Goal: Task Accomplishment & Management: Manage account settings

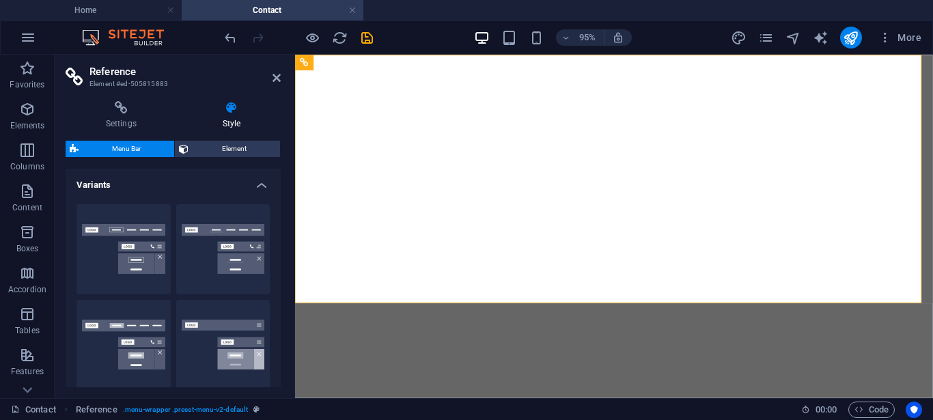
select select "rem"
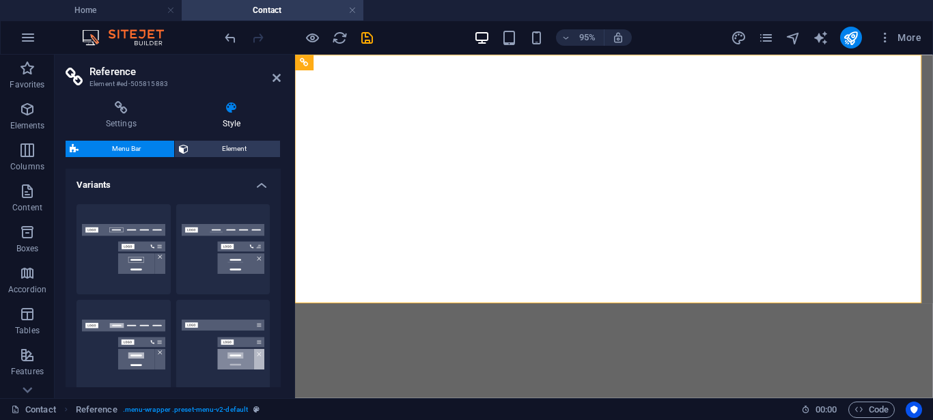
select select "rem"
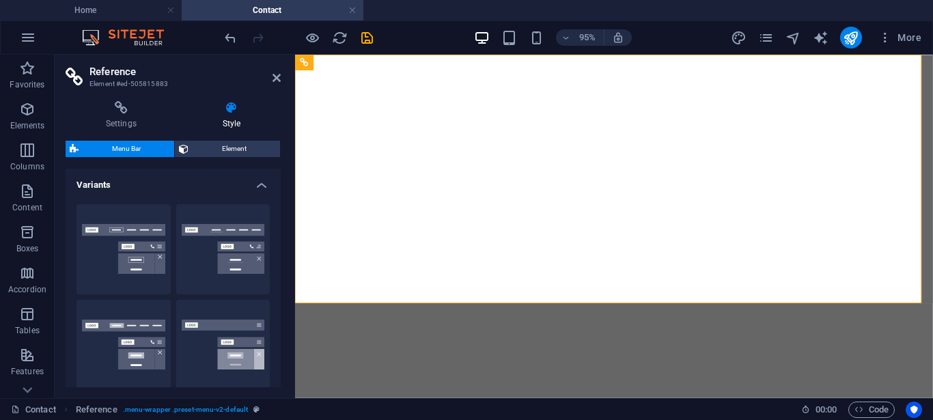
select select "rem"
click at [210, 300] on button "Fixed" at bounding box center [223, 345] width 94 height 90
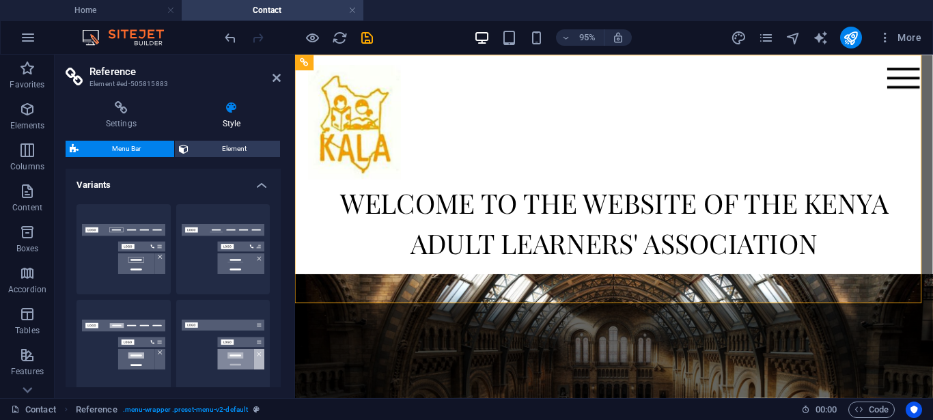
scroll to position [142, 0]
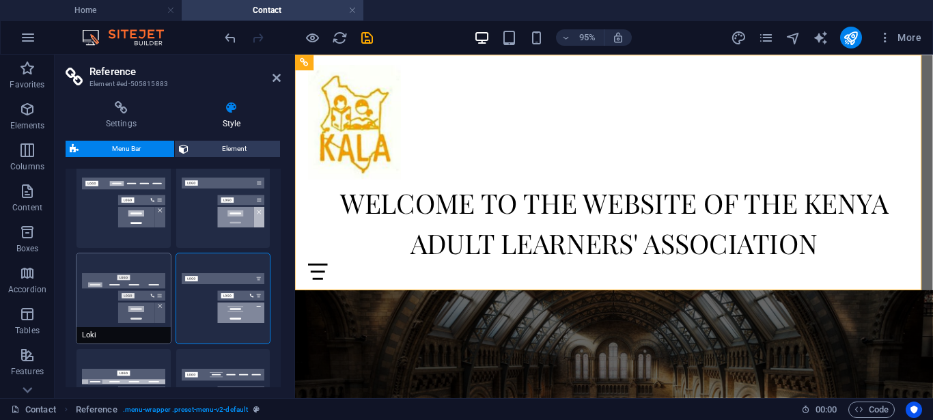
click at [147, 299] on button "Loki" at bounding box center [124, 298] width 94 height 90
select select "DISABLED_OPTION_VALUE"
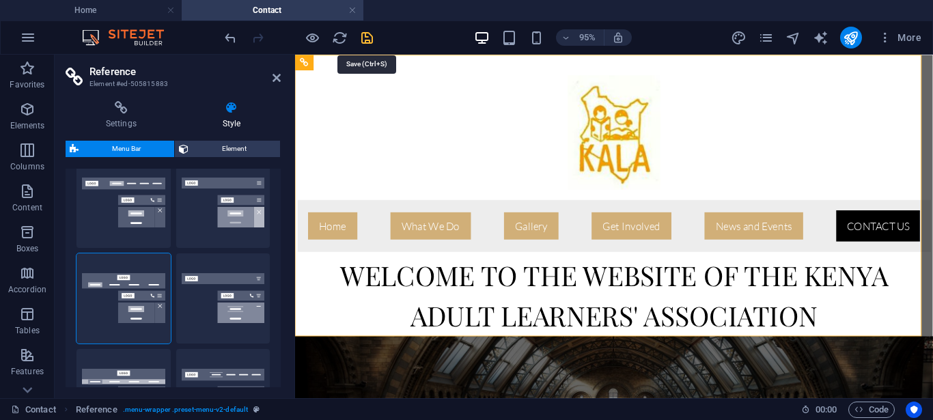
click at [365, 37] on icon "save" at bounding box center [367, 38] width 16 height 16
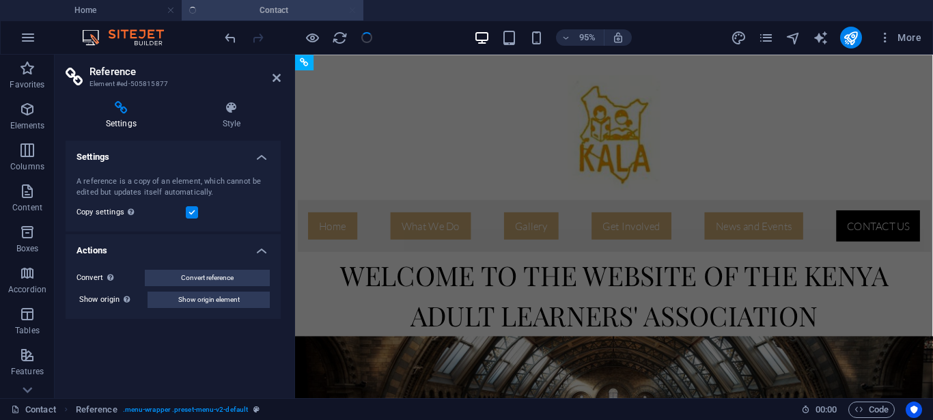
checkbox input "false"
click at [25, 154] on icon "button" at bounding box center [27, 150] width 16 height 16
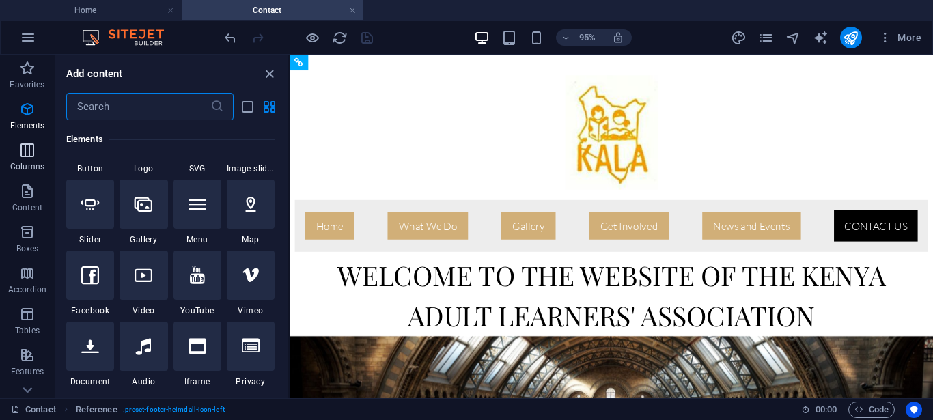
scroll to position [676, 0]
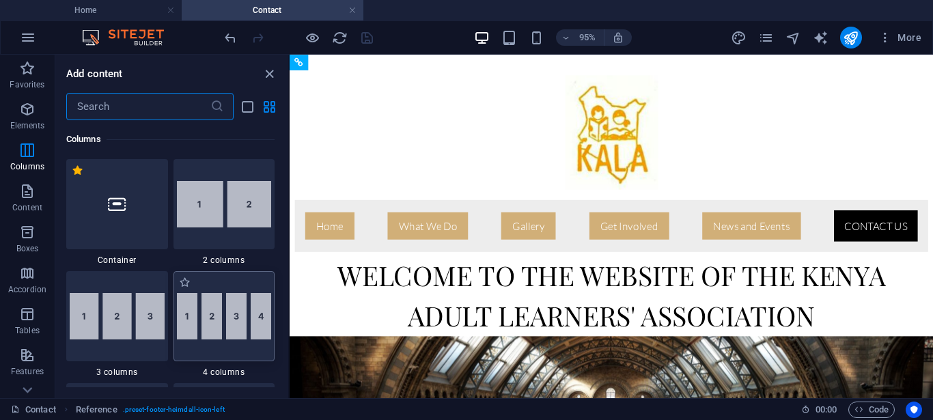
click at [241, 320] on img at bounding box center [224, 316] width 95 height 46
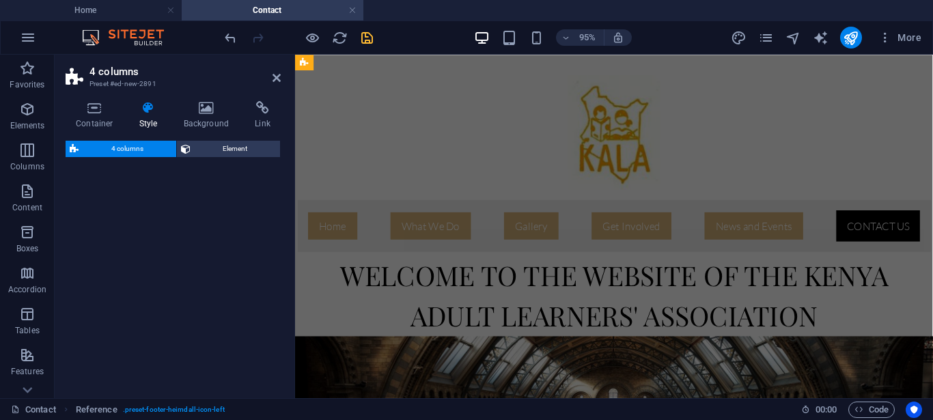
select select "rem"
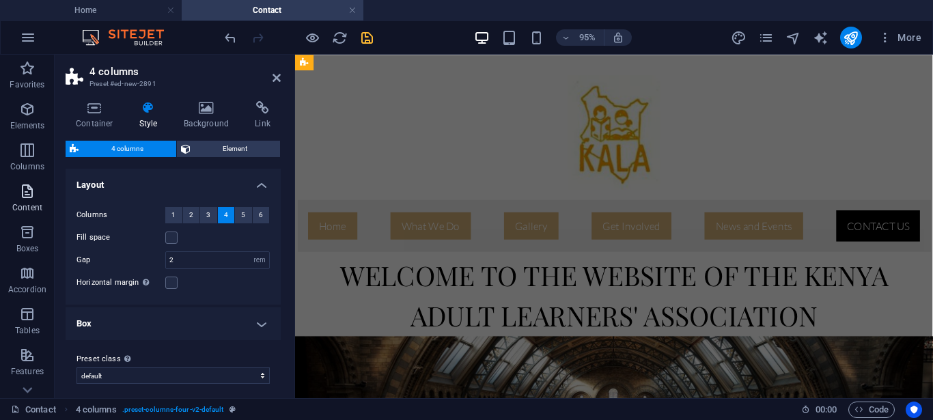
click at [21, 202] on span "Content" at bounding box center [27, 199] width 55 height 33
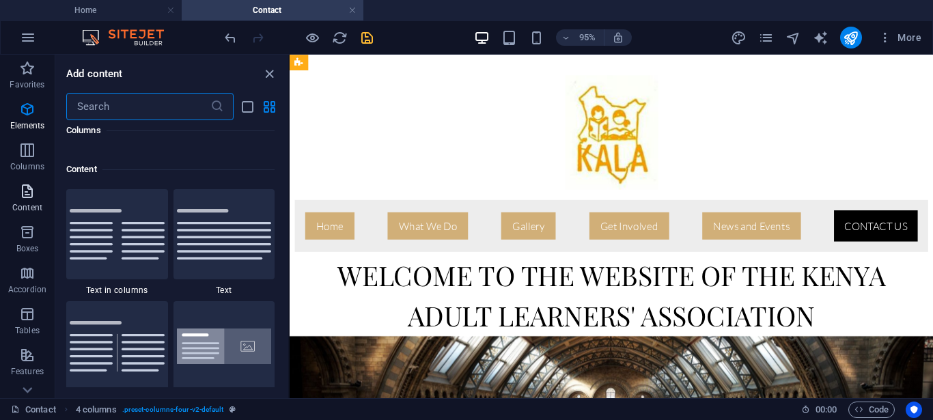
scroll to position [2391, 0]
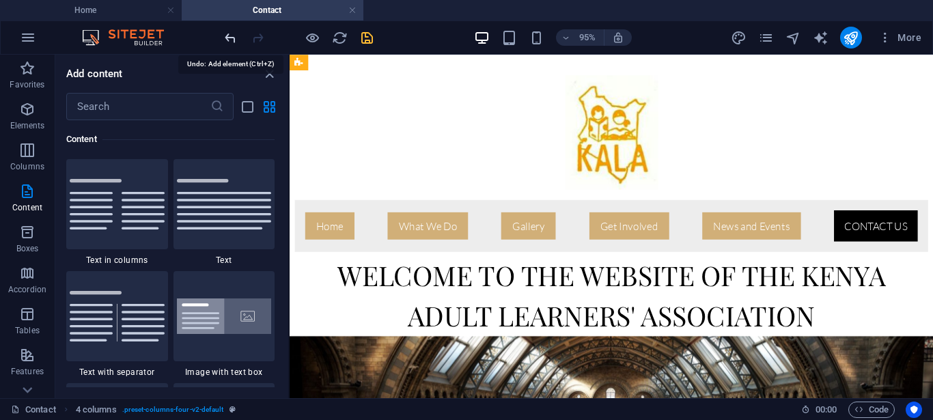
click at [231, 34] on icon "undo" at bounding box center [231, 38] width 16 height 16
drag, startPoint x: 290, startPoint y: 189, endPoint x: 282, endPoint y: 169, distance: 21.2
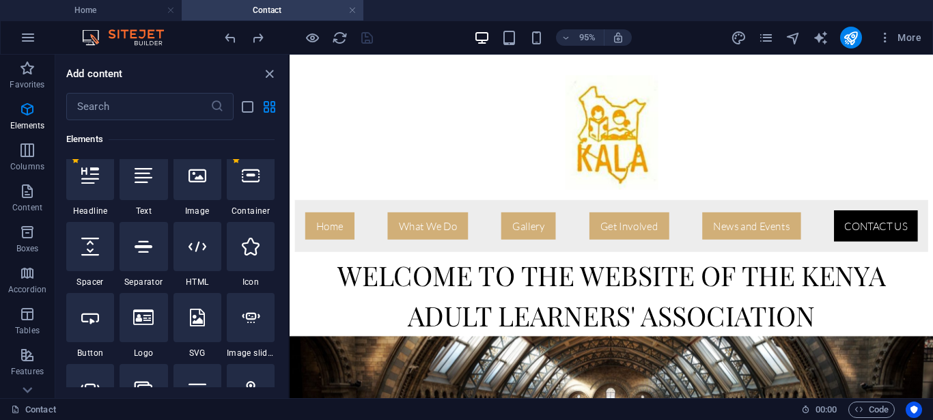
scroll to position [184, 0]
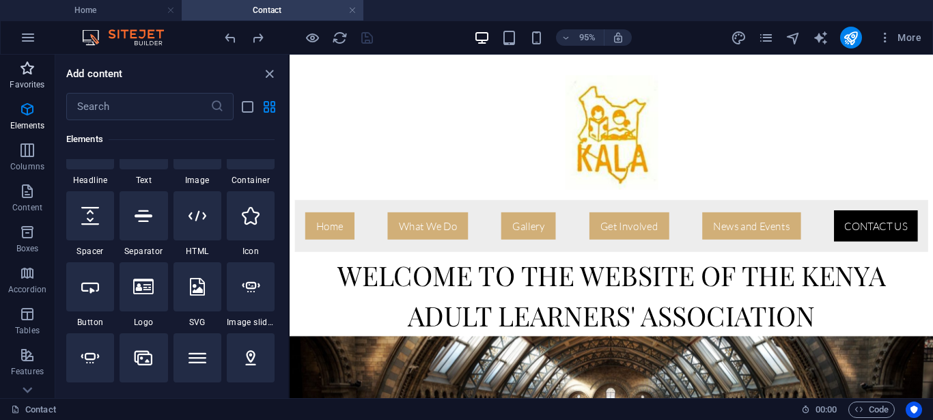
click at [24, 77] on span "Favorites" at bounding box center [27, 76] width 55 height 33
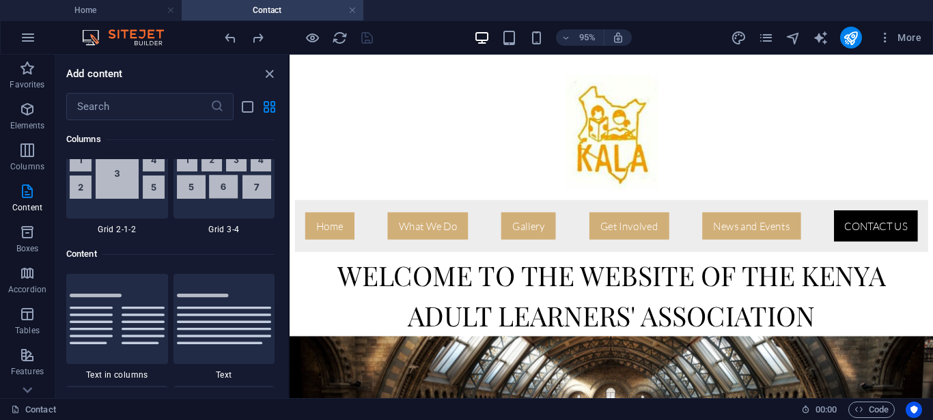
scroll to position [2508, 0]
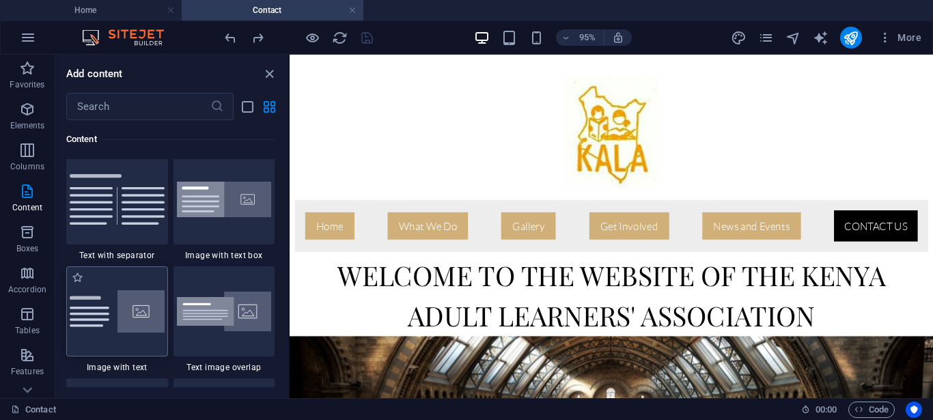
click at [103, 312] on img at bounding box center [117, 311] width 95 height 42
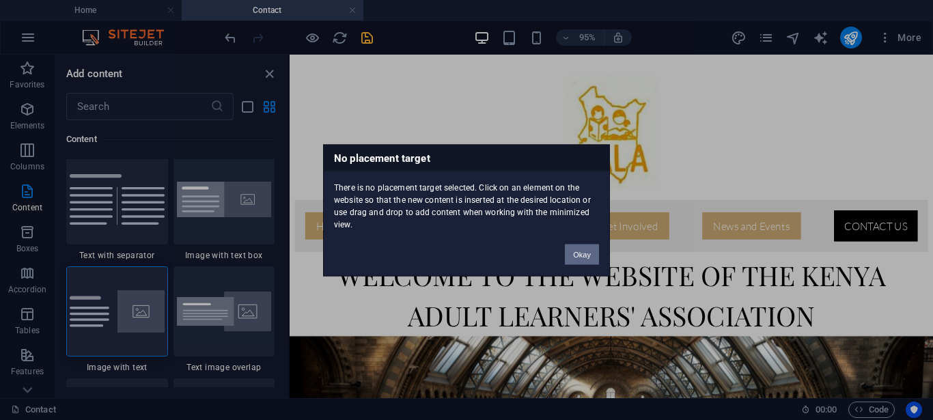
click at [581, 256] on button "Okay" at bounding box center [582, 254] width 34 height 20
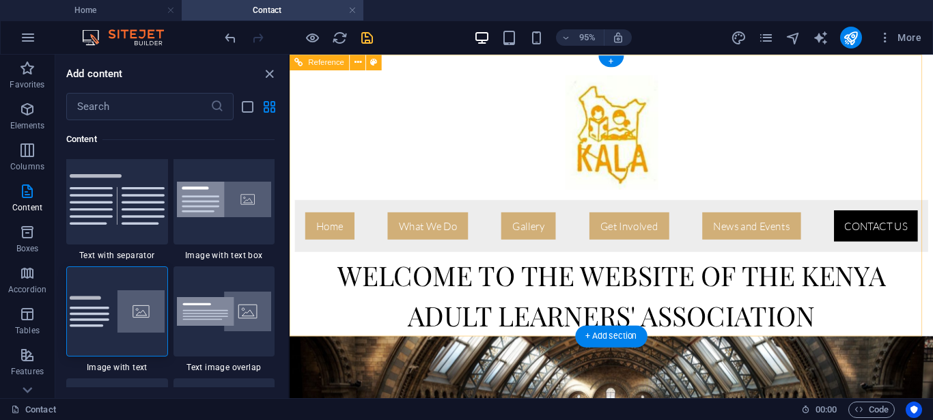
click at [327, 236] on nav "Home What We Do Where We Work Gallery Get Involved News and Events Contact Us" at bounding box center [628, 235] width 667 height 55
select select "rem"
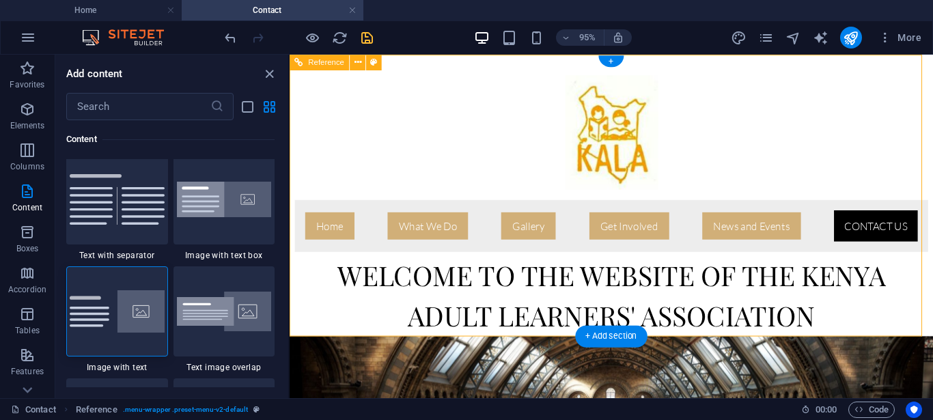
select select "rem"
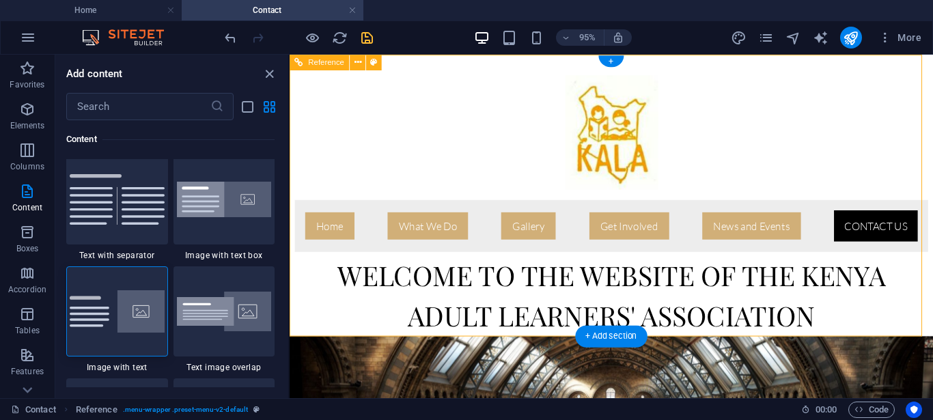
select select "rem"
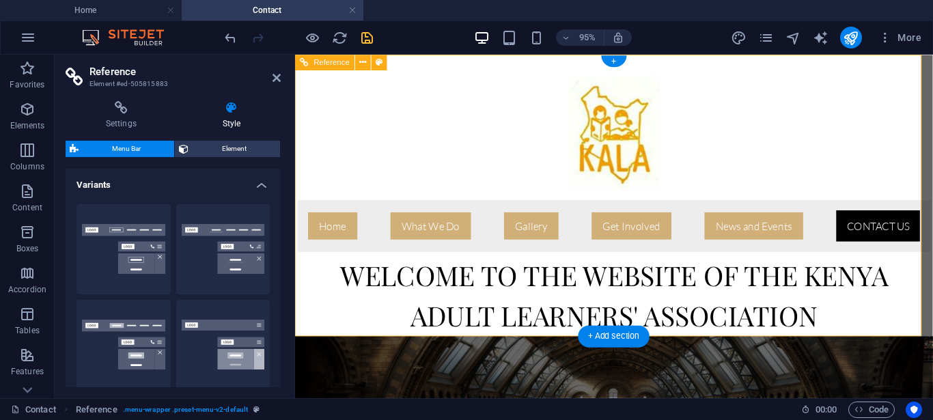
click at [327, 236] on nav "Home What We Do Where We Work Gallery Get Involved News and Events Contact Us" at bounding box center [631, 235] width 667 height 55
click at [29, 38] on icon "button" at bounding box center [28, 37] width 16 height 16
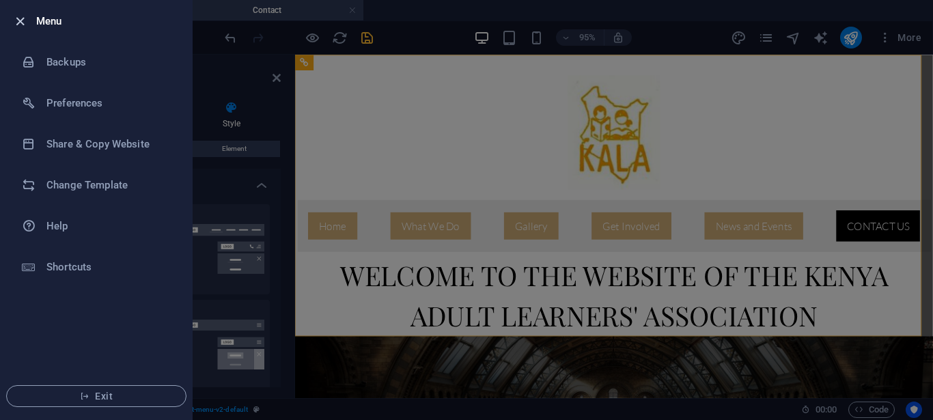
click at [21, 18] on icon "button" at bounding box center [20, 22] width 16 height 16
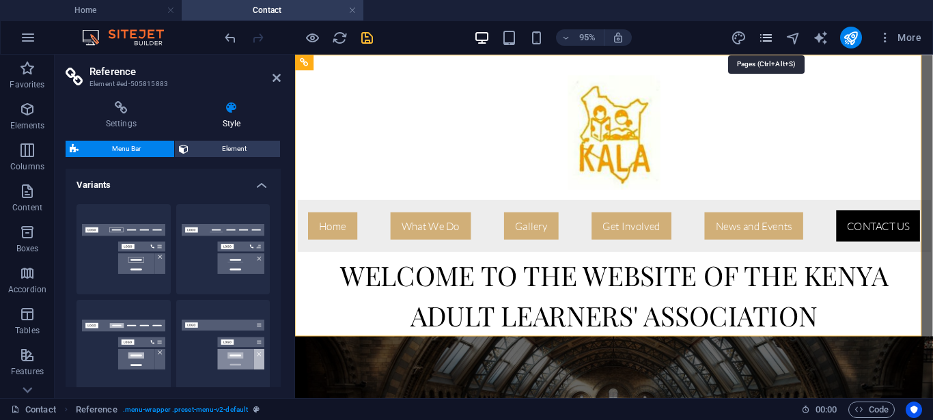
click at [767, 38] on icon "pages" at bounding box center [766, 38] width 16 height 16
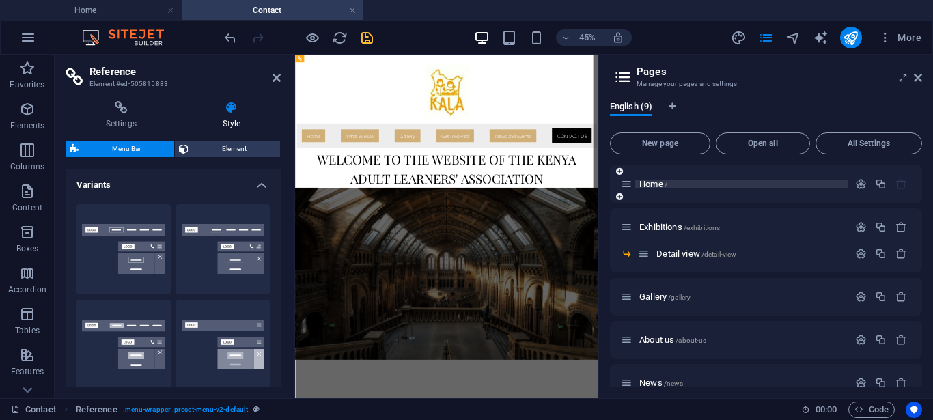
click at [662, 187] on span "Home /" at bounding box center [654, 184] width 28 height 10
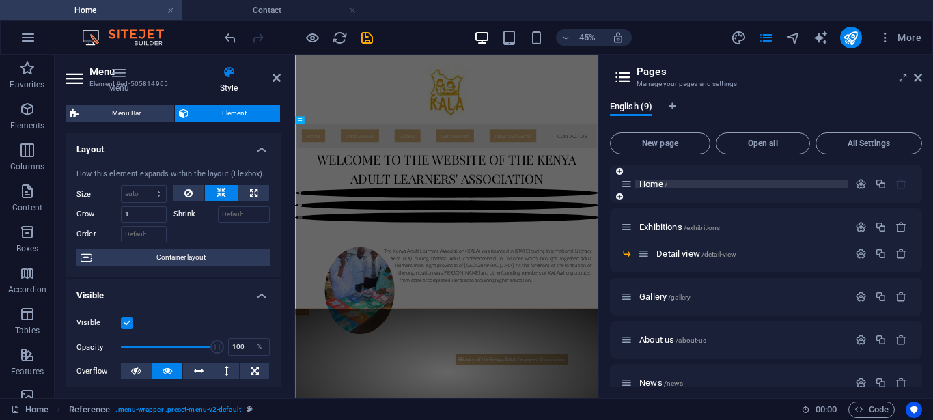
scroll to position [0, 0]
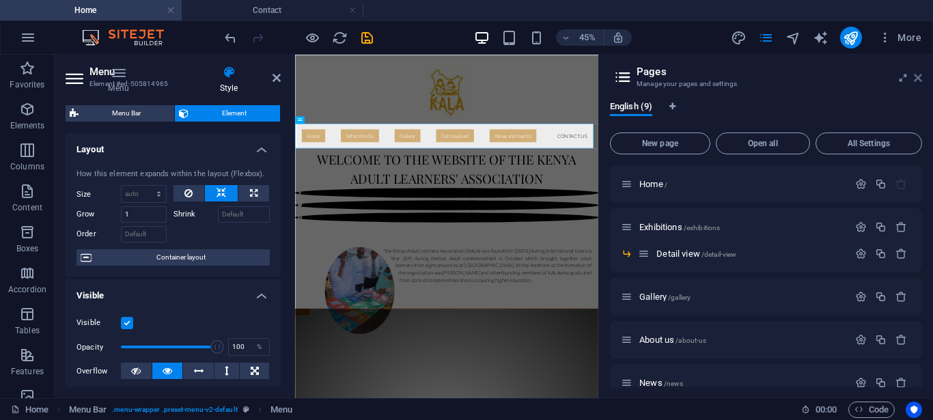
click at [920, 79] on icon at bounding box center [918, 77] width 8 height 11
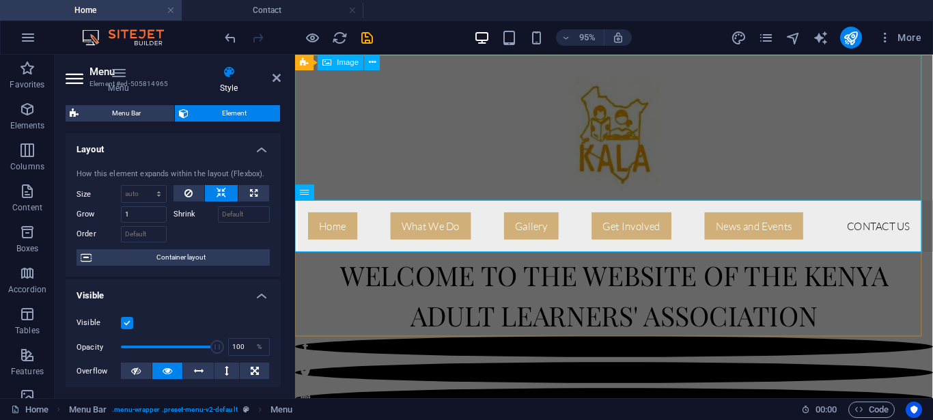
click at [382, 140] on figure at bounding box center [631, 131] width 667 height 153
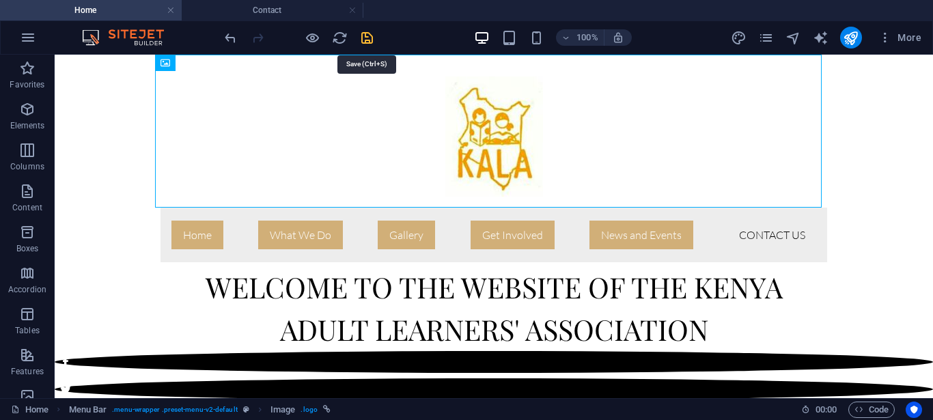
click at [366, 38] on icon "save" at bounding box center [367, 38] width 16 height 16
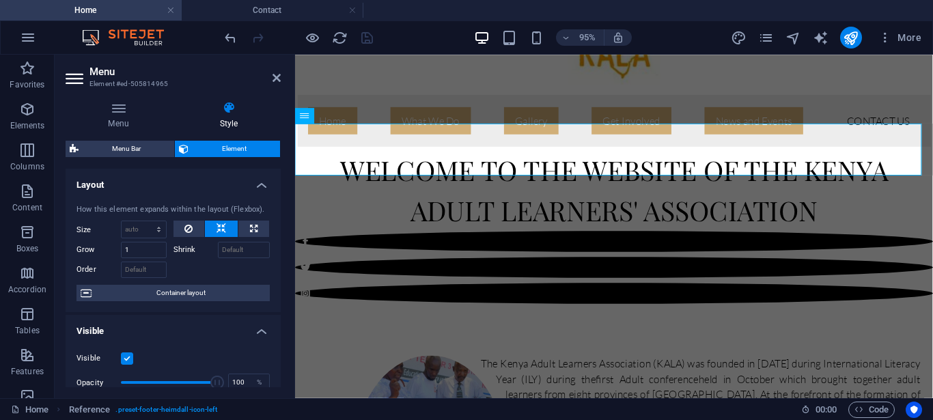
scroll to position [77, 0]
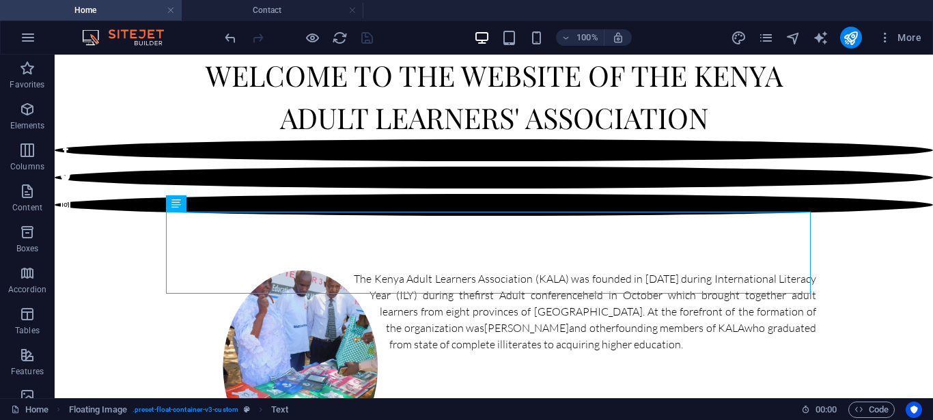
scroll to position [216, 0]
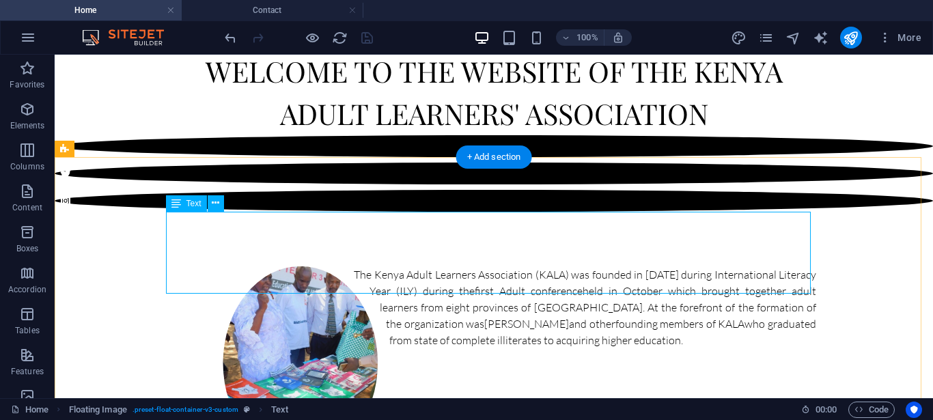
click at [495, 273] on div "The Kenya Adult Learners Association (KALA) was founded in [DATE] during Intern…" at bounding box center [493, 307] width 645 height 82
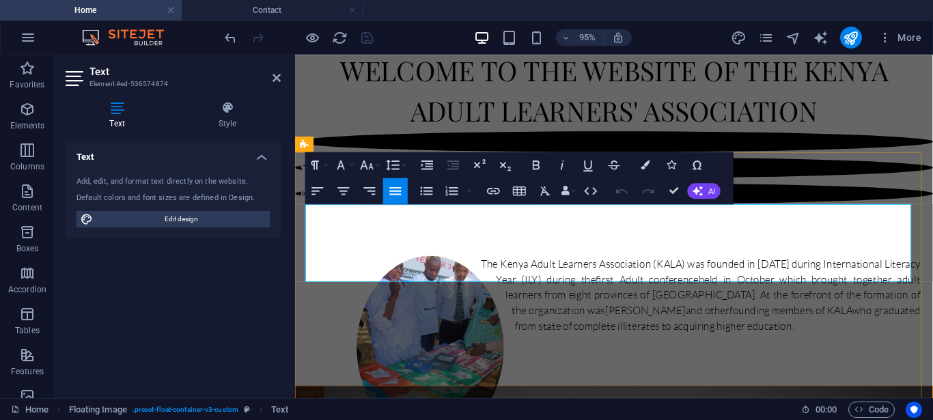
click at [633, 271] on p "The Kenya Adult Learners Association (KALA) was founded in [DATE] during Intern…" at bounding box center [631, 307] width 645 height 82
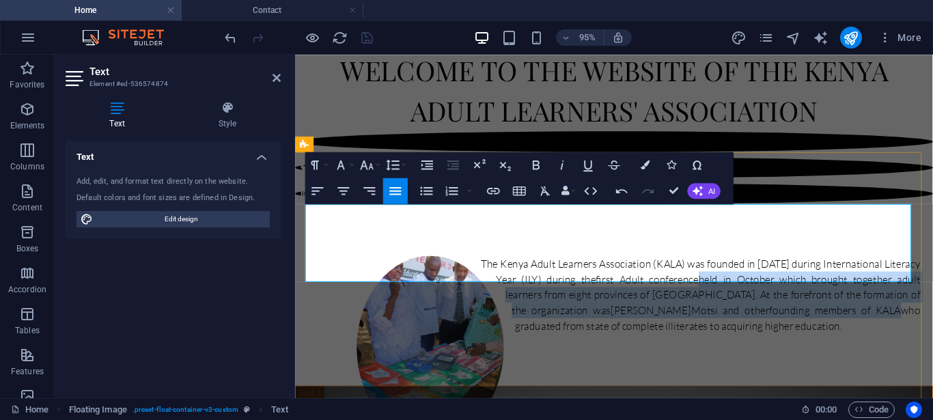
drag, startPoint x: 487, startPoint y: 218, endPoint x: 791, endPoint y: 292, distance: 312.2
click at [791, 292] on p "The Kenya Adult Learners Association (KALA) was founded in [DATE] during Intern…" at bounding box center [631, 307] width 645 height 82
copy p "The Kenya Adult Learners Association (KALA) was founded in [DATE] during Intern…"
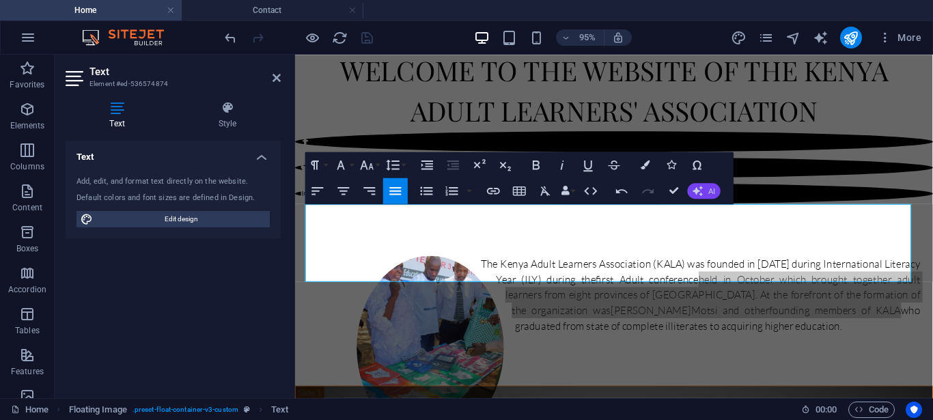
click at [704, 188] on button "AI" at bounding box center [704, 191] width 33 height 16
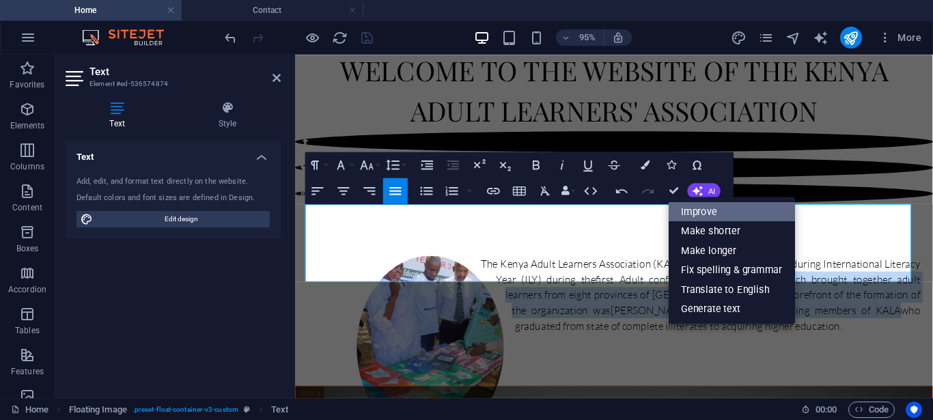
click at [714, 215] on link "Improve" at bounding box center [732, 212] width 126 height 20
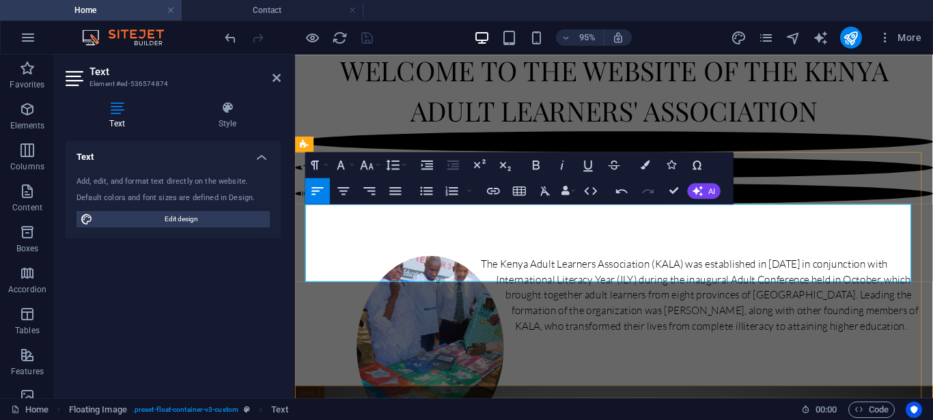
click at [901, 266] on div "The Kenya Adult Learners Association (KALA) was established in [DATE] in conjun…" at bounding box center [631, 307] width 645 height 82
click at [933, 266] on div "The Kenya Adult Learners Association (KALA) was established in [DATE] ( Interna…" at bounding box center [631, 307] width 645 height 82
click at [814, 266] on div "The Kenya Adult Learners Association (KALA) was established in [DATE] ( Interna…" at bounding box center [631, 307] width 645 height 82
click at [551, 266] on div "The Kenya Adult Learners Association (KALA) was established in [DATE] - Interna…" at bounding box center [631, 307] width 645 height 82
click at [681, 266] on div "The Kenya Adult Learners Association (KALA) was established in [DATE] - Interna…" at bounding box center [631, 307] width 645 height 82
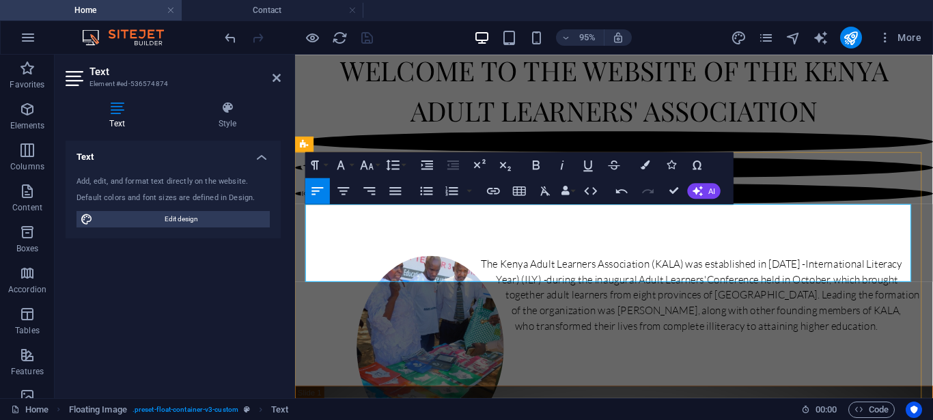
click at [855, 266] on div "The Kenya Adult Learners Association (KALA) was established in [DATE] - Interna…" at bounding box center [631, 307] width 645 height 82
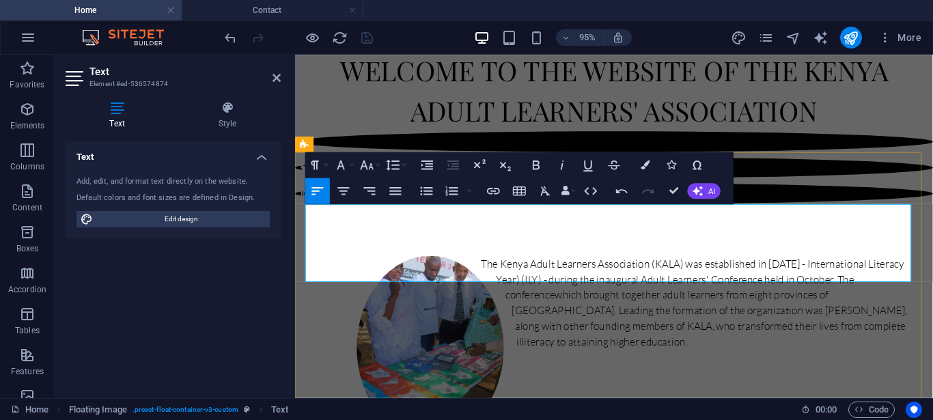
click at [542, 266] on div "The Kenya Adult Learners Association (KALA) was established in [DATE] - Interna…" at bounding box center [631, 315] width 645 height 98
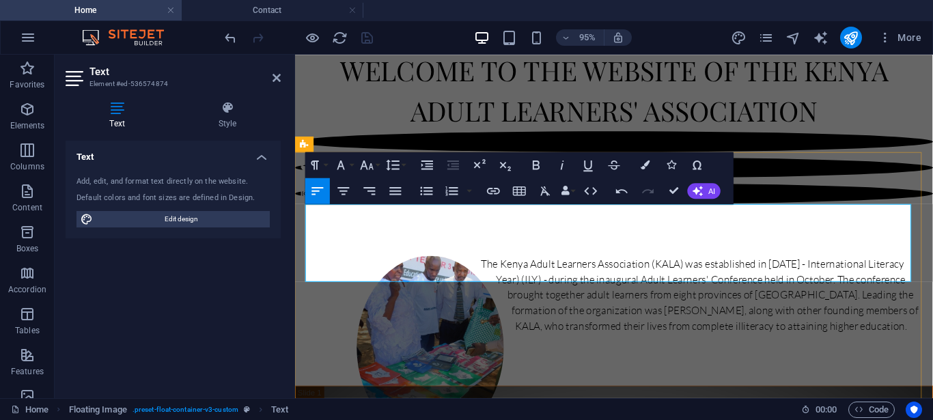
click at [689, 266] on div "The Kenya Adult Learners Association (KALA) was established in [DATE] - Interna…" at bounding box center [631, 307] width 645 height 82
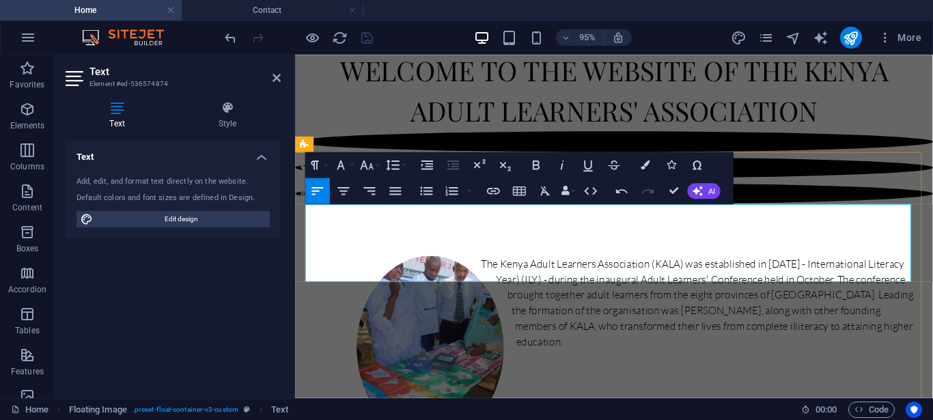
click at [743, 269] on div "The Kenya Adult Learners Association (KALA) was established in [DATE] - Interna…" at bounding box center [631, 315] width 645 height 98
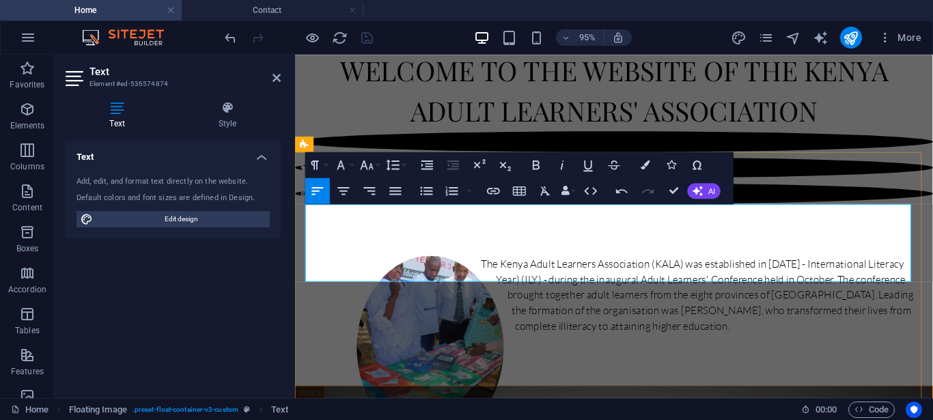
click at [827, 268] on div "The Kenya Adult Learners Association (KALA) was established in [DATE] - Interna…" at bounding box center [631, 307] width 645 height 82
click at [841, 271] on div "The Kenya Adult Learners Association (KALA) was established in [DATE] - Interna…" at bounding box center [631, 307] width 645 height 82
click at [853, 283] on div "The Kenya Adult Learners Association (KALA) was established in [DATE] - Interna…" at bounding box center [631, 307] width 645 height 82
drag, startPoint x: 853, startPoint y: 283, endPoint x: 827, endPoint y: 298, distance: 29.4
click at [827, 298] on div "The Kenya Adult Learners Association (KALA) was established in [DATE] - Interna…" at bounding box center [631, 307] width 672 height 191
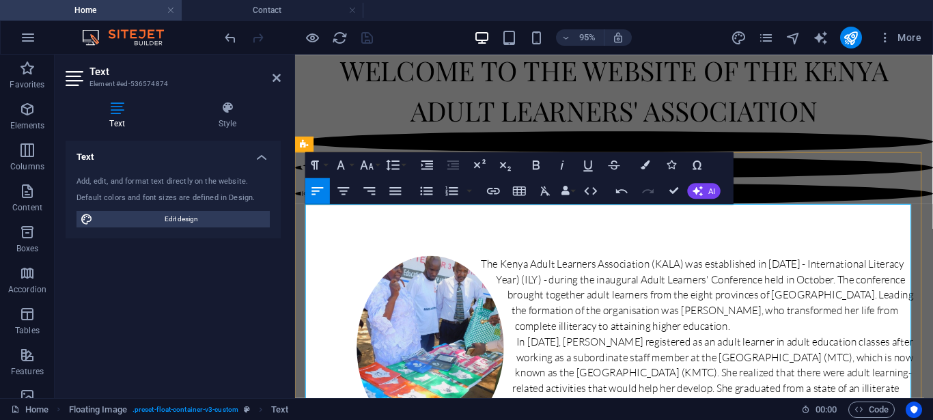
click at [655, 348] on p "In [DATE], [PERSON_NAME] registered as an adult learner in adult education clas…" at bounding box center [631, 422] width 645 height 148
click at [563, 348] on p "In [DATE], [PERSON_NAME] joined adult literacy classes while working as a subor…" at bounding box center [631, 422] width 645 height 148
click at [524, 348] on p "In [DATE], [PERSON_NAME] joined adult literacy classes while working as a subor…" at bounding box center [631, 422] width 645 height 148
click at [676, 348] on p "In [DATE], [PERSON_NAME] joined adult literacy classes while working as a subor…" at bounding box center [631, 422] width 645 height 148
click at [601, 348] on p "In [DATE], [PERSON_NAME] joined adult literacy classes while working as a subor…" at bounding box center [631, 422] width 645 height 148
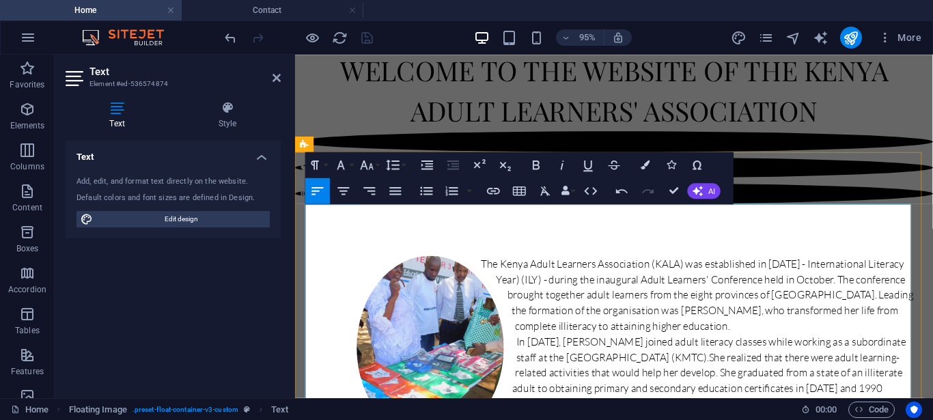
click at [735, 348] on p "In [DATE], [PERSON_NAME] joined adult literacy classes while working as a subor…" at bounding box center [631, 422] width 645 height 148
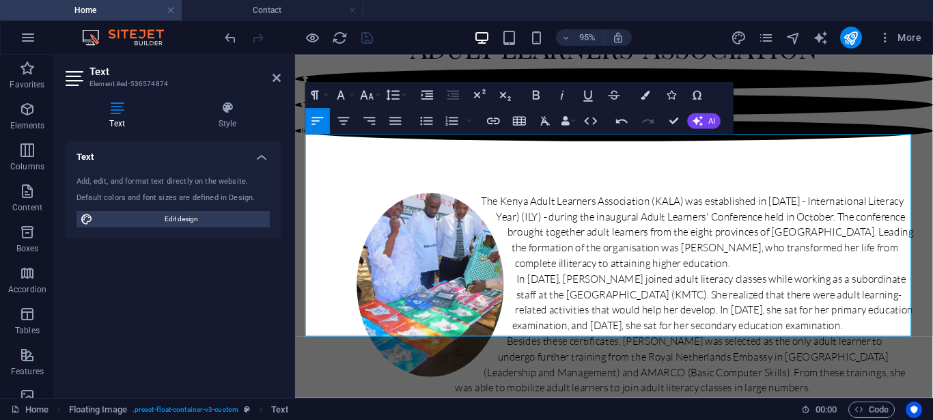
scroll to position [289, 0]
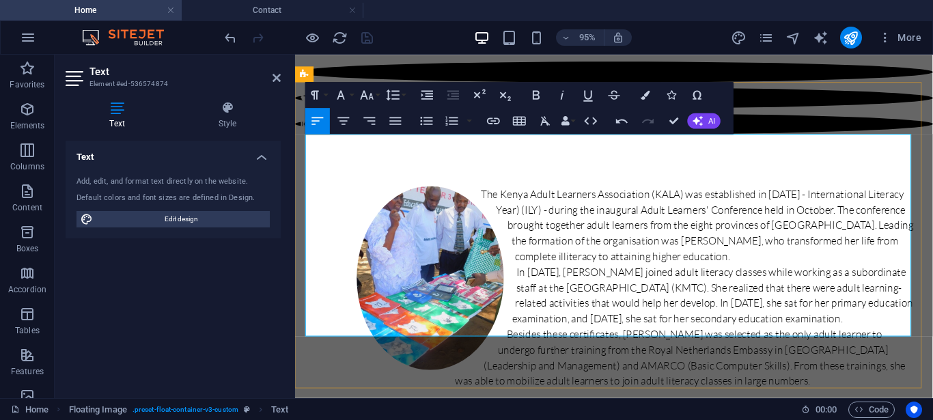
click at [658, 341] on p "Besides these certificates, [PERSON_NAME] was selected as the only adult learne…" at bounding box center [631, 374] width 645 height 66
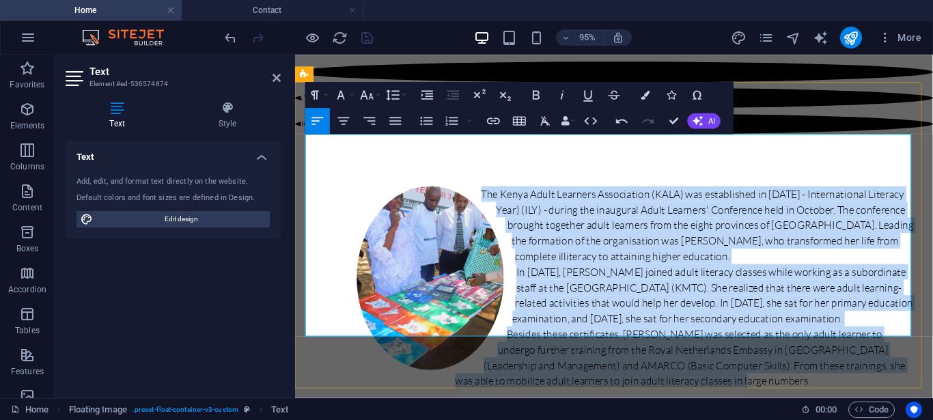
drag, startPoint x: 657, startPoint y: 343, endPoint x: 488, endPoint y: 149, distance: 257.2
click at [488, 193] on div "The Kenya Adult Learners Association (KALA) was established in [DATE] - Interna…" at bounding box center [631, 299] width 645 height 213
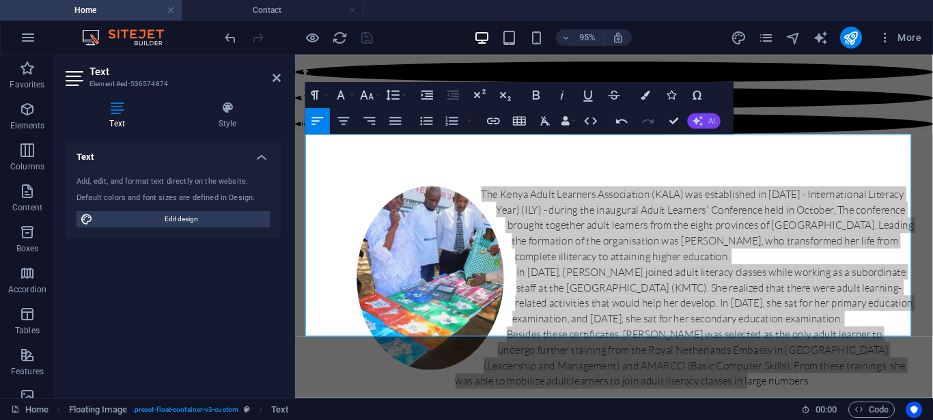
click at [701, 122] on icon "button" at bounding box center [698, 121] width 10 height 10
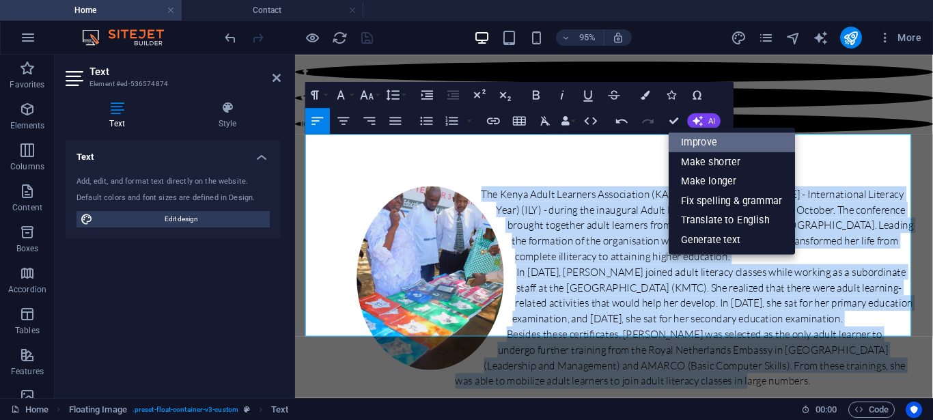
click at [713, 143] on link "Improve" at bounding box center [732, 143] width 126 height 20
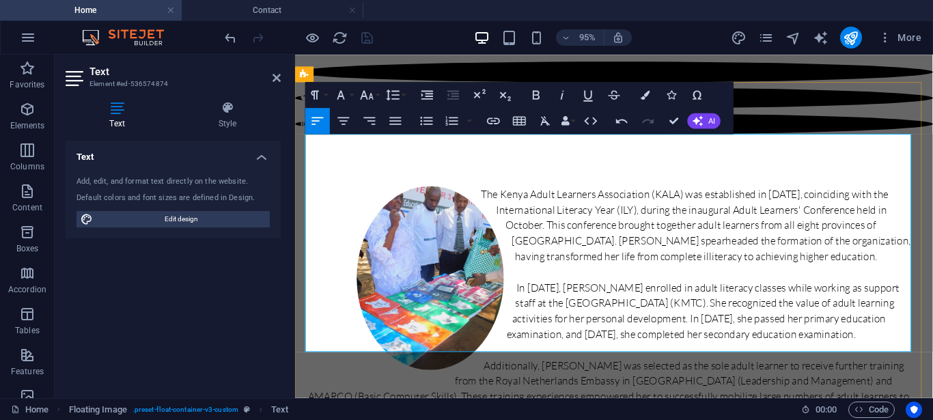
click at [486, 193] on div "The Kenya Adult Learners Association (KALA) was established in [DATE], coincidi…" at bounding box center [631, 316] width 645 height 246
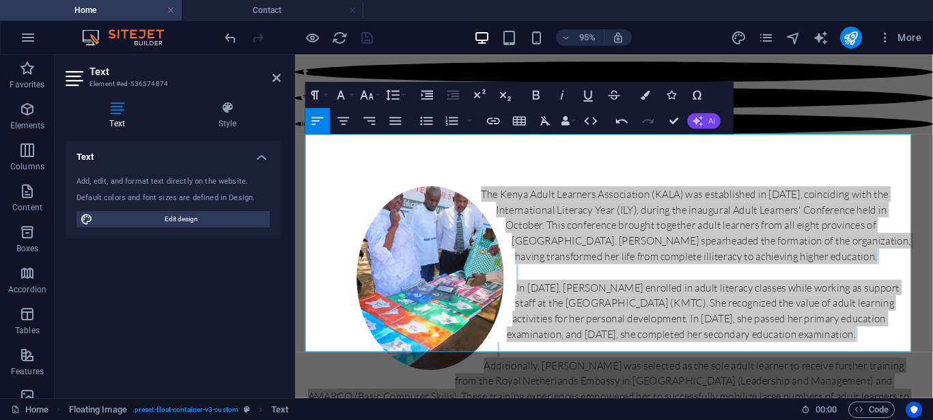
click at [703, 122] on icon "button" at bounding box center [698, 121] width 10 height 10
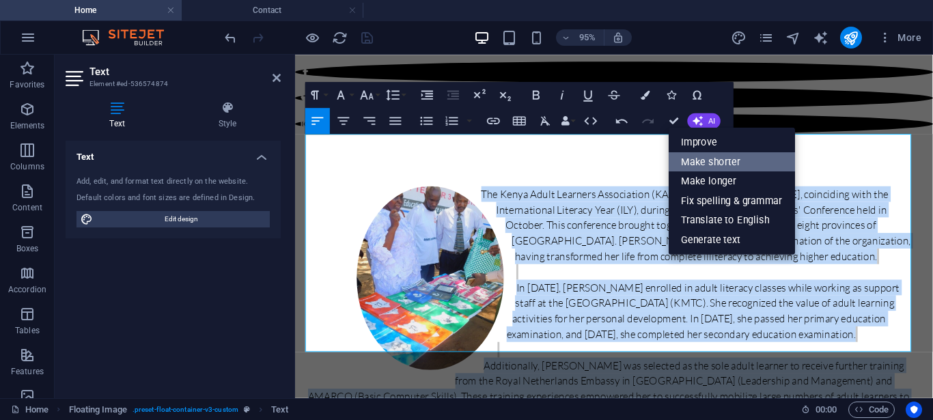
click at [727, 161] on link "Make shorter" at bounding box center [732, 162] width 126 height 20
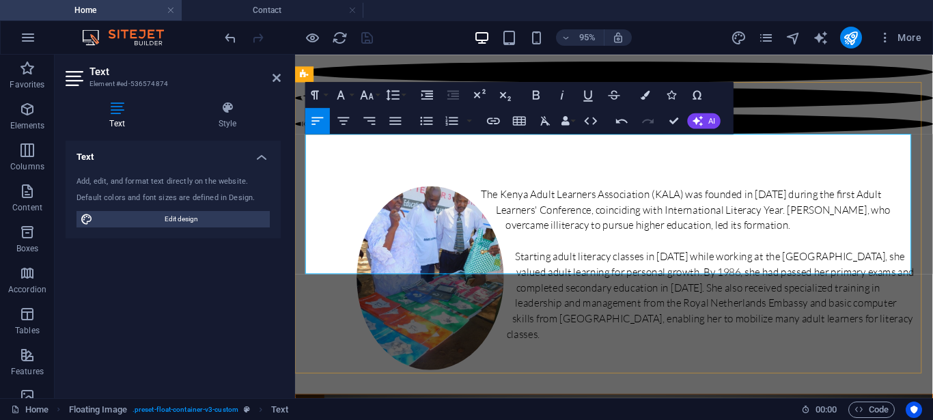
click at [519, 210] on div "The Kenya Adult Learners Association (KALA) was founded in [DATE] during the fi…" at bounding box center [631, 275] width 645 height 164
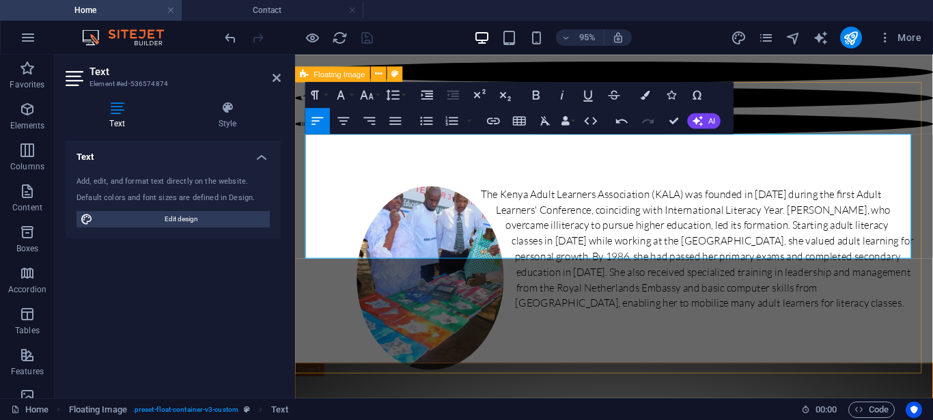
click at [829, 303] on div "The Kenya Adult Learners Association (KALA) was founded in [DATE] during the fi…" at bounding box center [631, 259] width 672 height 241
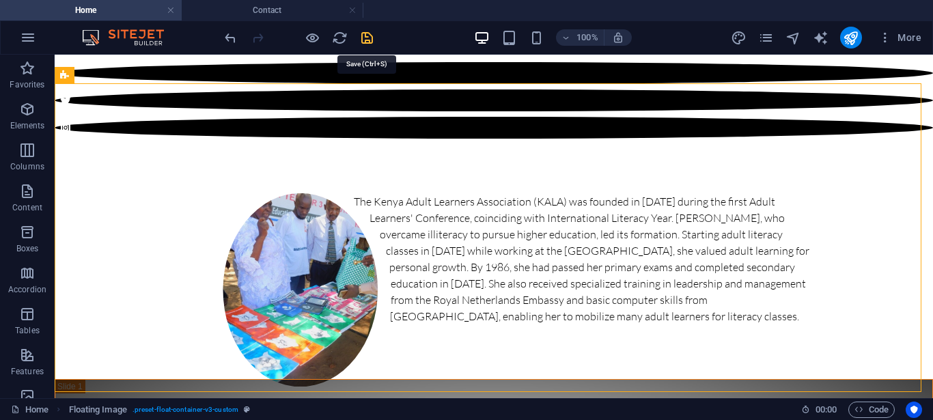
click at [364, 37] on icon "save" at bounding box center [367, 38] width 16 height 16
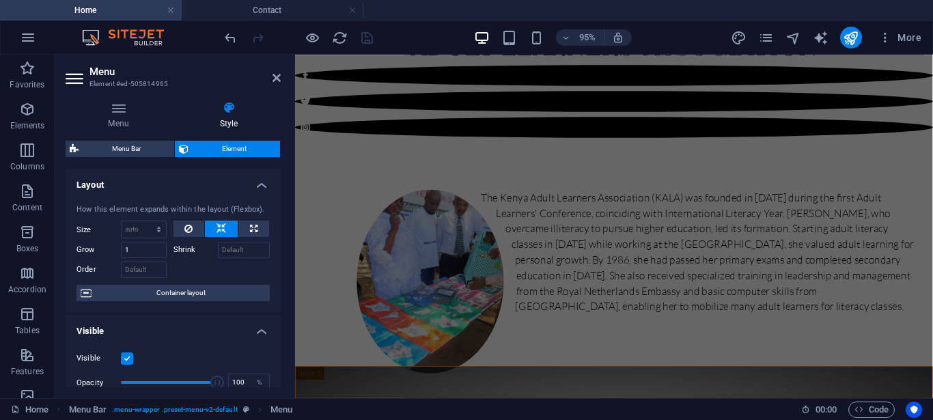
scroll to position [292, 0]
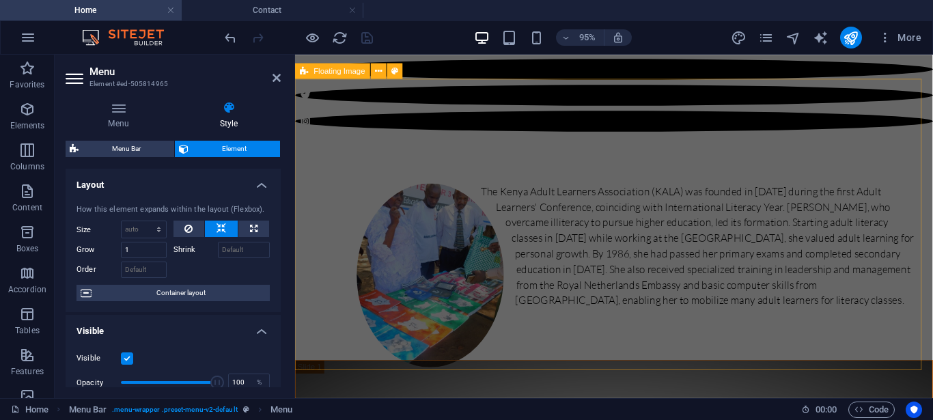
click at [743, 316] on div "The Kenya Adult Learners Association (KALA) was founded in [DATE] during the fi…" at bounding box center [631, 255] width 672 height 241
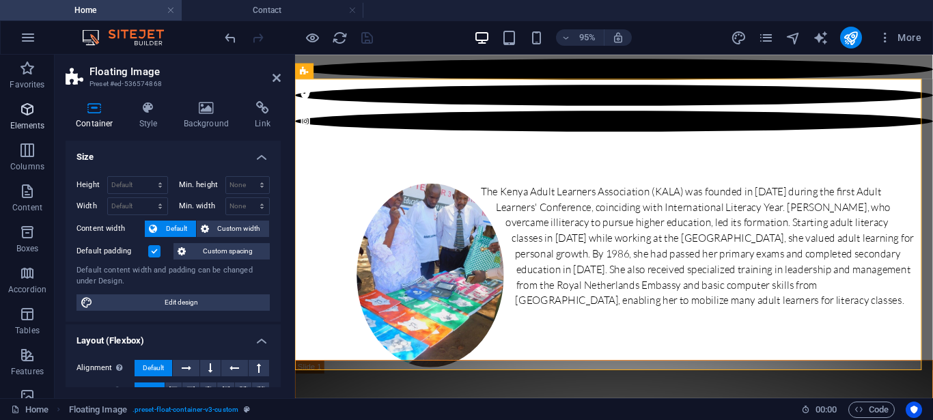
click at [26, 115] on icon "button" at bounding box center [27, 109] width 16 height 16
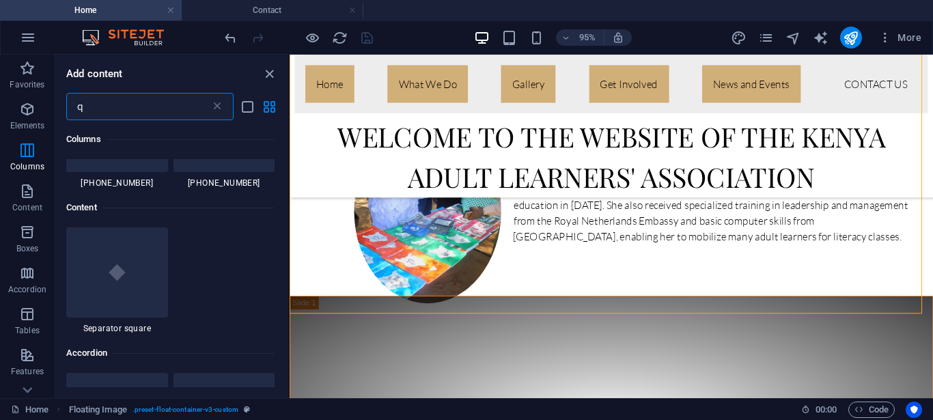
scroll to position [0, 0]
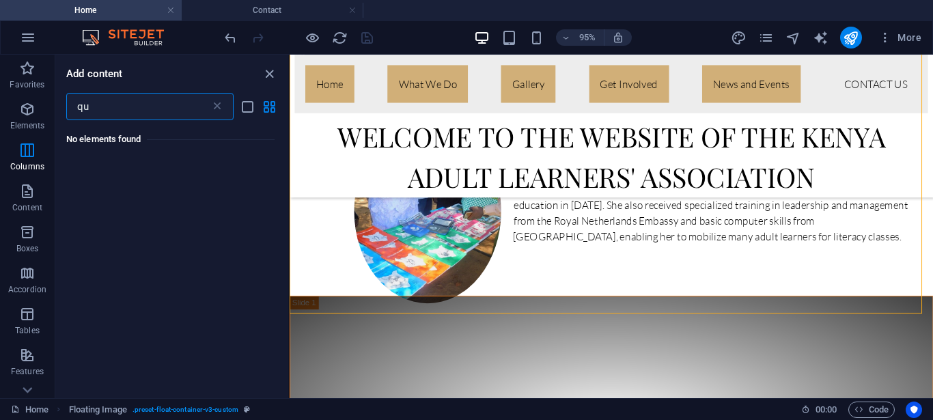
type input "q"
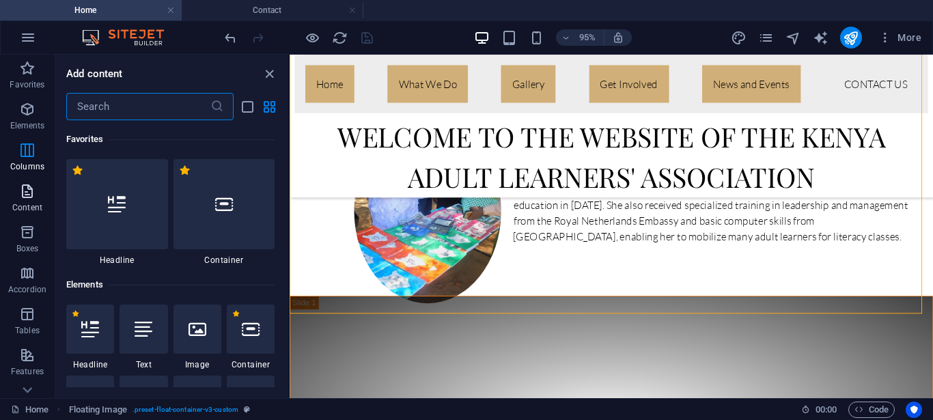
click at [26, 200] on span "Content" at bounding box center [27, 199] width 55 height 33
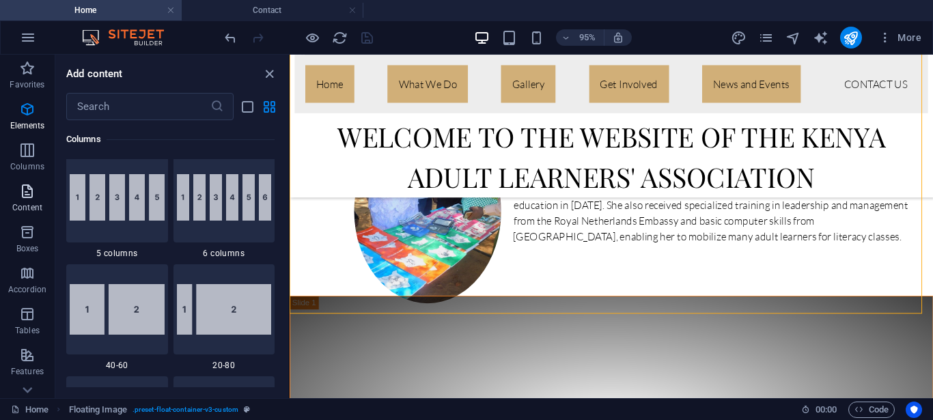
scroll to position [2391, 0]
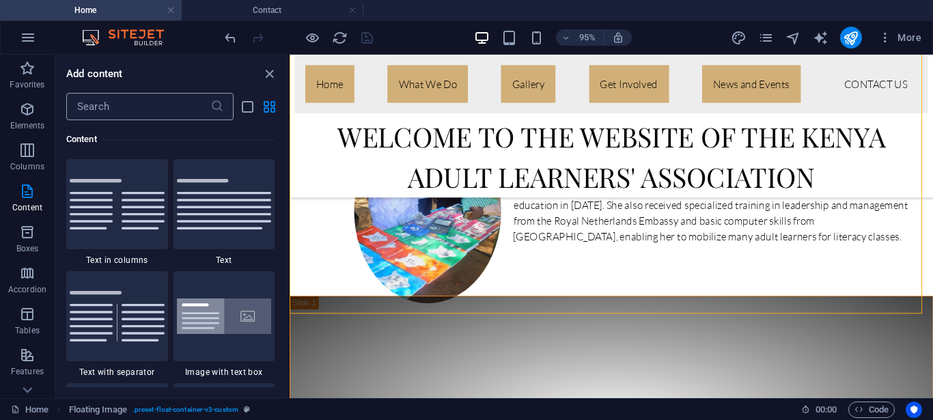
click at [105, 111] on input "text" at bounding box center [138, 106] width 144 height 27
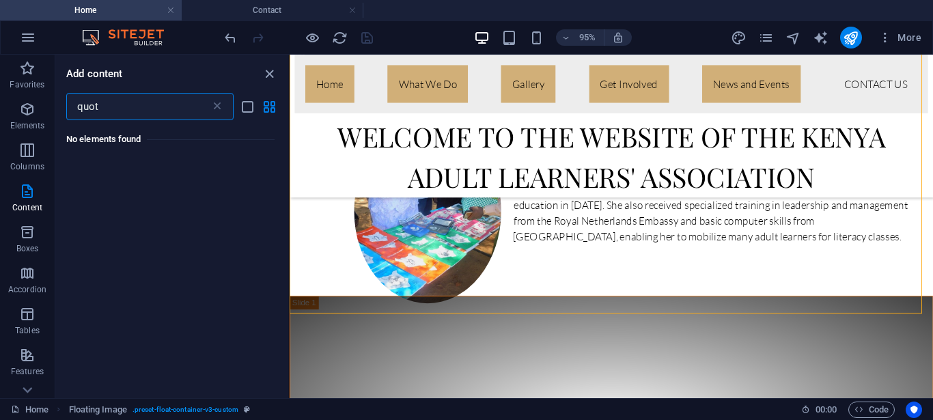
scroll to position [0, 0]
type input "q"
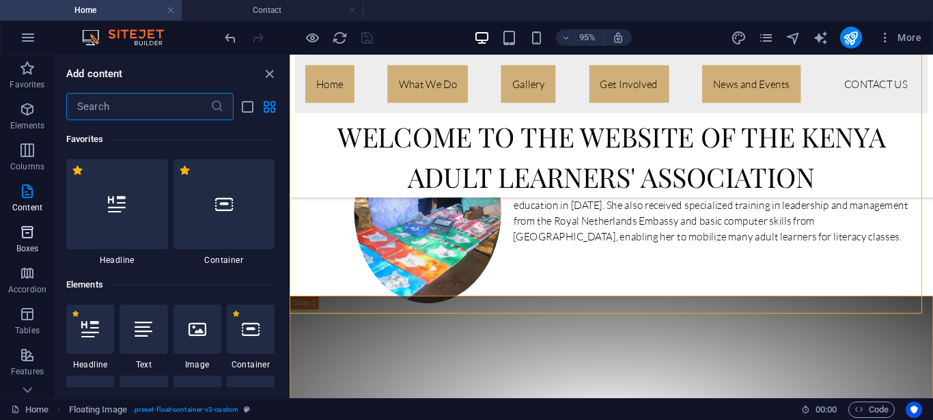
click at [33, 242] on span "Boxes" at bounding box center [27, 240] width 55 height 33
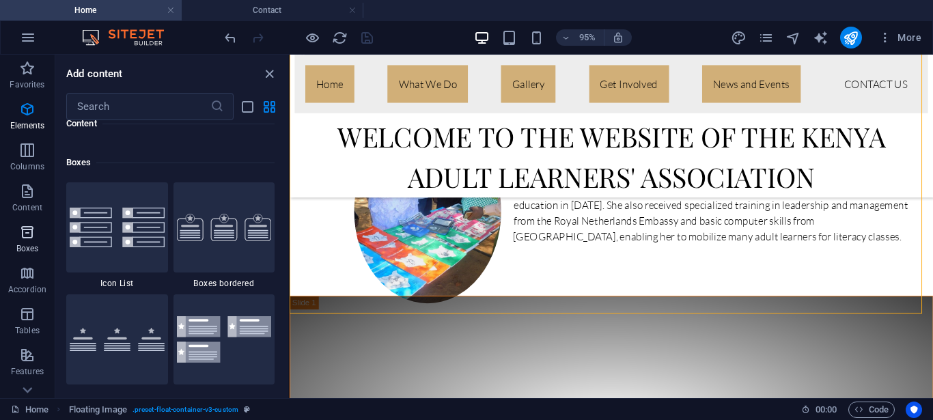
scroll to position [3769, 0]
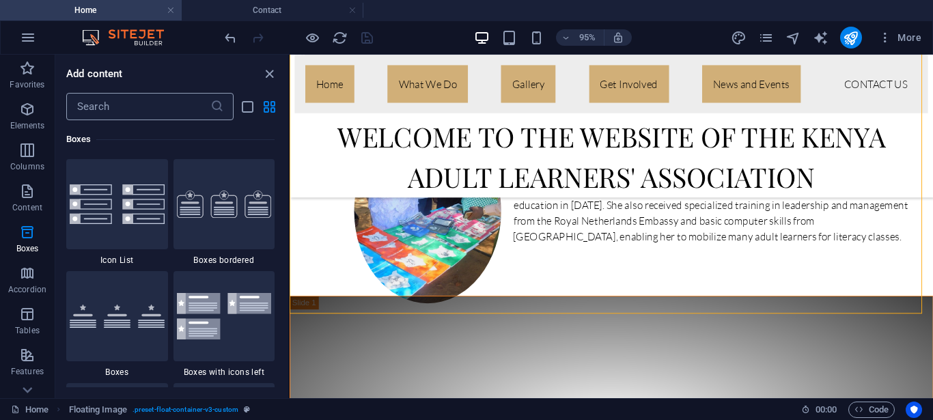
click at [98, 106] on input "text" at bounding box center [138, 106] width 144 height 27
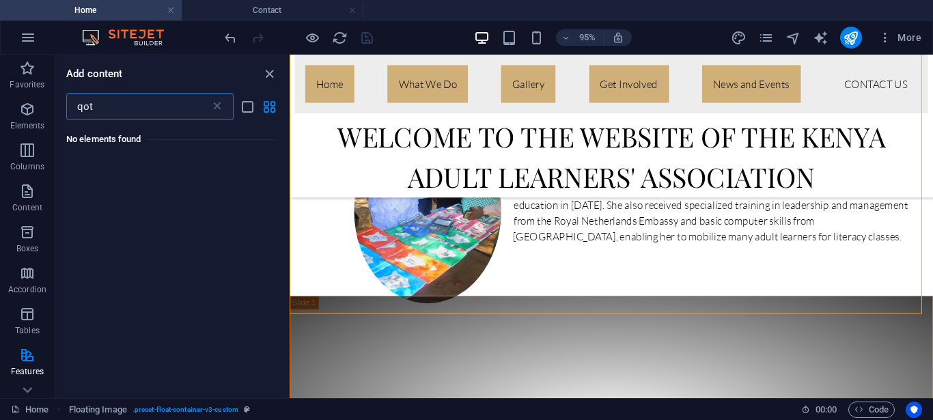
scroll to position [0, 0]
type input "q"
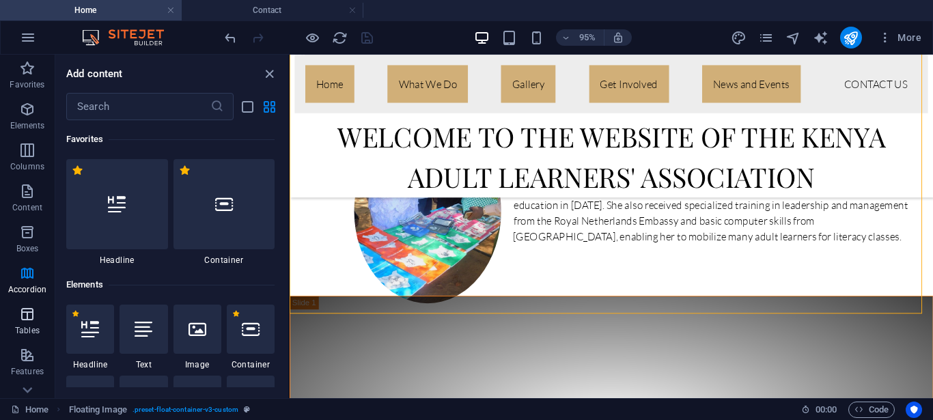
click at [31, 311] on icon "button" at bounding box center [27, 314] width 16 height 16
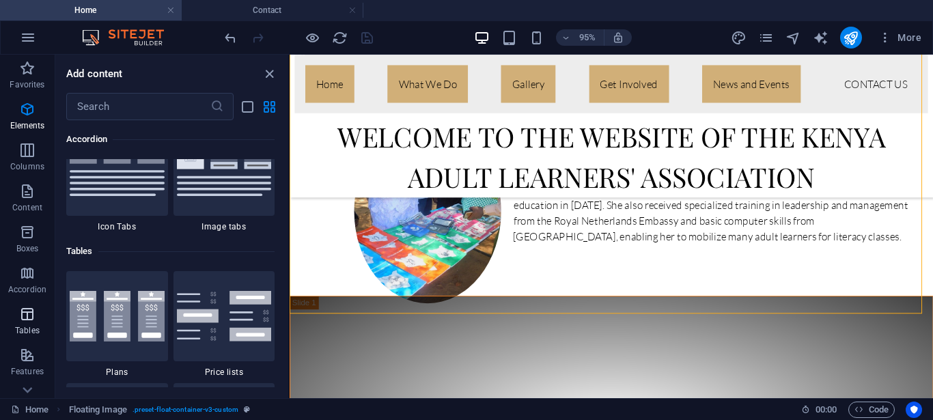
scroll to position [4732, 0]
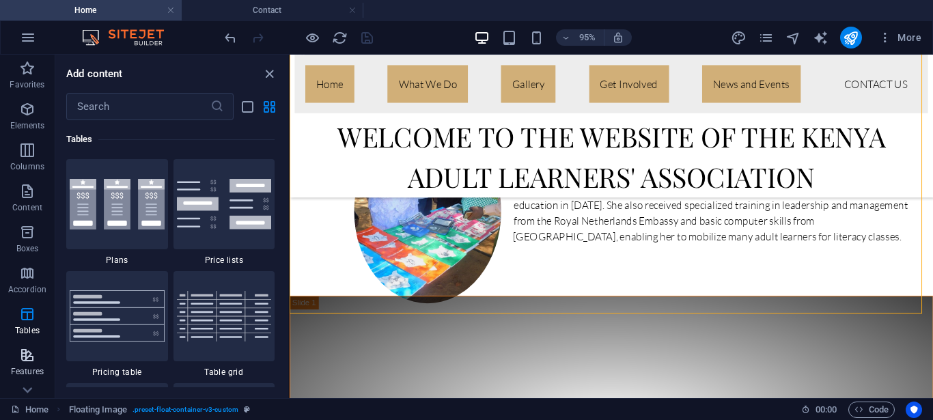
click at [27, 357] on icon "button" at bounding box center [27, 355] width 16 height 16
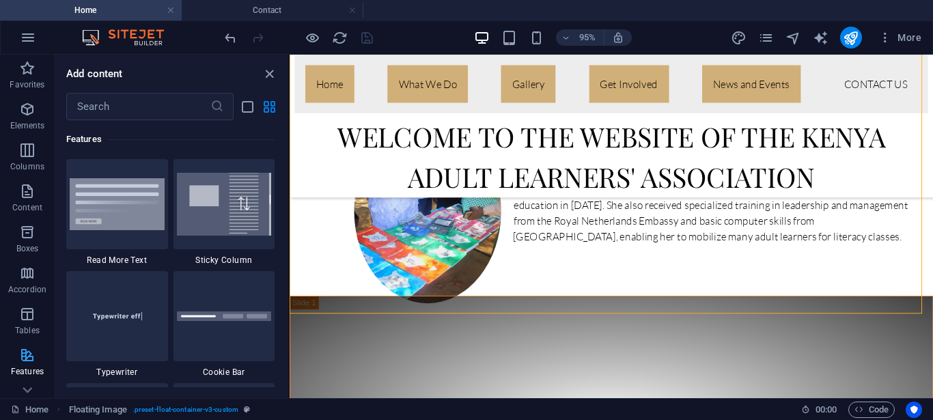
scroll to position [5326, 0]
click at [24, 113] on icon "button" at bounding box center [27, 109] width 16 height 16
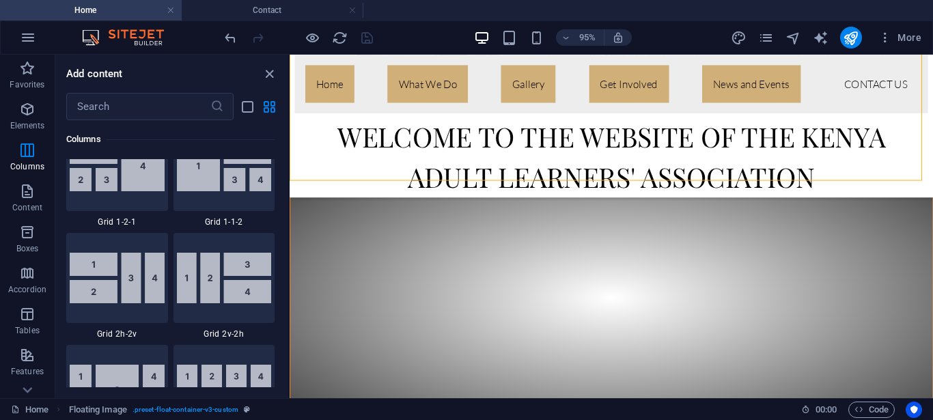
scroll to position [382, 0]
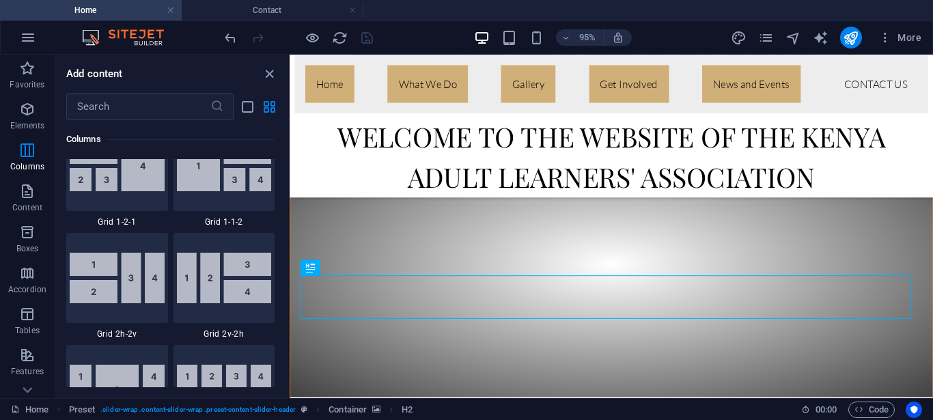
click at [659, 15] on ul "Home Contact" at bounding box center [466, 10] width 933 height 20
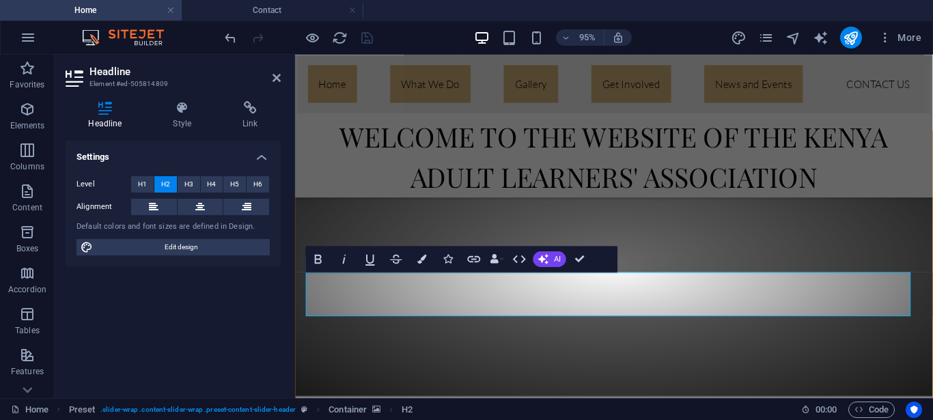
select select "ms"
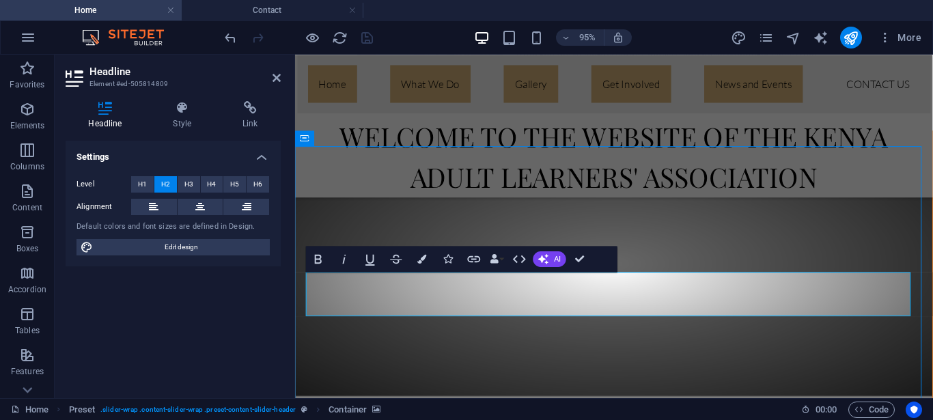
select select "s"
select select "progressive"
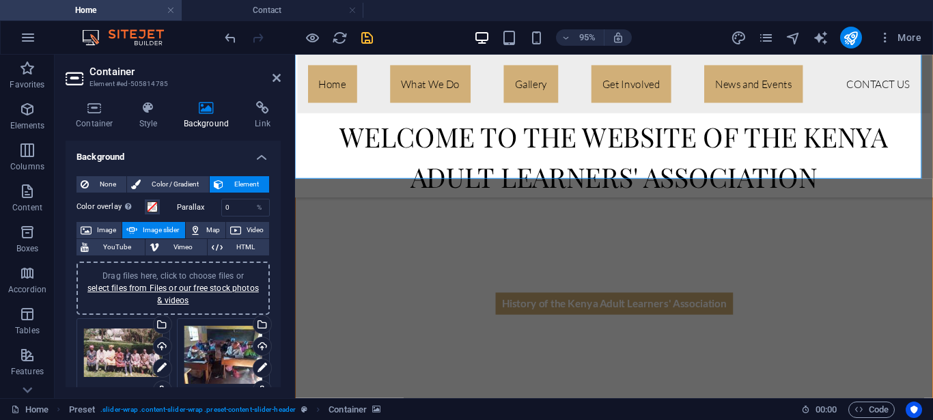
scroll to position [626, 0]
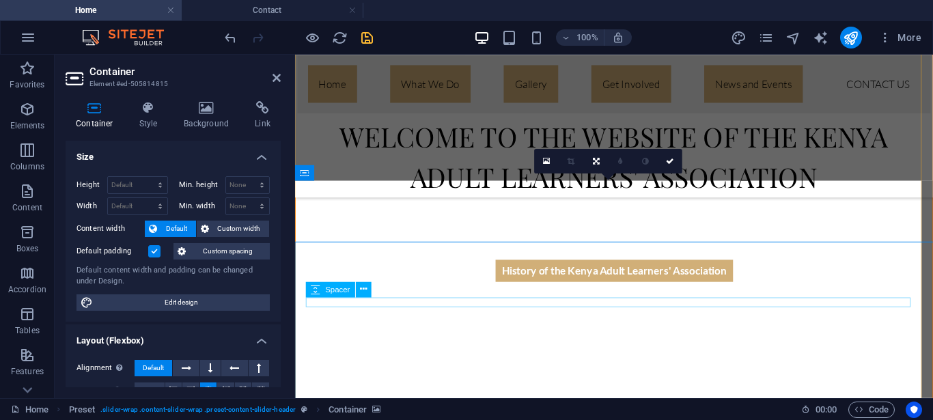
scroll to position [624, 0]
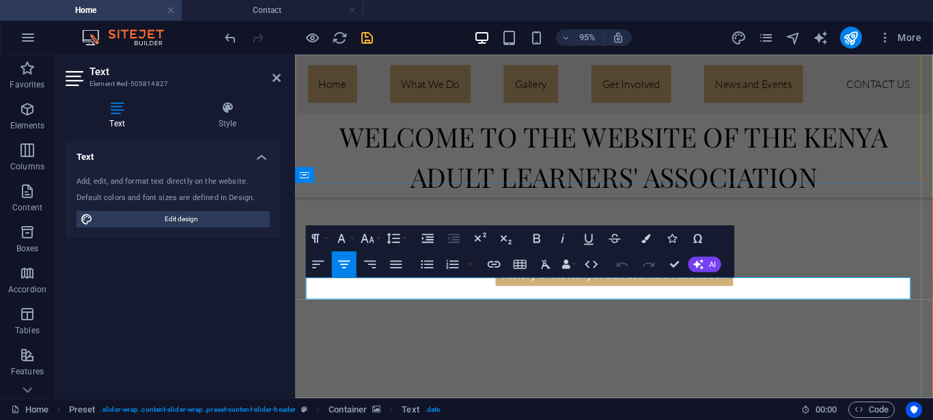
drag, startPoint x: 711, startPoint y: 304, endPoint x: 536, endPoint y: 304, distance: 174.9
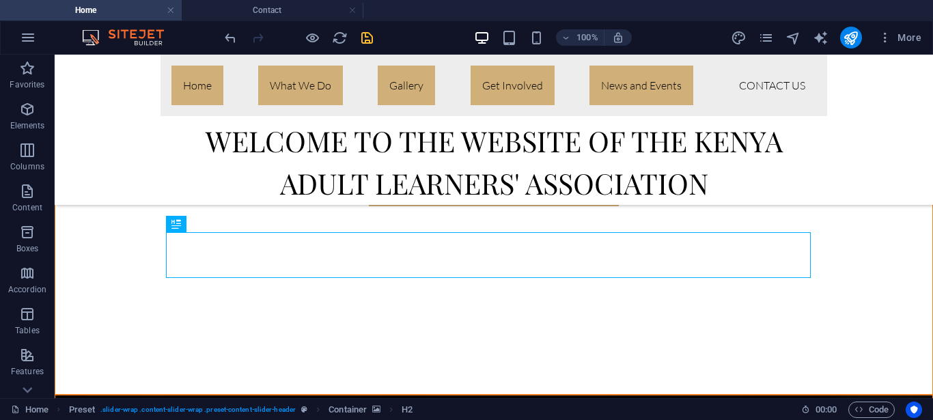
scroll to position [772, 0]
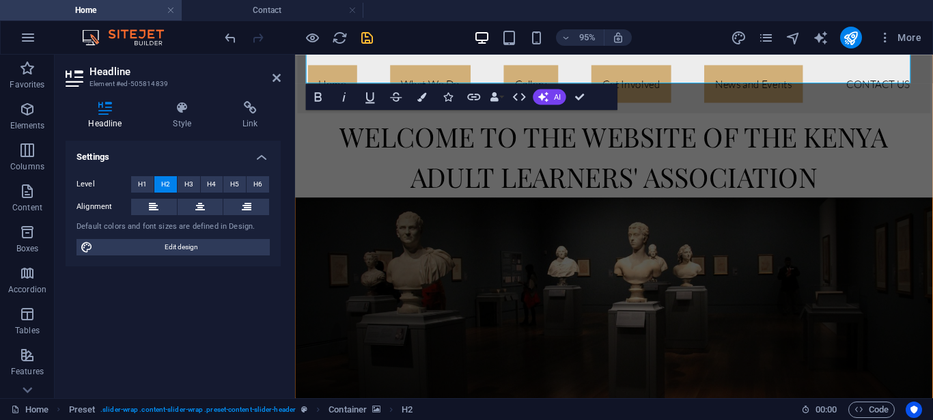
scroll to position [975, 0]
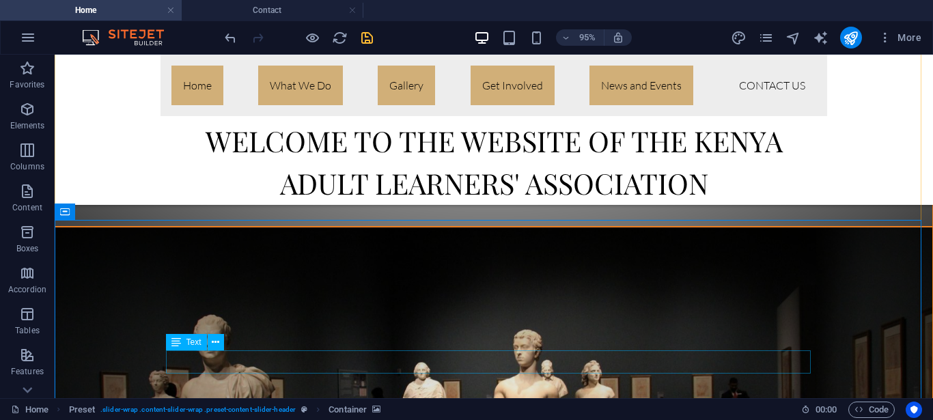
scroll to position [1039, 0]
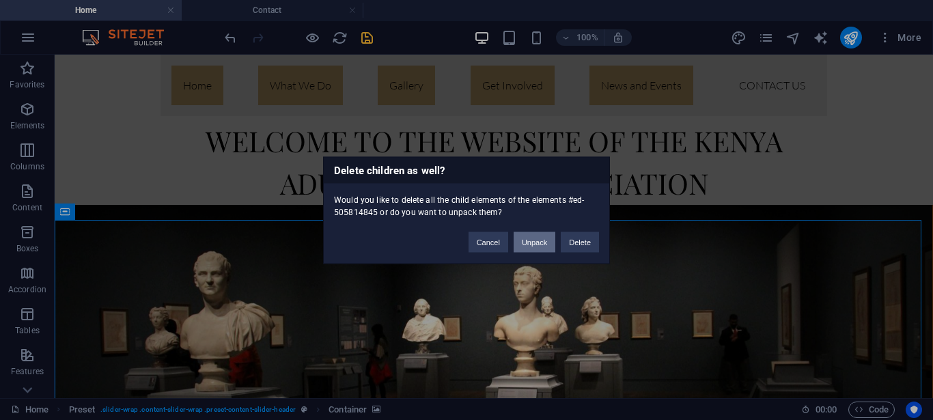
click at [546, 241] on button "Unpack" at bounding box center [535, 242] width 42 height 20
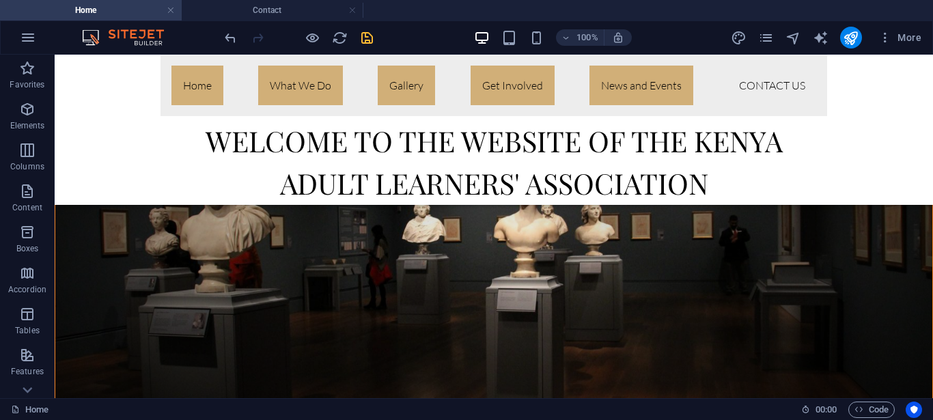
scroll to position [1144, 0]
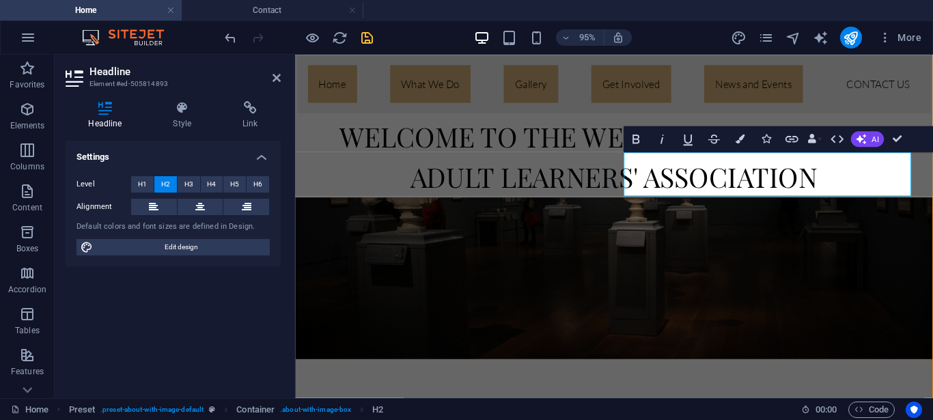
scroll to position [972, 0]
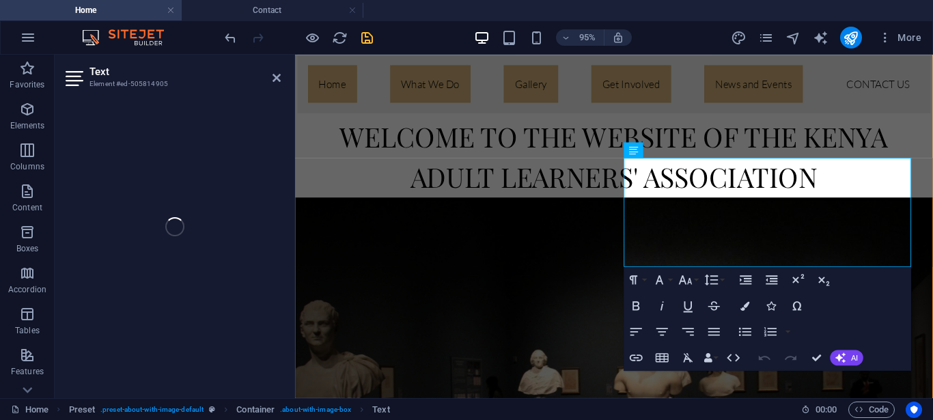
scroll to position [1140, 0]
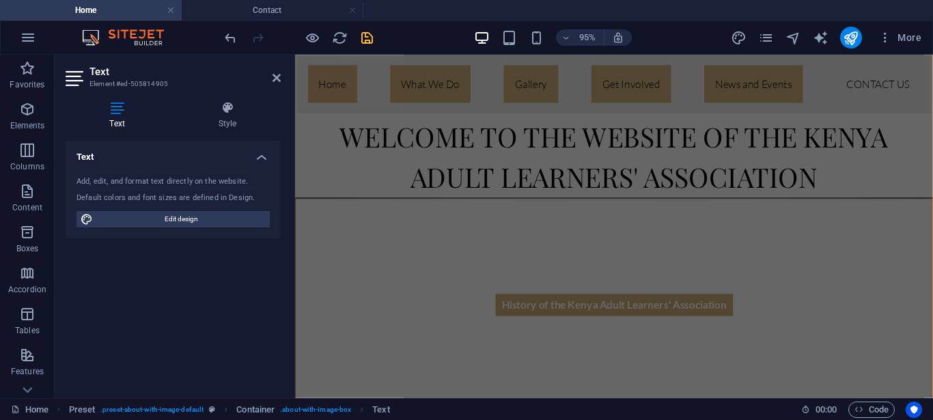
scroll to position [560, 0]
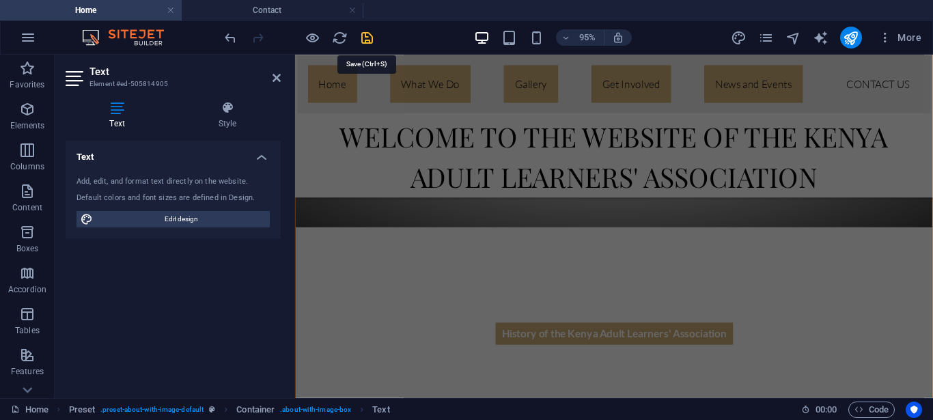
click at [369, 40] on icon "save" at bounding box center [367, 38] width 16 height 16
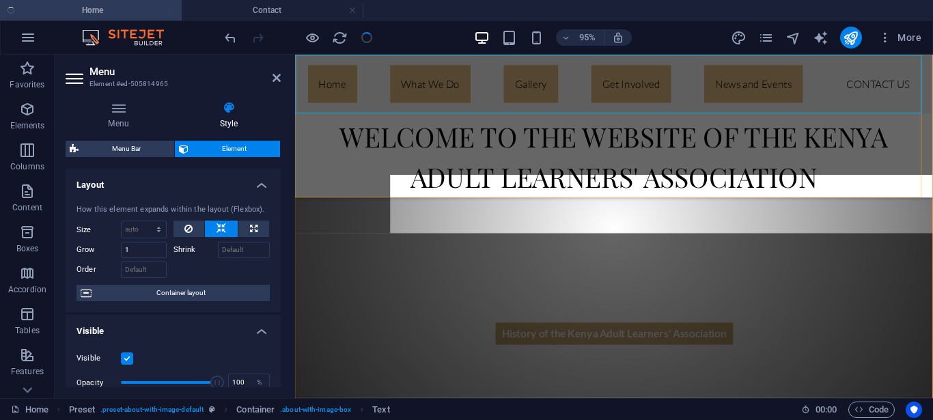
scroll to position [1140, 0]
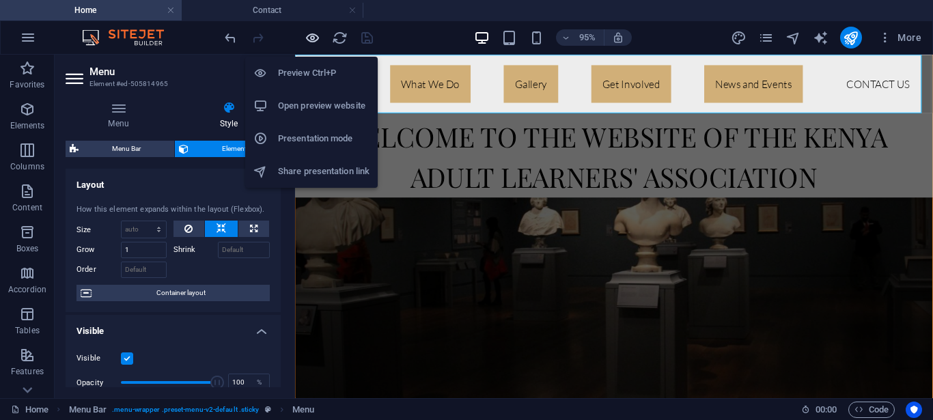
click at [314, 38] on icon "button" at bounding box center [313, 38] width 16 height 16
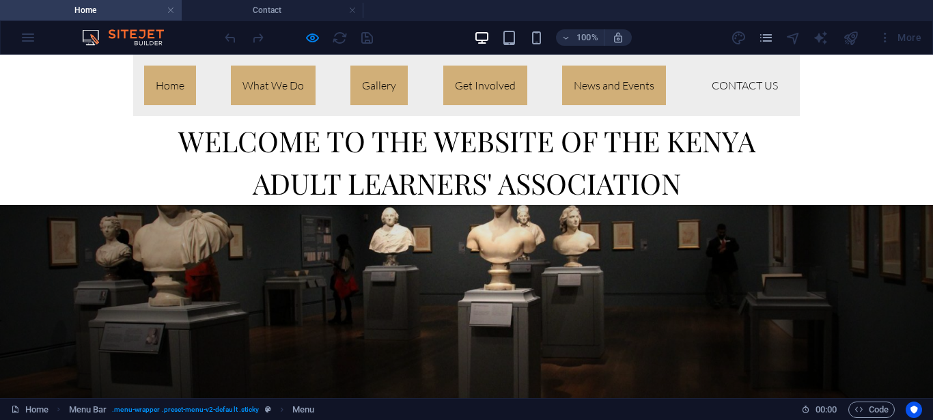
scroll to position [1223, 0]
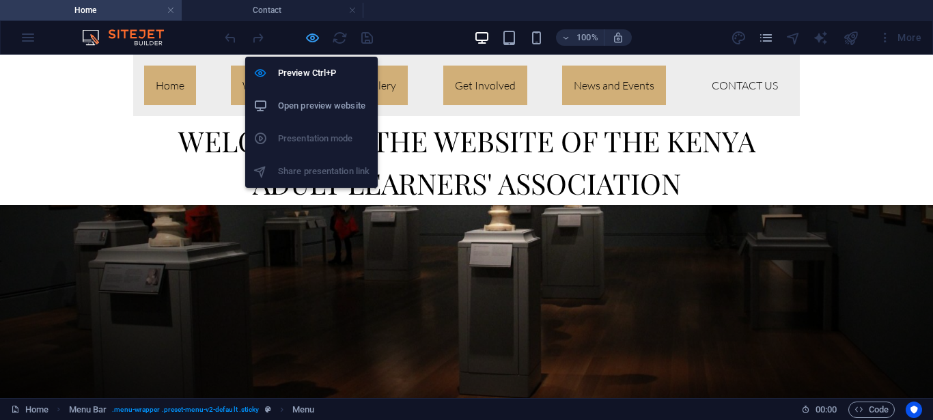
click at [311, 38] on icon "button" at bounding box center [313, 38] width 16 height 16
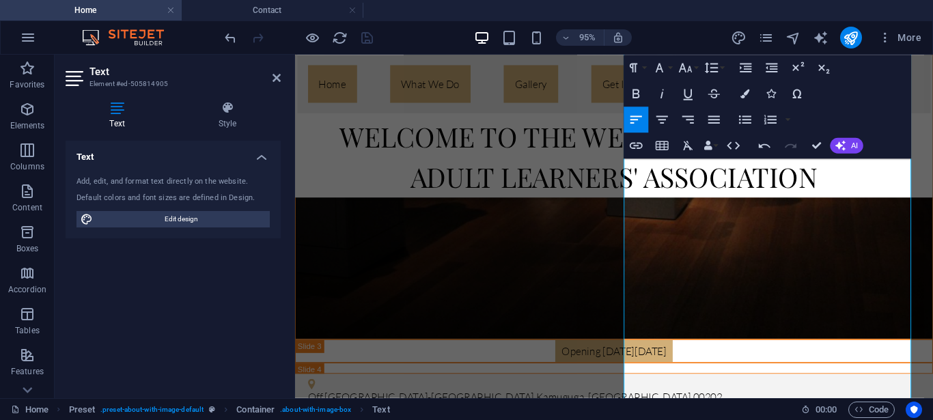
scroll to position [1403, 0]
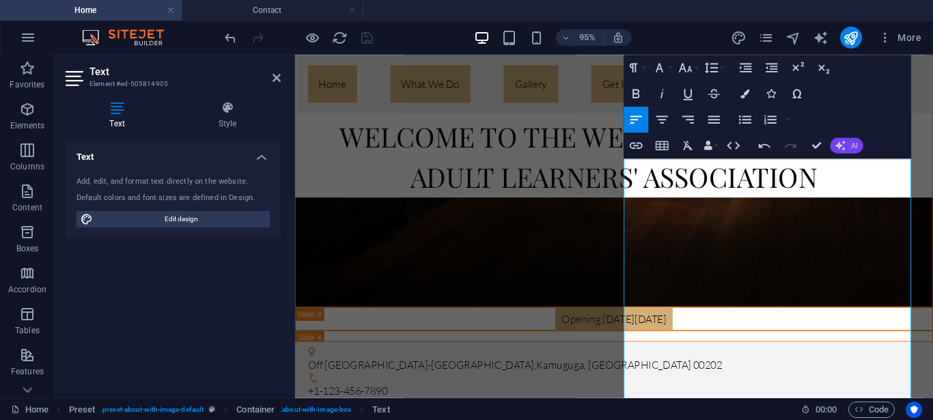
click at [854, 144] on span "AI" at bounding box center [854, 145] width 7 height 8
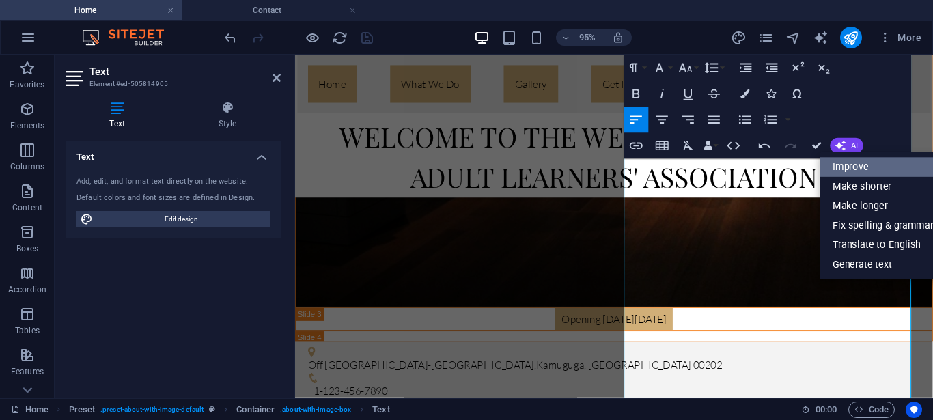
click at [849, 165] on link "Improve" at bounding box center [884, 167] width 126 height 20
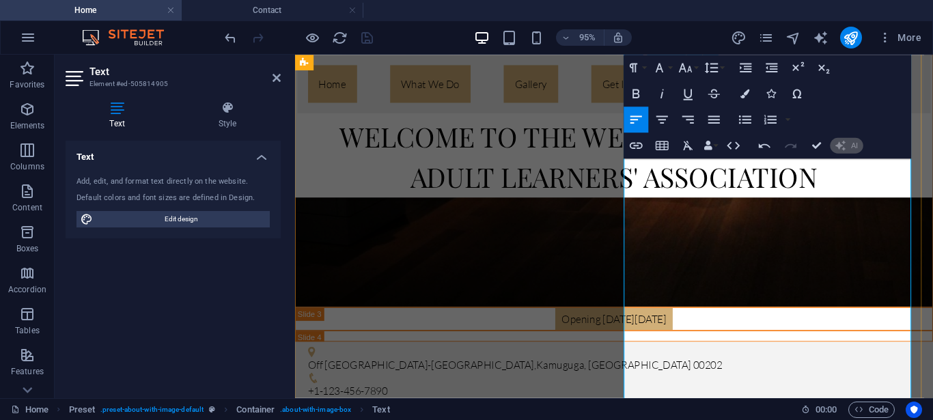
scroll to position [1570, 0]
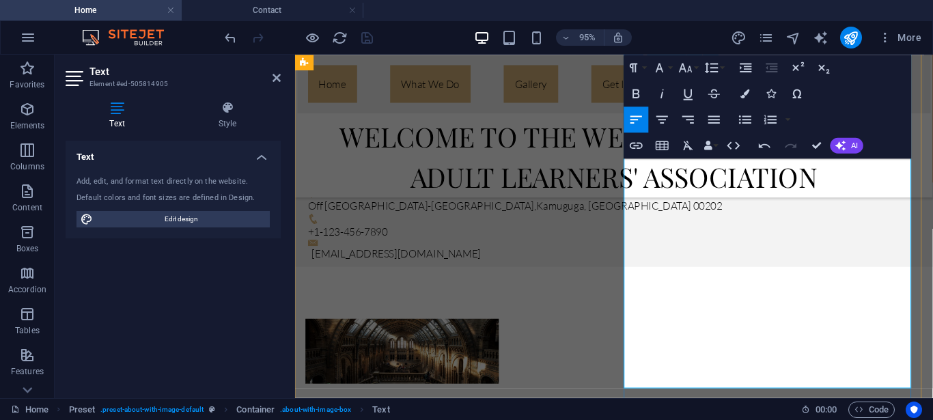
click at [853, 147] on span "AI" at bounding box center [854, 145] width 7 height 8
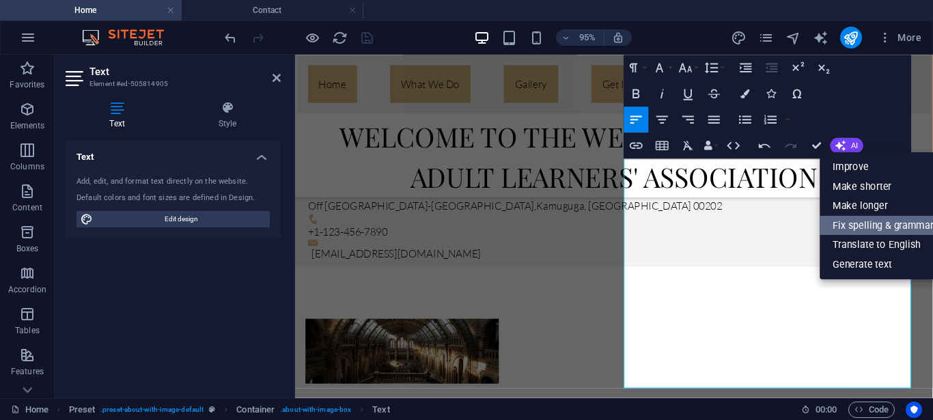
click at [903, 231] on link "Fix spelling & grammar" at bounding box center [884, 224] width 126 height 19
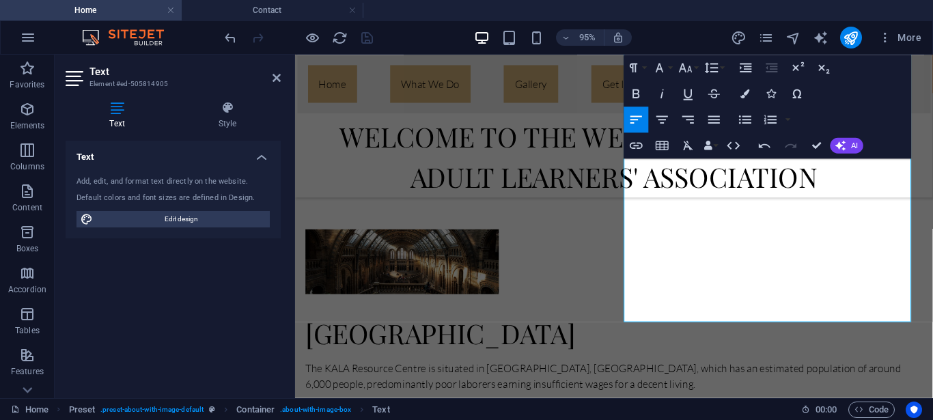
scroll to position [1674, 0]
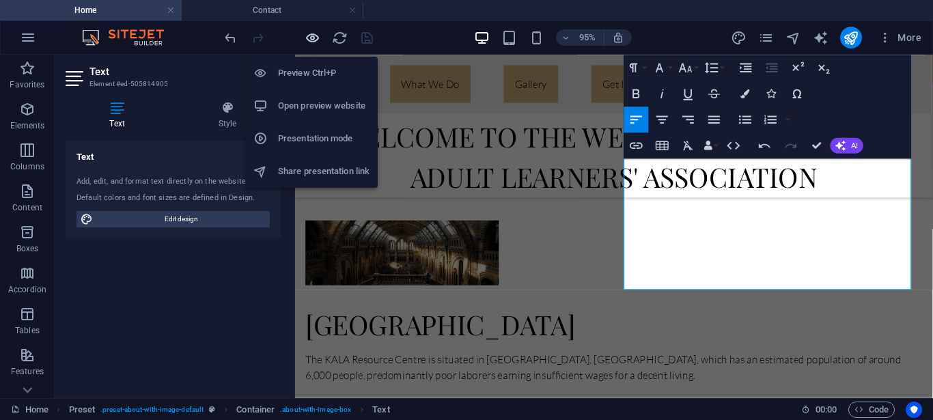
click at [312, 39] on icon "button" at bounding box center [313, 38] width 16 height 16
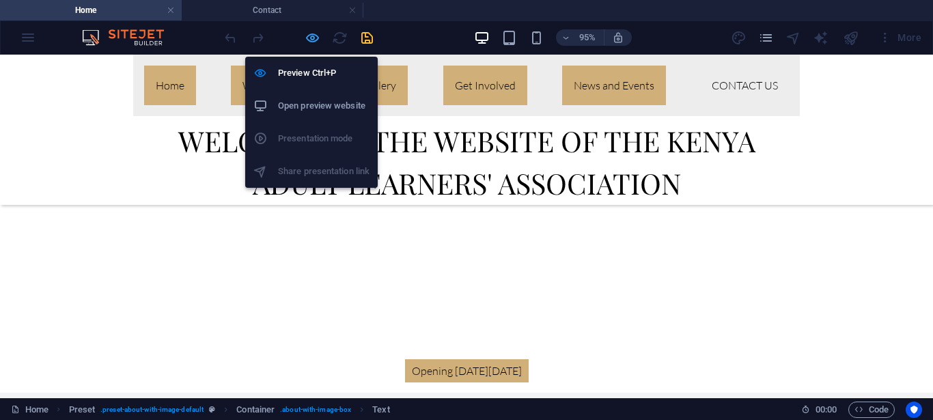
scroll to position [1828, 0]
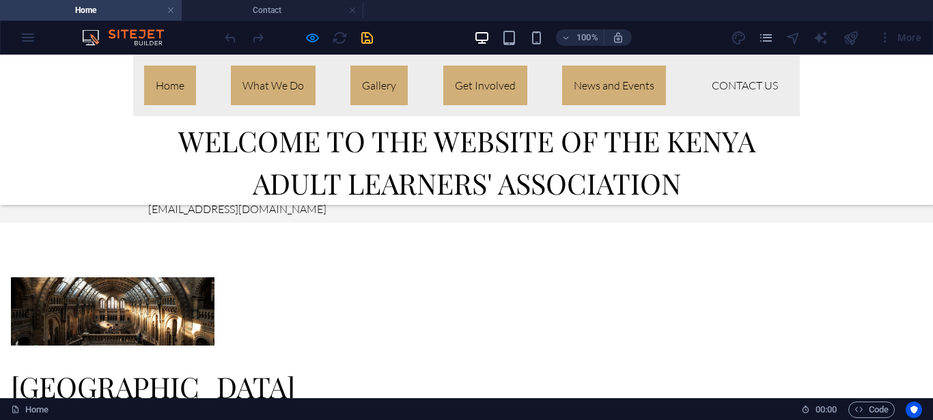
scroll to position [1925, 0]
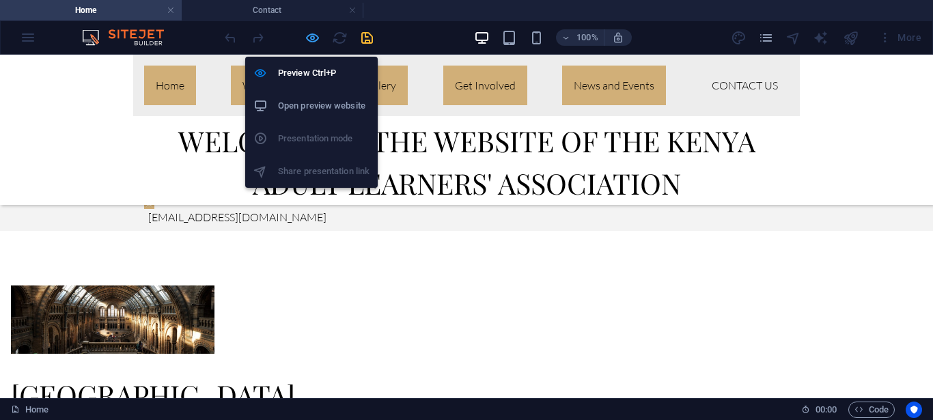
click at [312, 38] on icon "button" at bounding box center [313, 38] width 16 height 16
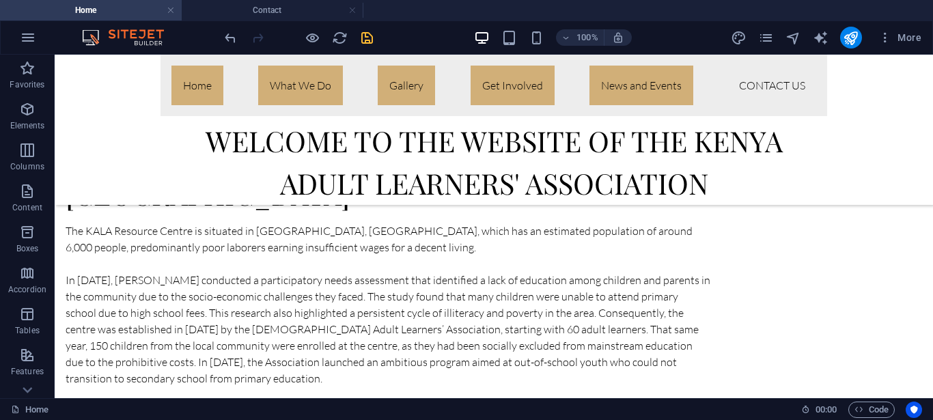
scroll to position [2024, 0]
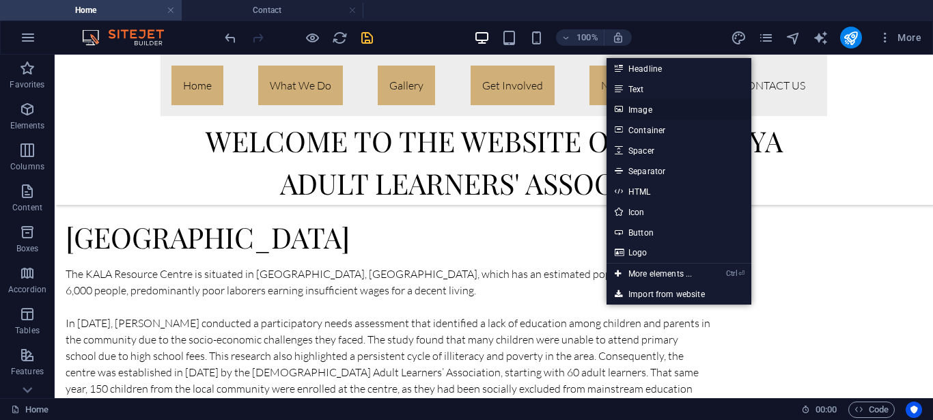
click at [640, 108] on link "Image" at bounding box center [679, 109] width 145 height 20
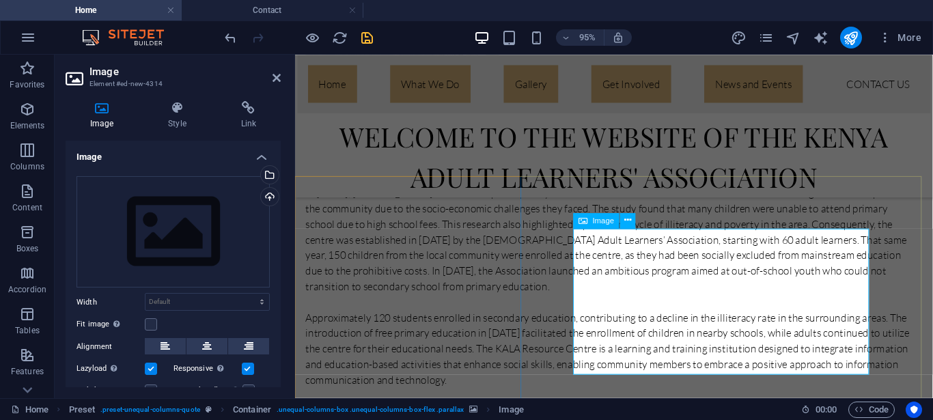
click at [126, 241] on div "Drag files here, click to choose files or select files from Files or our free s…" at bounding box center [173, 232] width 193 height 112
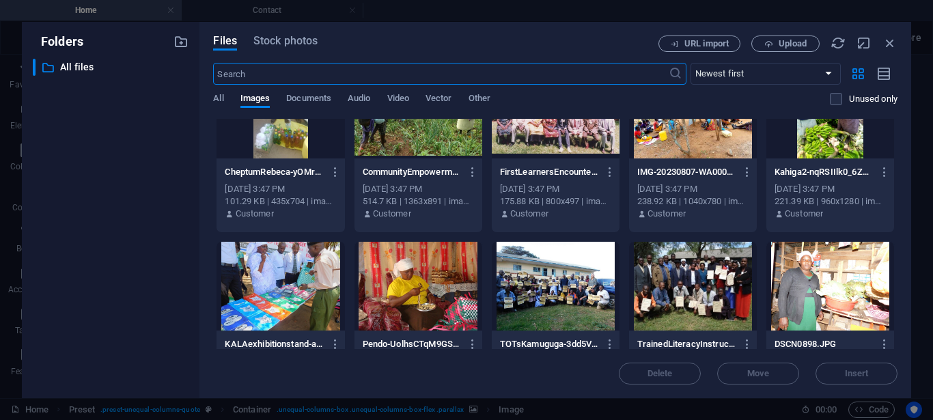
scroll to position [386, 0]
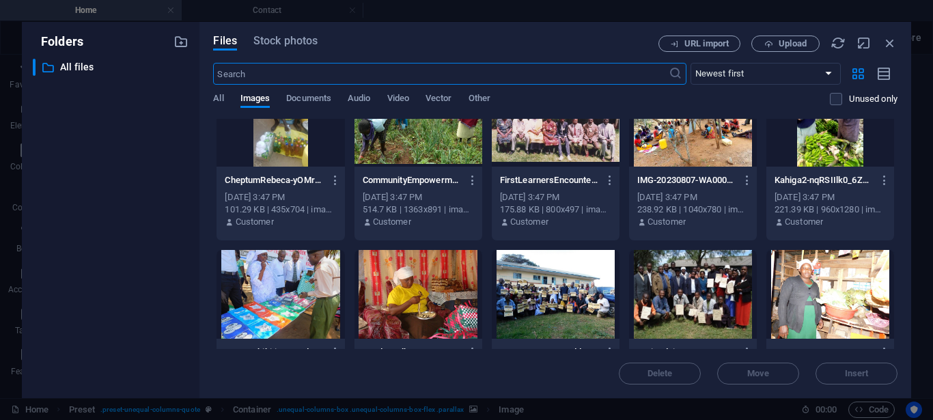
click at [424, 320] on div at bounding box center [419, 294] width 128 height 89
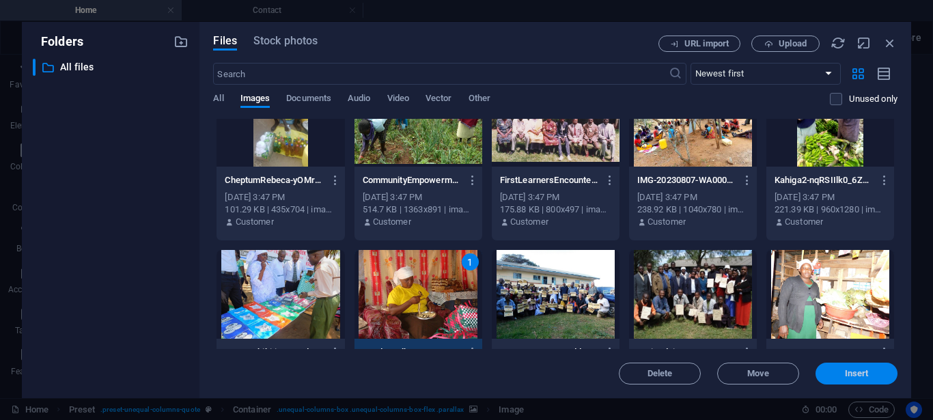
click at [855, 376] on span "Insert" at bounding box center [857, 374] width 24 height 8
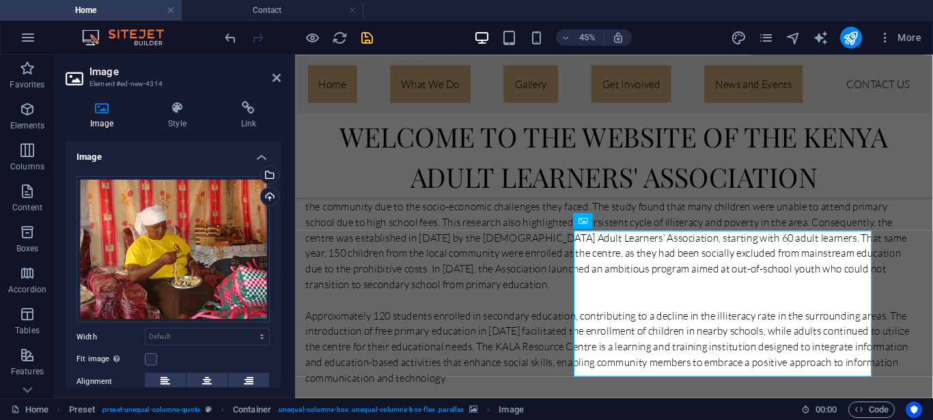
scroll to position [1898, 0]
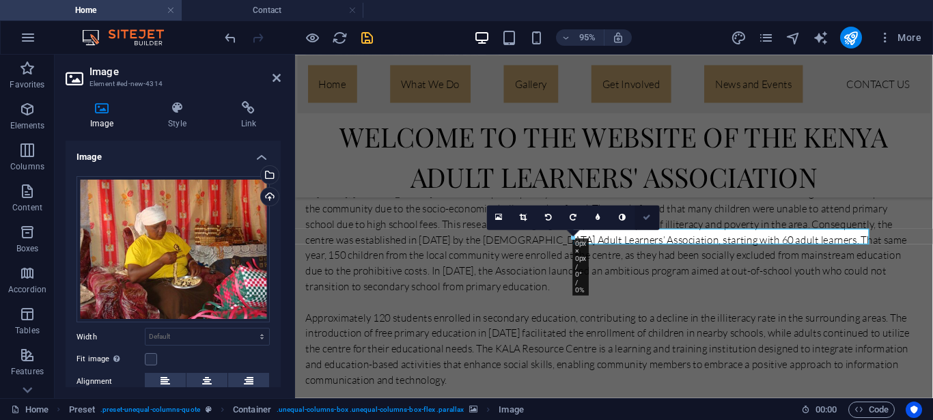
click at [648, 219] on icon at bounding box center [648, 218] width 8 height 8
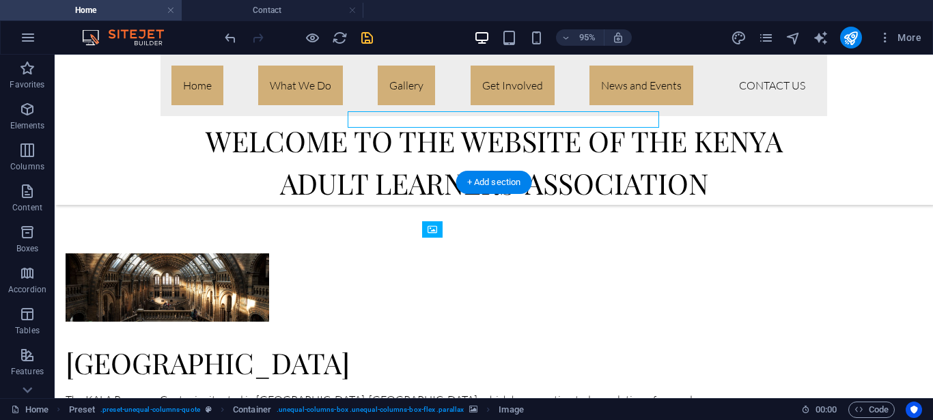
scroll to position [2024, 0]
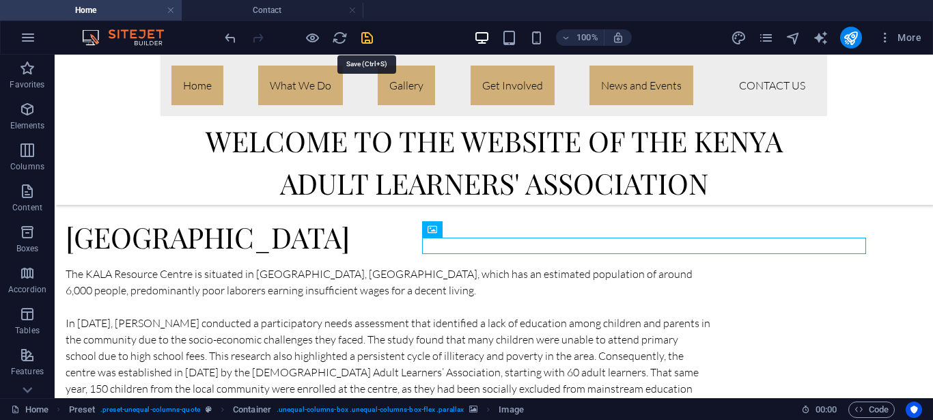
click at [367, 33] on icon "save" at bounding box center [367, 38] width 16 height 16
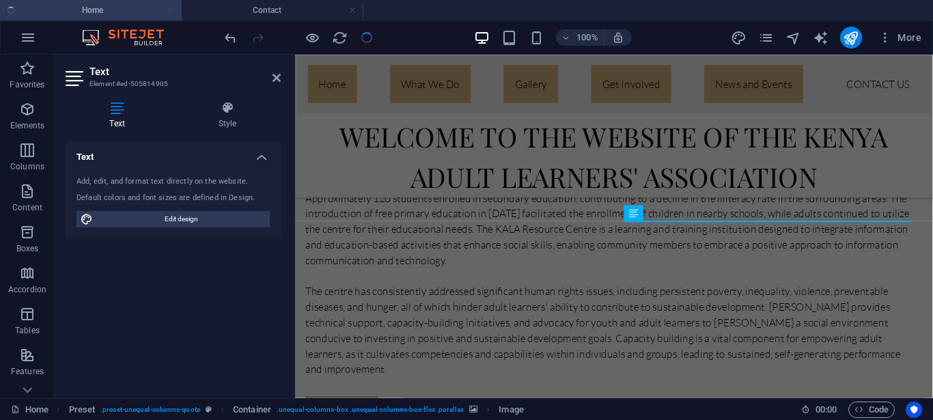
scroll to position [1074, 0]
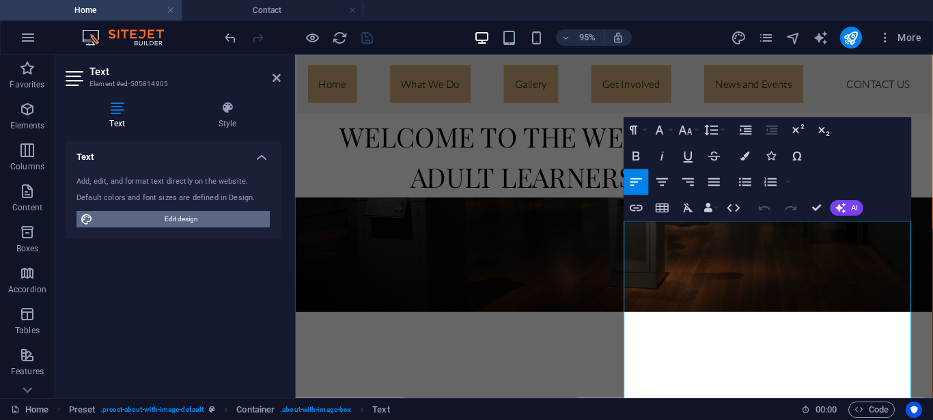
click at [170, 219] on span "Edit design" at bounding box center [181, 219] width 169 height 16
select select "px"
select select "300"
select select "px"
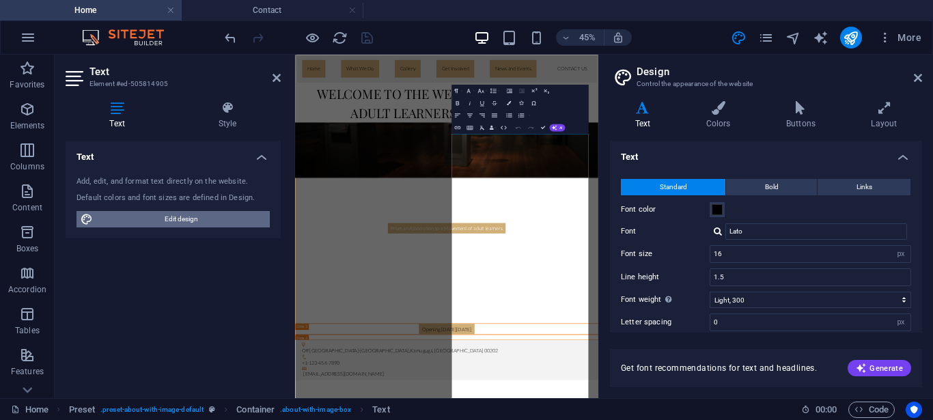
scroll to position [1076, 0]
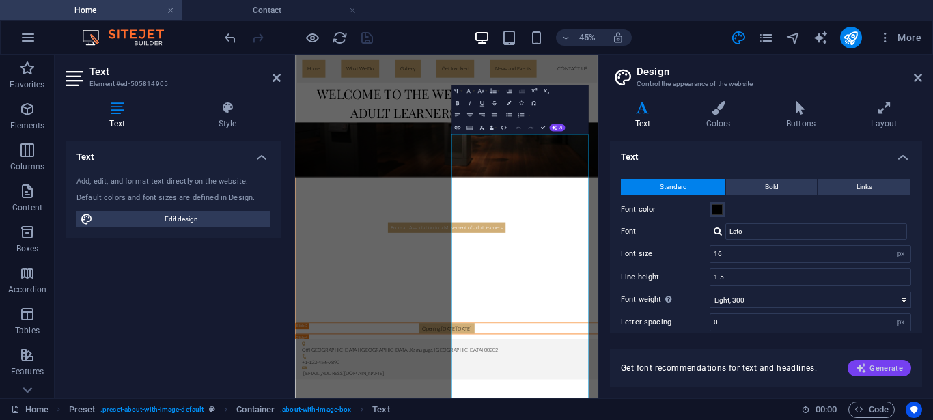
click at [874, 372] on span "Generate" at bounding box center [879, 368] width 47 height 11
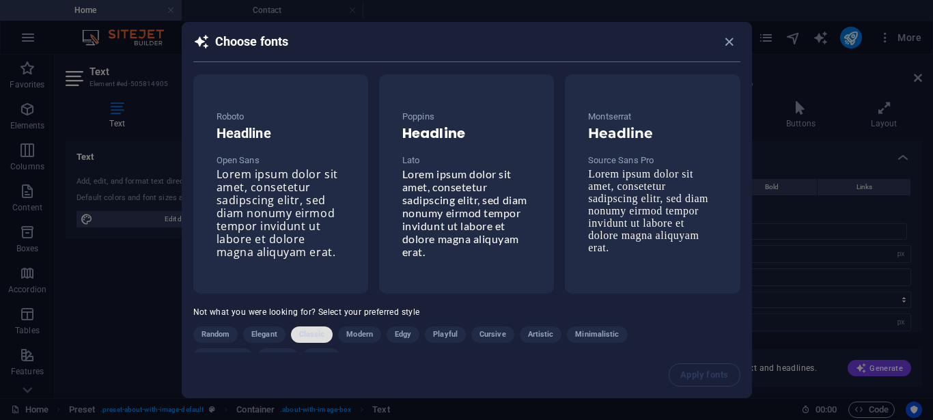
click at [312, 334] on span "Classic" at bounding box center [312, 335] width 26 height 16
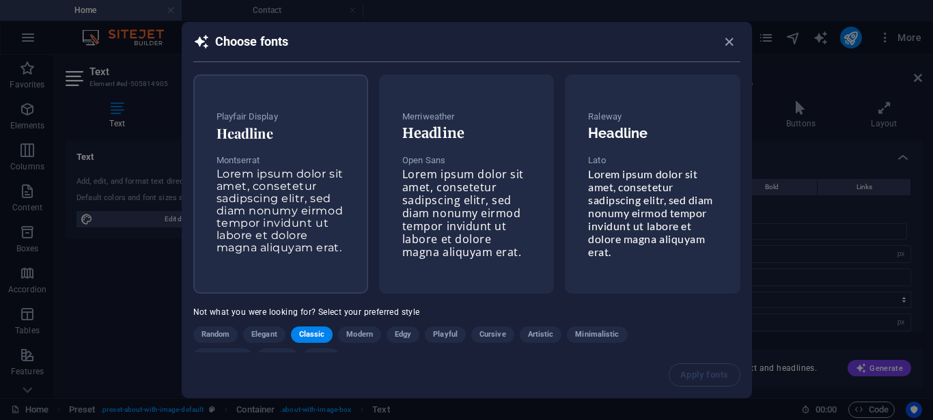
click at [305, 199] on span "Lorem ipsum dolor sit amet, consetetur sadipscing elitr, sed diam nonumy eirmod…" at bounding box center [280, 210] width 127 height 87
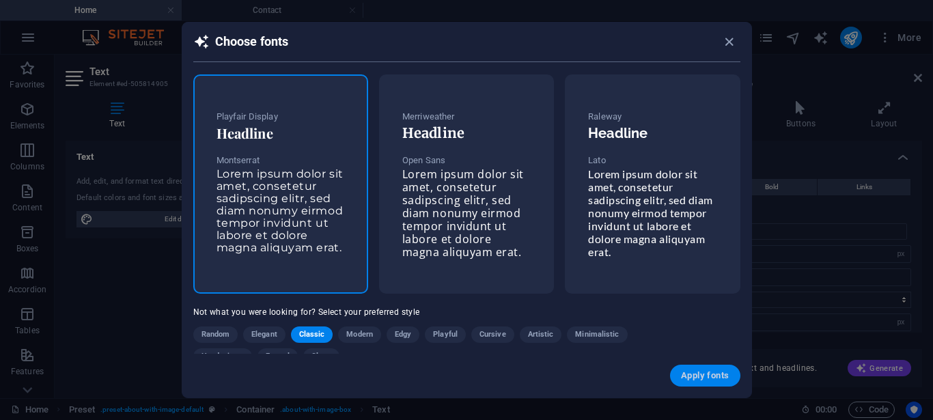
click at [704, 372] on span "Apply fonts" at bounding box center [705, 375] width 48 height 11
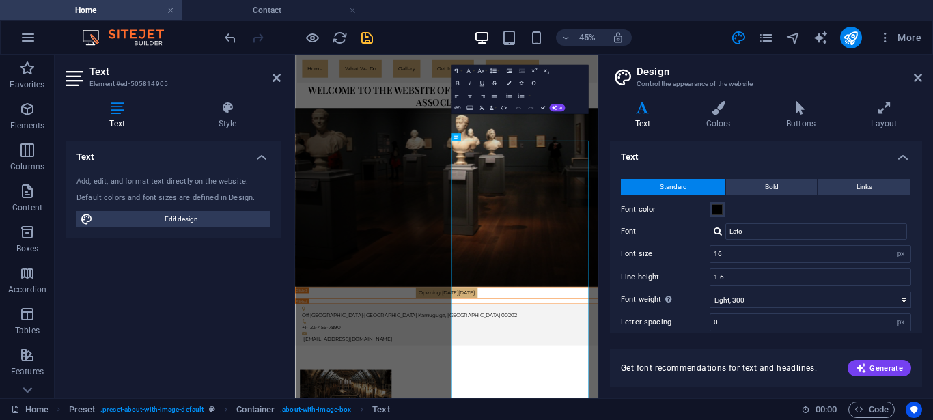
scroll to position [1029, 0]
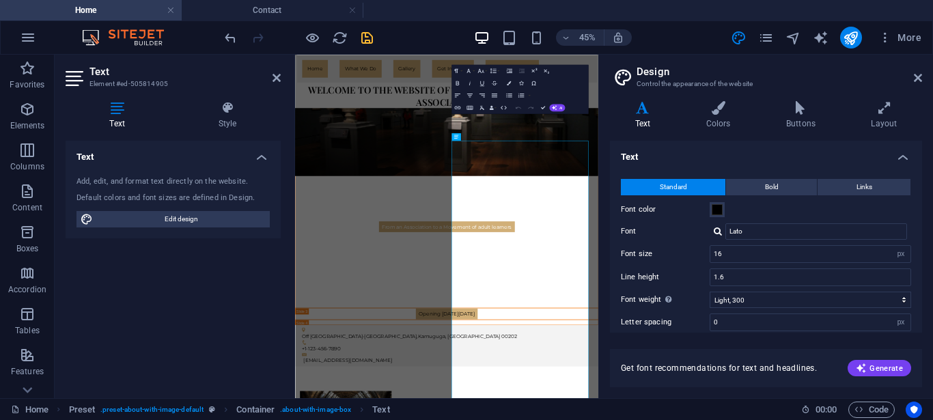
type input "Montserrat"
type input "1.6"
select select "400"
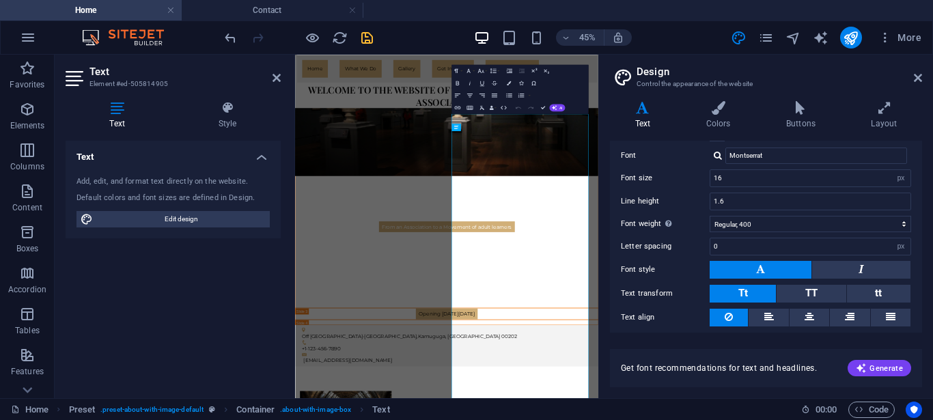
scroll to position [118, 0]
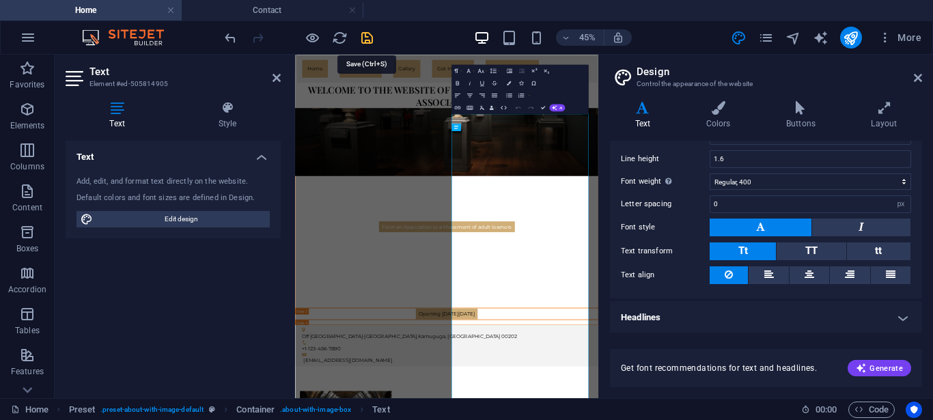
click at [365, 39] on icon "save" at bounding box center [367, 38] width 16 height 16
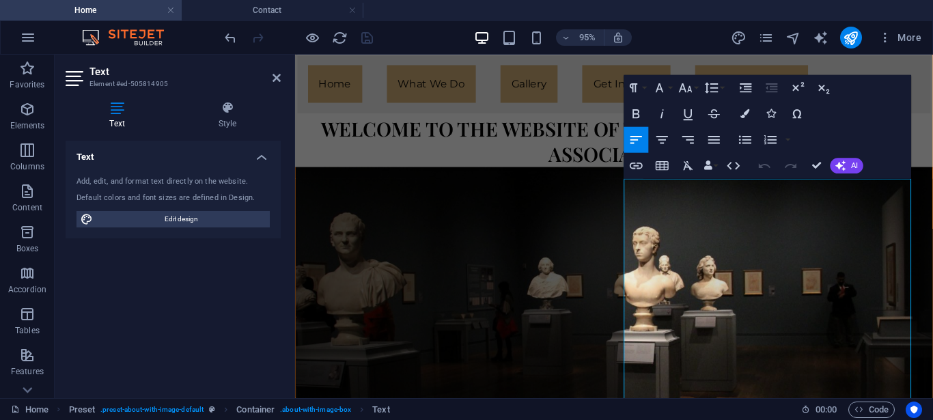
scroll to position [1353, 0]
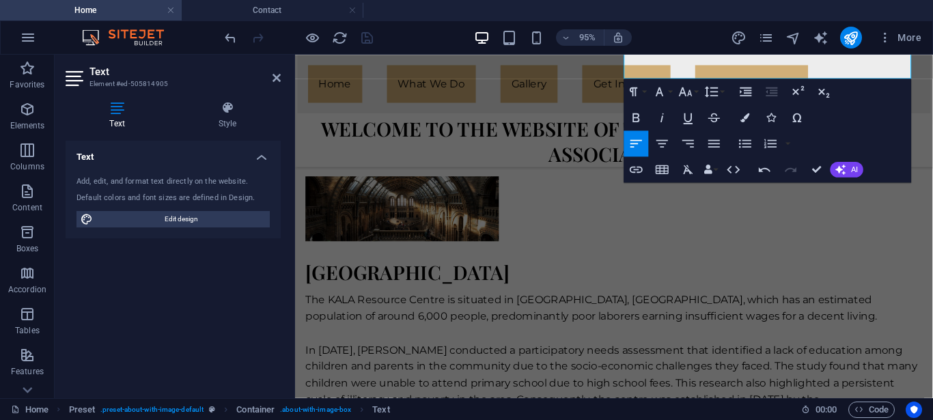
scroll to position [1971, 0]
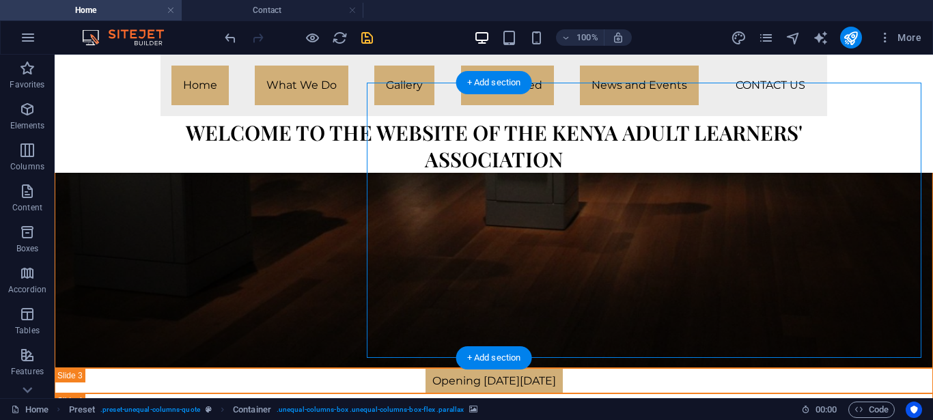
scroll to position [2164, 0]
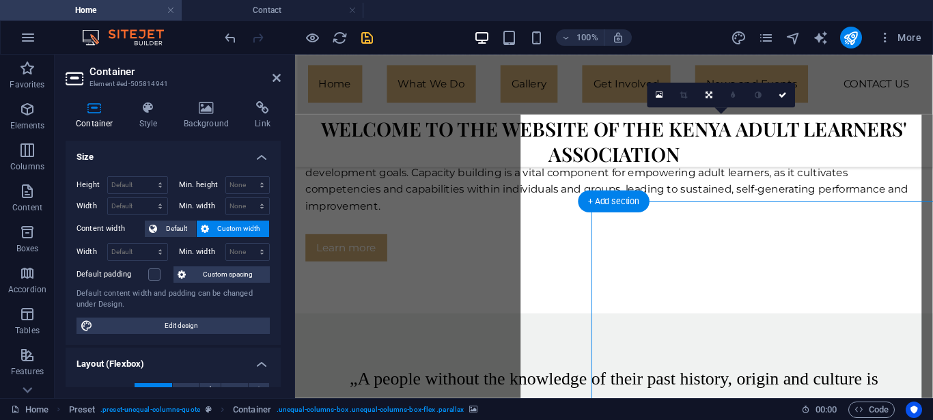
scroll to position [2037, 0]
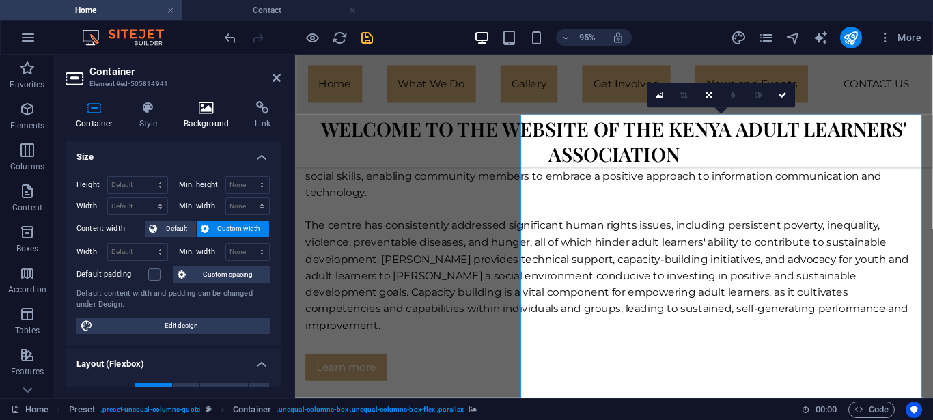
click at [197, 122] on h4 "Background" at bounding box center [210, 115] width 72 height 29
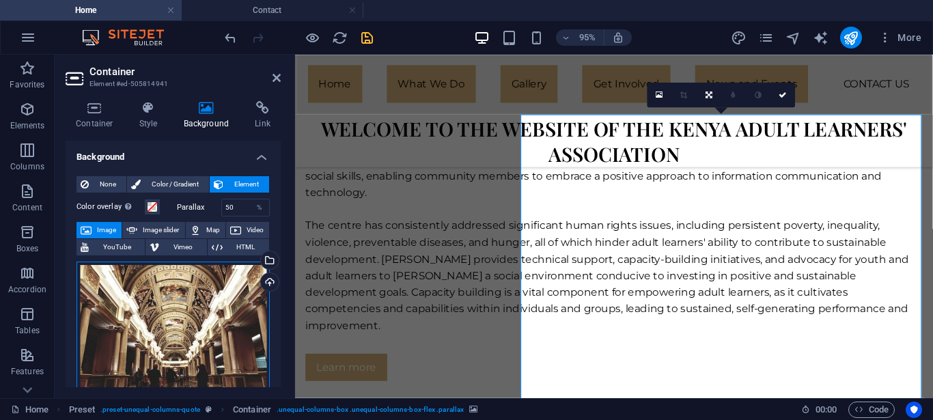
click at [165, 324] on div "Drag files here, click to choose files or select files from Files or our free s…" at bounding box center [173, 335] width 193 height 147
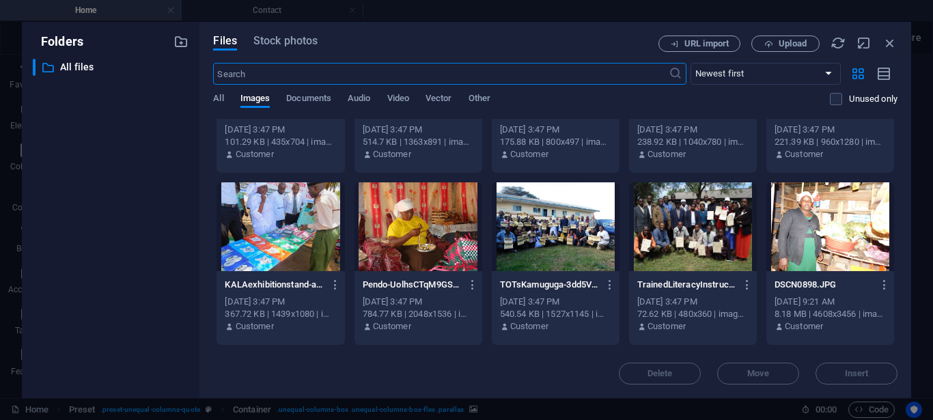
scroll to position [503, 0]
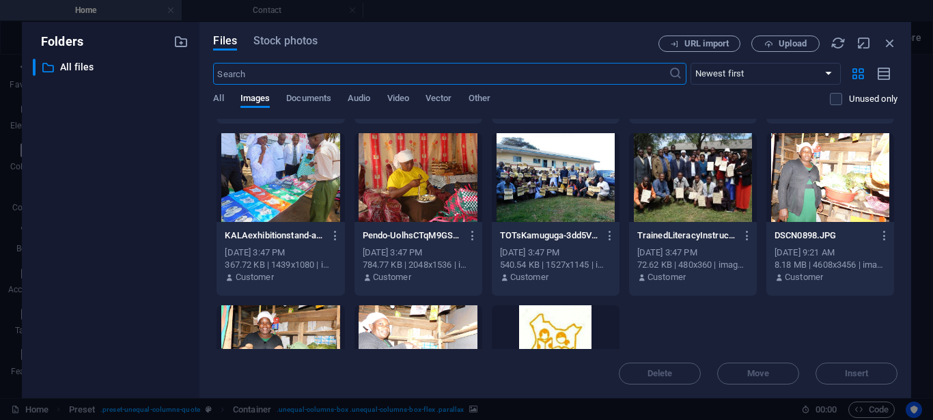
click at [424, 156] on div at bounding box center [419, 177] width 128 height 89
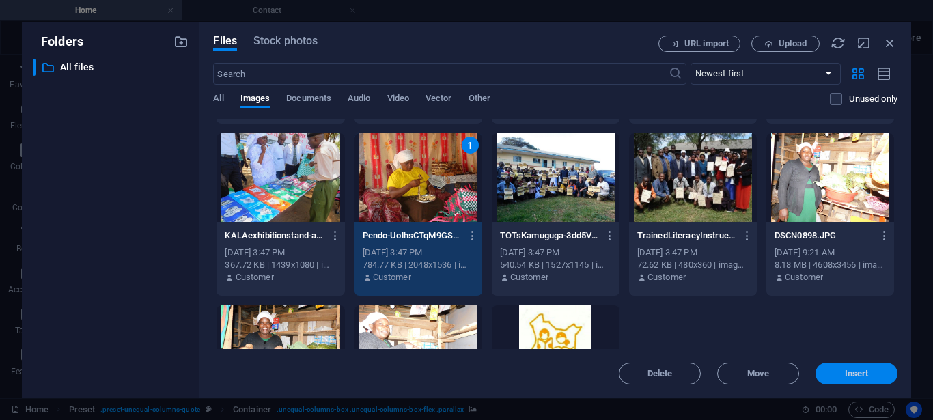
click at [847, 370] on span "Insert" at bounding box center [857, 374] width 24 height 8
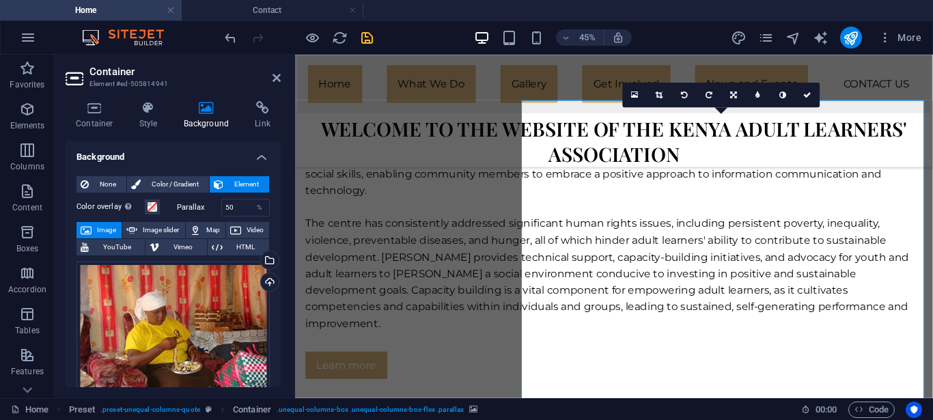
scroll to position [2037, 0]
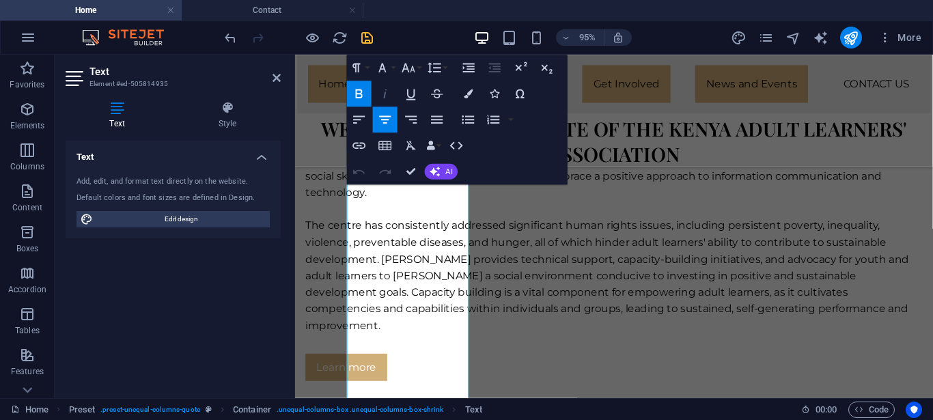
click at [385, 91] on icon "button" at bounding box center [386, 94] width 16 height 16
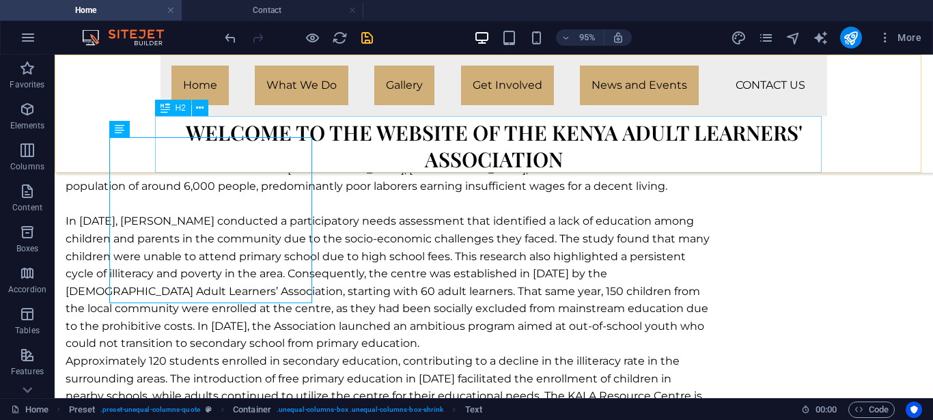
scroll to position [2164, 0]
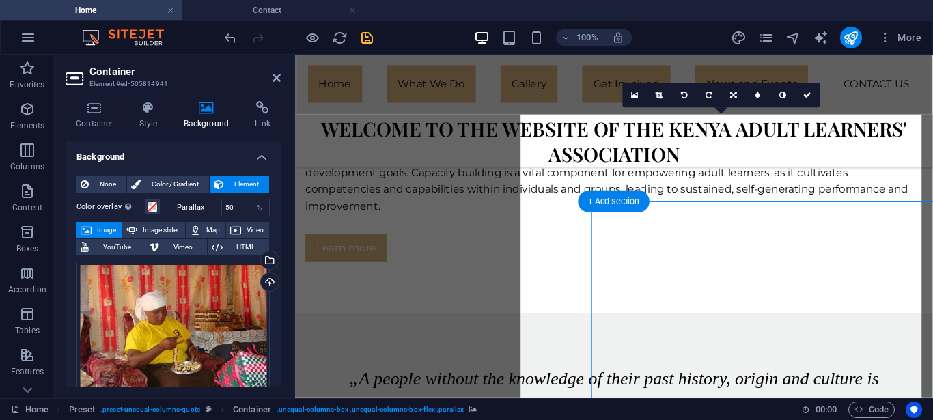
scroll to position [2037, 0]
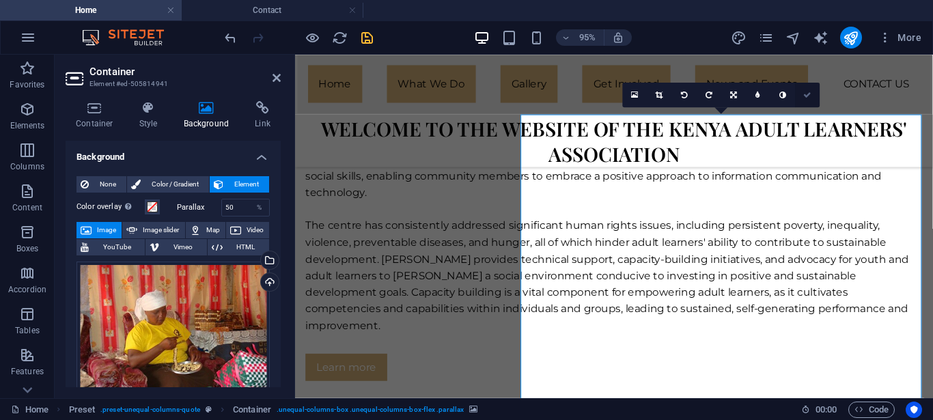
click at [809, 94] on icon at bounding box center [808, 95] width 8 height 8
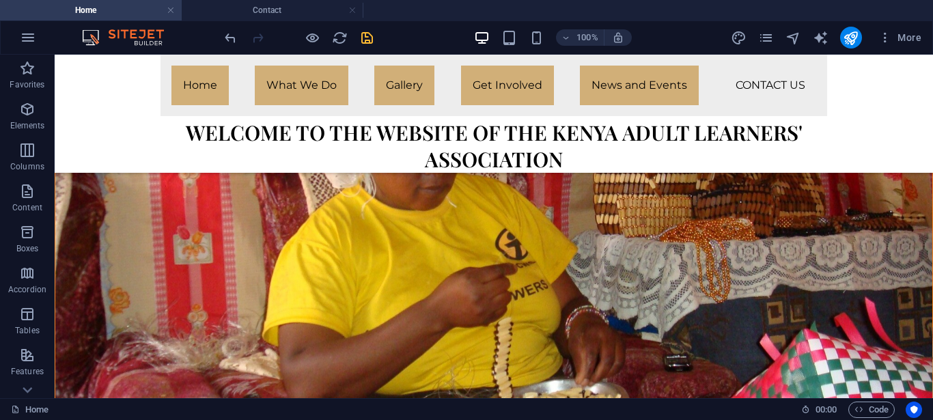
scroll to position [2965, 0]
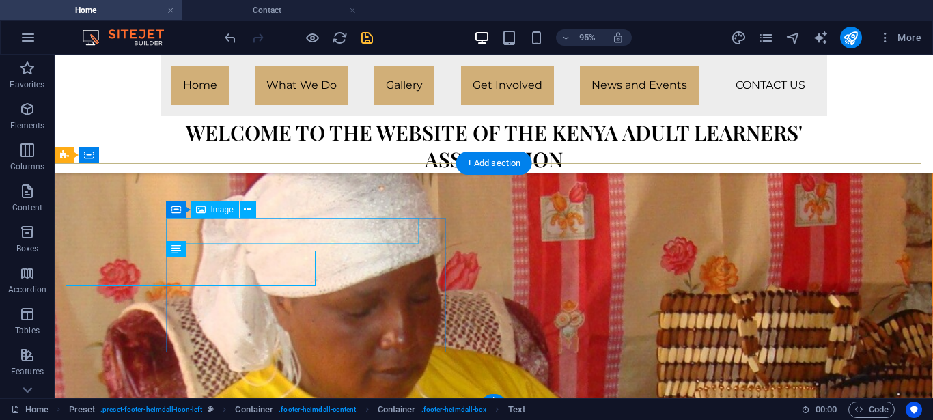
scroll to position [2958, 0]
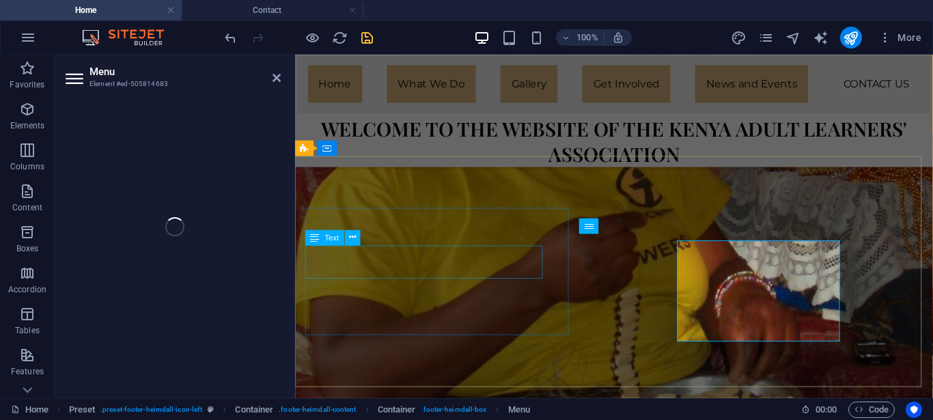
scroll to position [2954, 0]
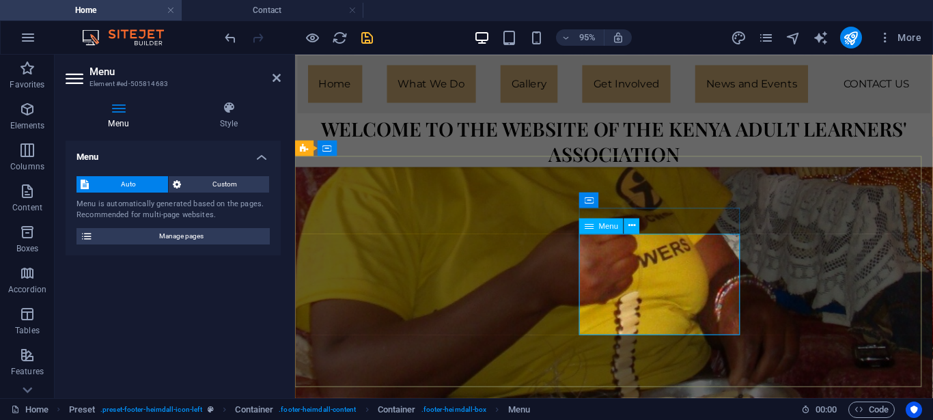
click at [118, 108] on icon at bounding box center [119, 108] width 106 height 14
click at [227, 118] on h4 "Style" at bounding box center [229, 115] width 104 height 29
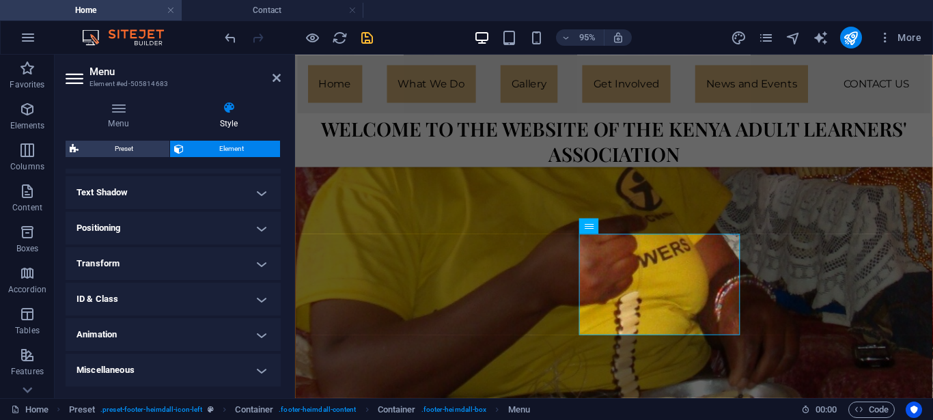
scroll to position [0, 0]
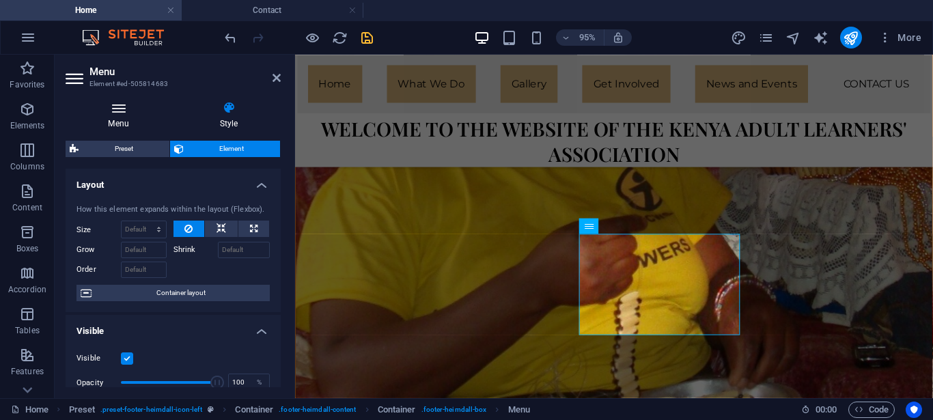
click at [120, 117] on h4 "Menu" at bounding box center [121, 115] width 111 height 29
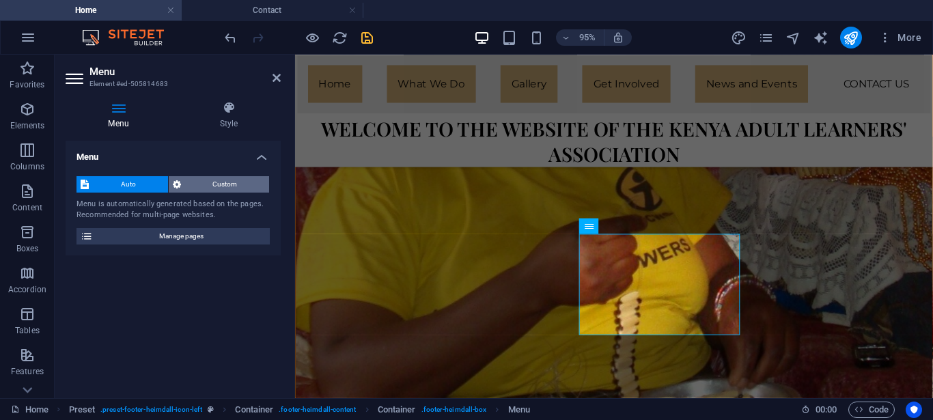
click at [215, 188] on span "Custom" at bounding box center [225, 184] width 81 height 16
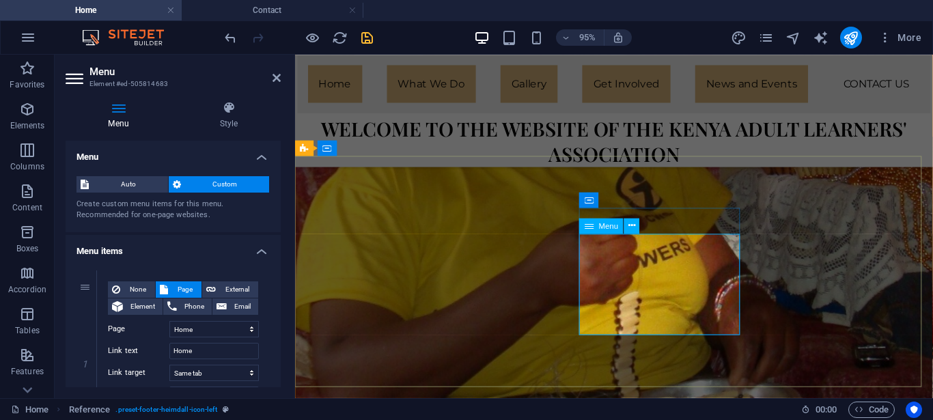
click at [632, 228] on icon at bounding box center [632, 226] width 7 height 14
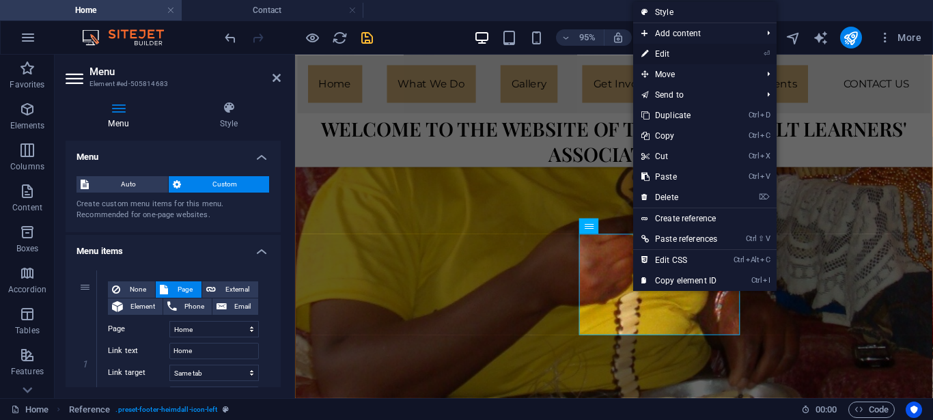
click at [665, 52] on link "⏎ Edit" at bounding box center [679, 54] width 92 height 20
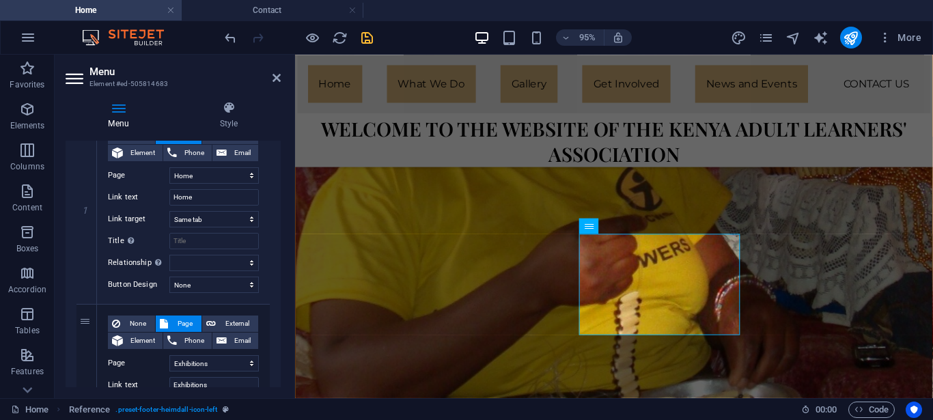
scroll to position [184, 0]
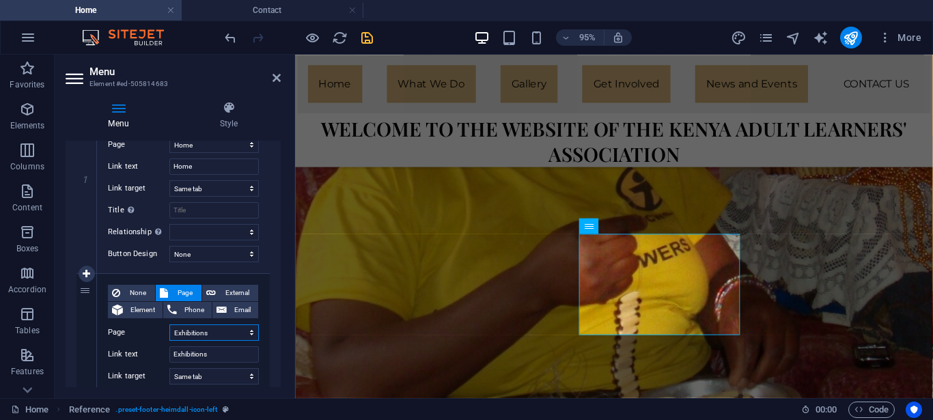
select select "3"
click option "Gallery" at bounding box center [0, 0] width 0 height 0
select select
type input "Gallery"
select select
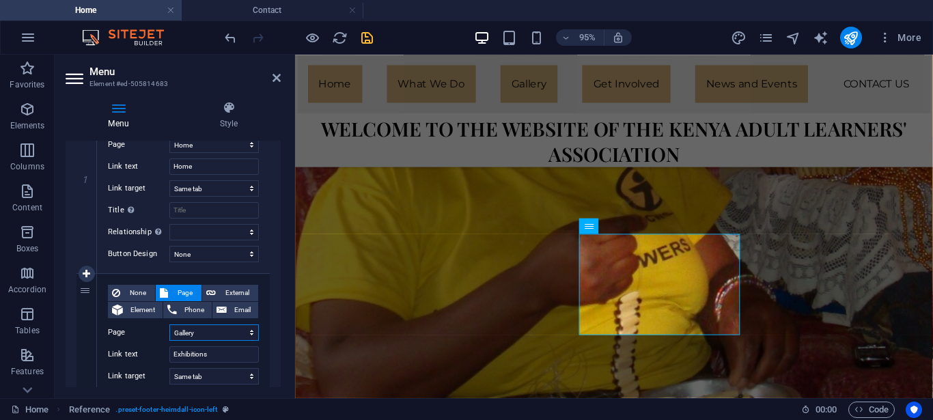
select select
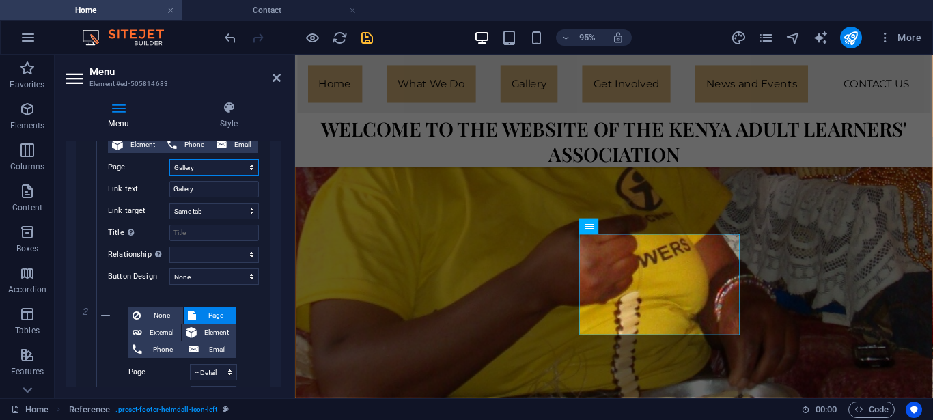
scroll to position [346, 0]
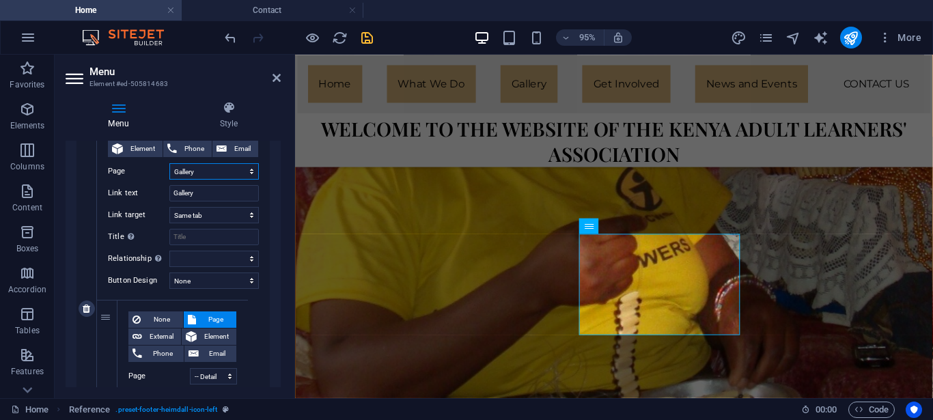
click at [169, 163] on select "Home Exhibitions -- Detail view Gallery About us News Contact Legal Notice Priv…" at bounding box center [214, 171] width 90 height 16
select select "4"
click option "About us" at bounding box center [0, 0] width 0 height 0
select select
type input "About us"
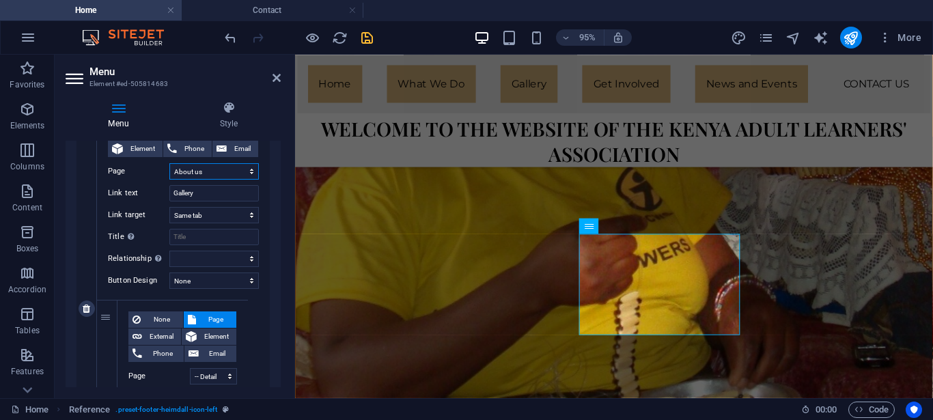
select select
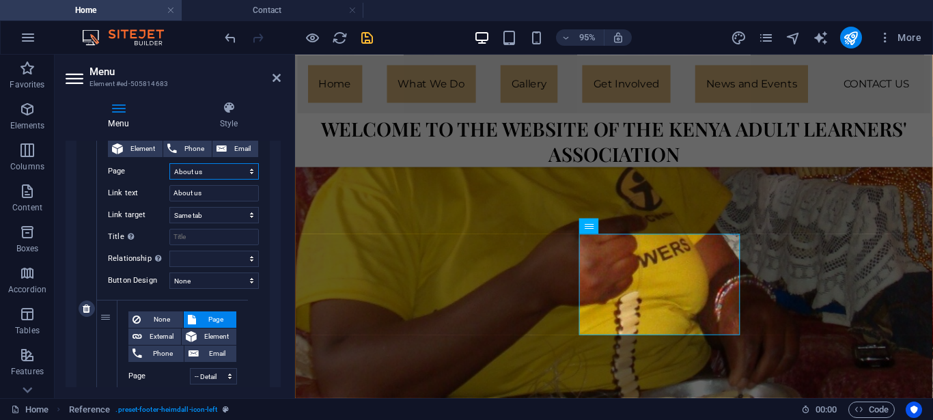
select select
click at [206, 195] on input "About us" at bounding box center [214, 193] width 90 height 16
type input "A"
type input "Wh"
select select
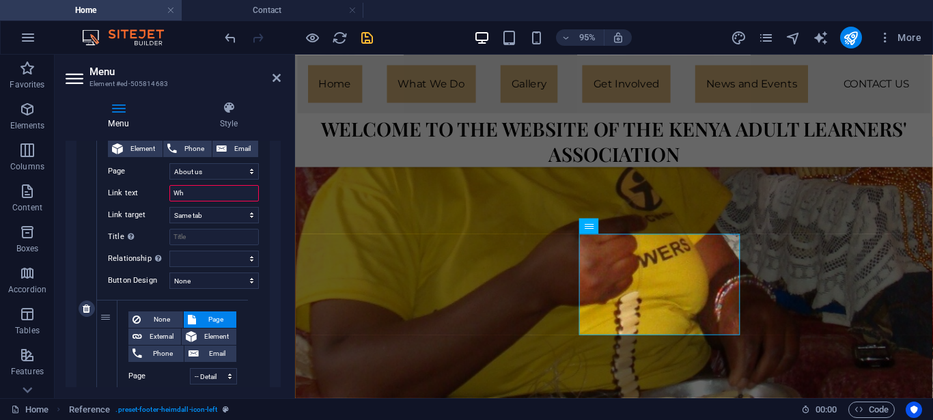
type input "Wha"
select select
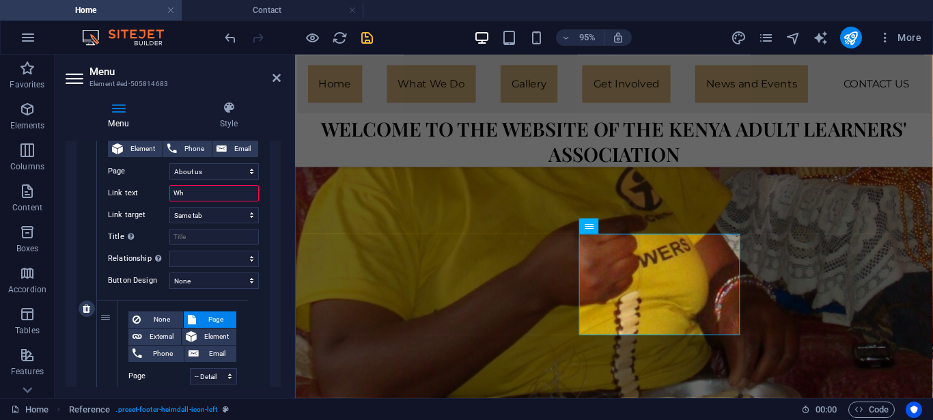
select select
type input "What we"
select select
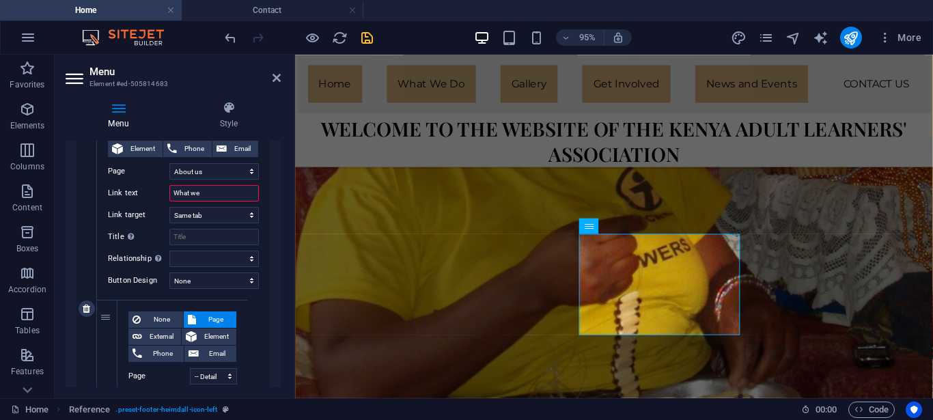
select select
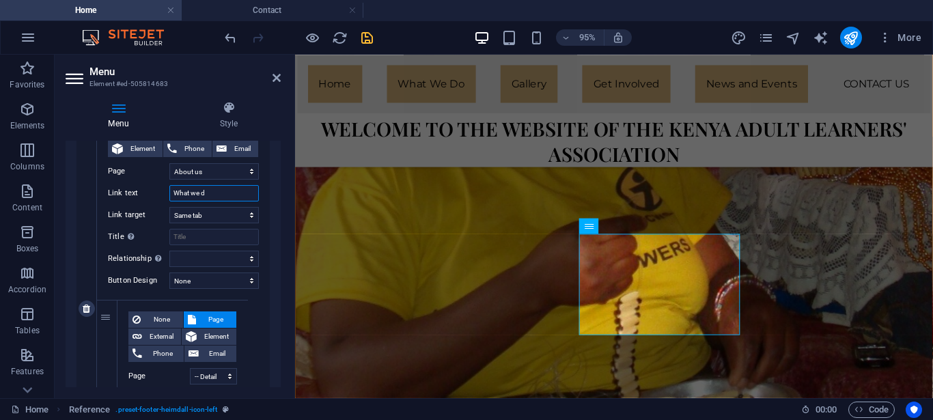
type input "What we do"
select select
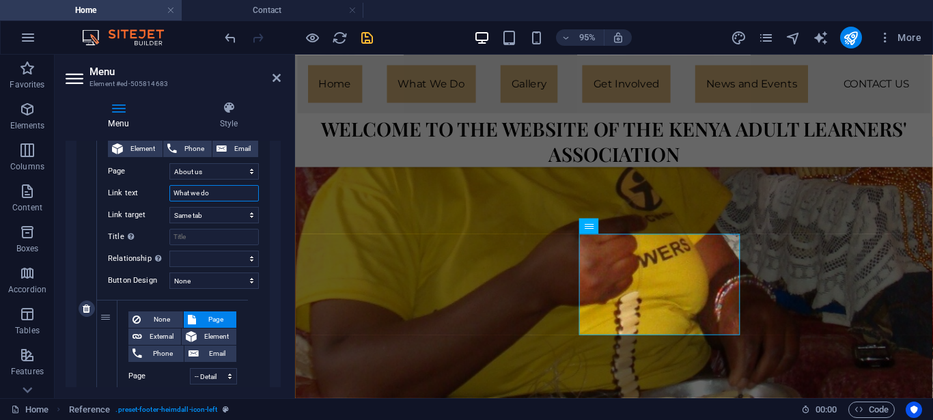
select select
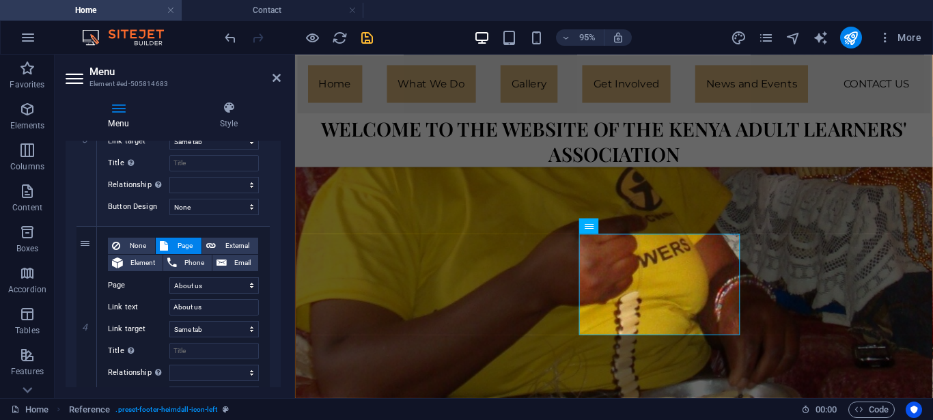
scroll to position [821, 0]
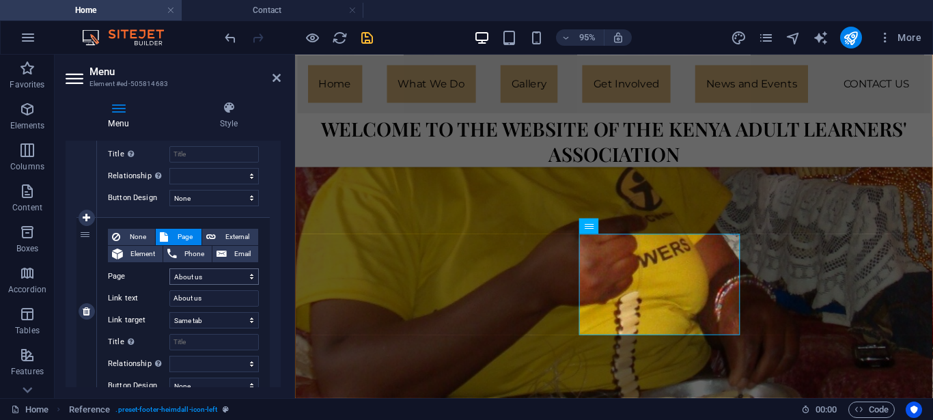
type input "What we do"
select select "6"
click option "Contact" at bounding box center [0, 0] width 0 height 0
select select
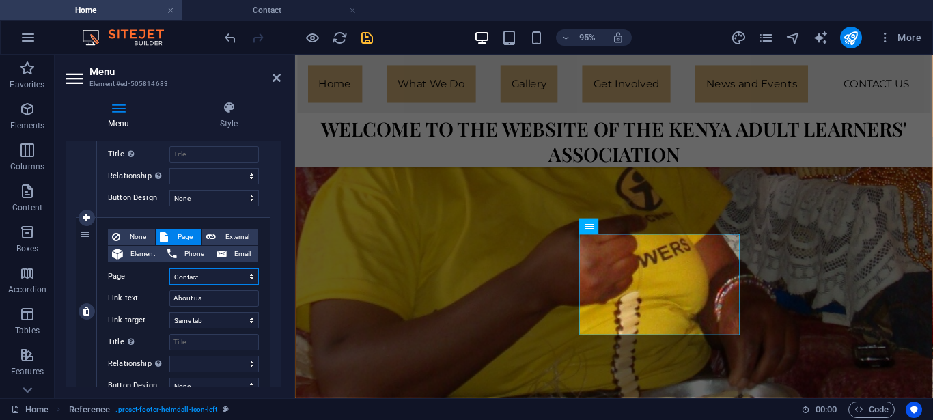
select select
type input "Contact"
select select
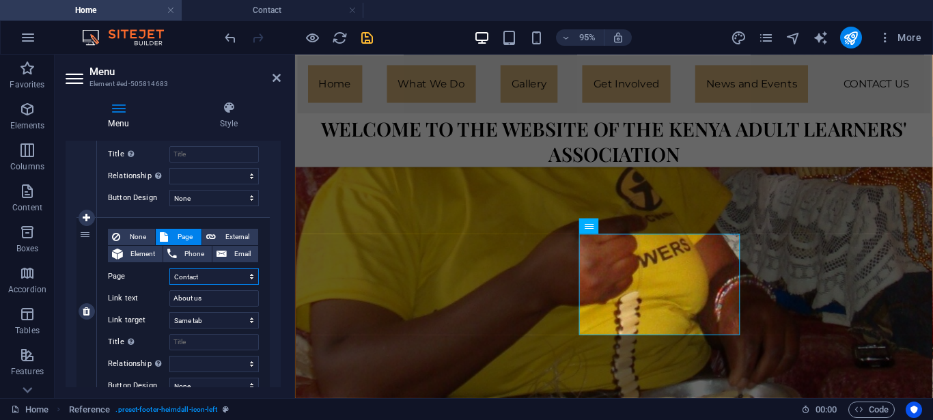
select select
click at [202, 297] on input "Contact" at bounding box center [214, 298] width 90 height 16
type input "C"
type input "G"
select select
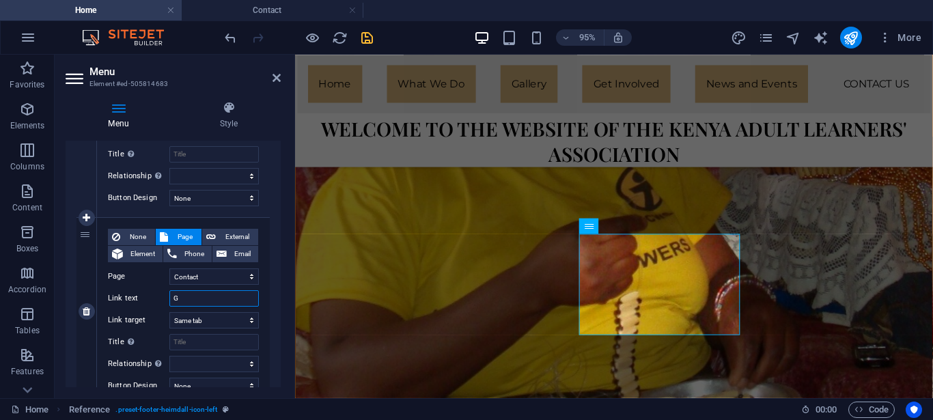
select select
type input "Ge"
select select
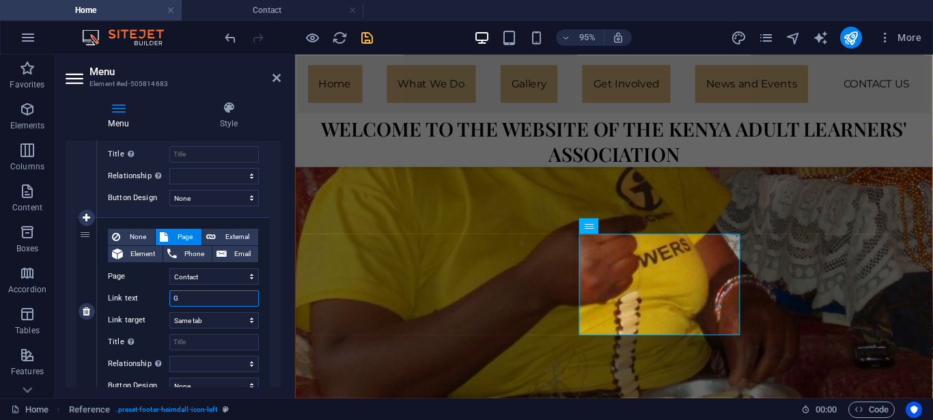
select select
type input "Get I"
select select
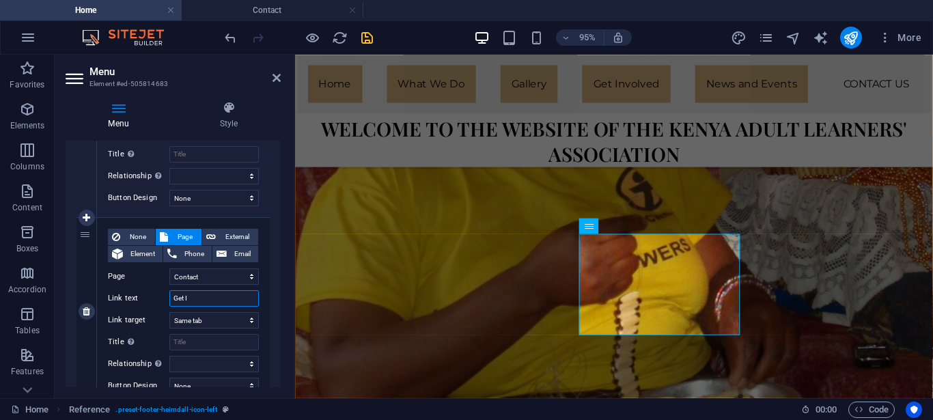
select select
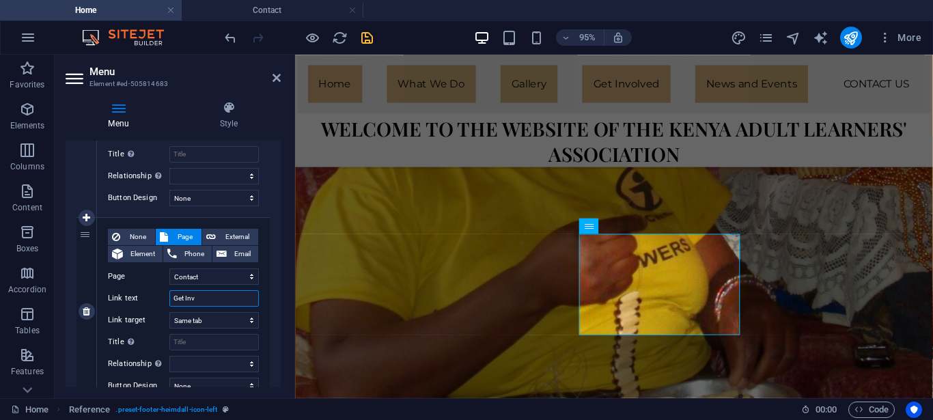
type input "Get Invo"
select select
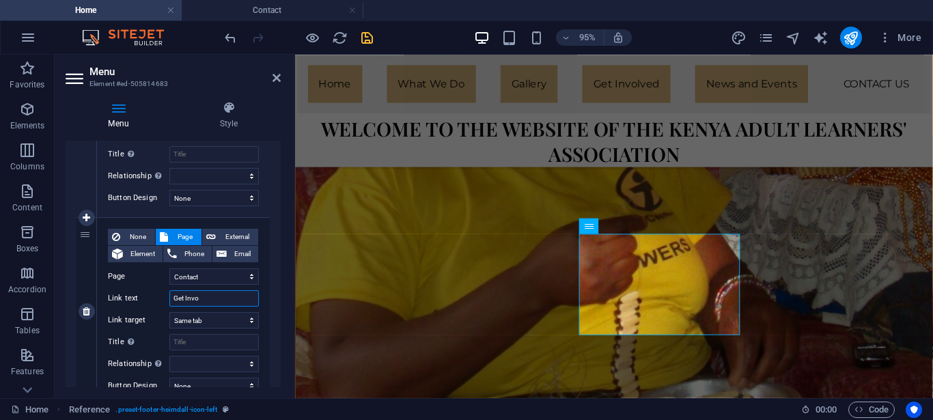
select select
type input "Get Involved"
select select
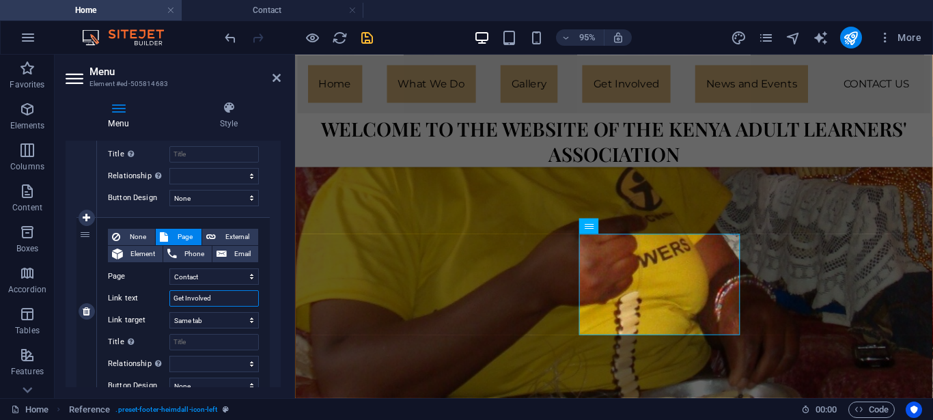
select select
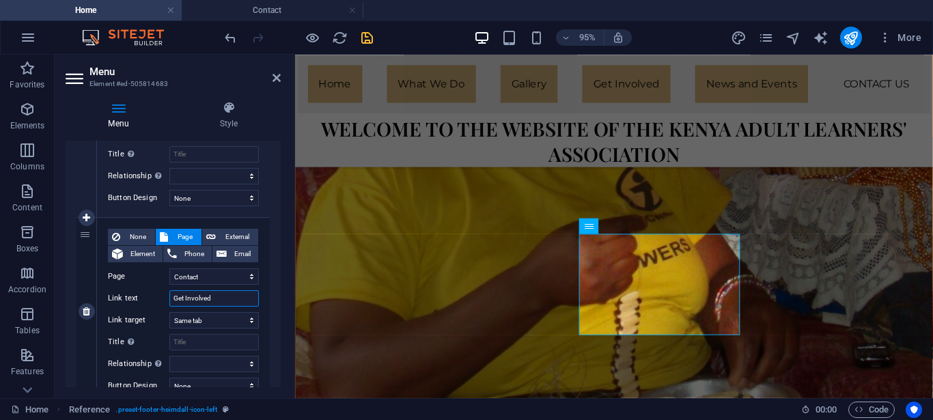
select select
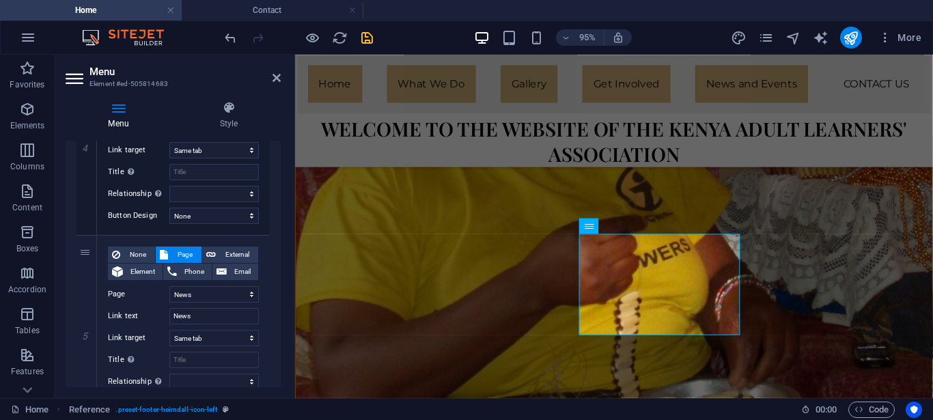
scroll to position [1019, 0]
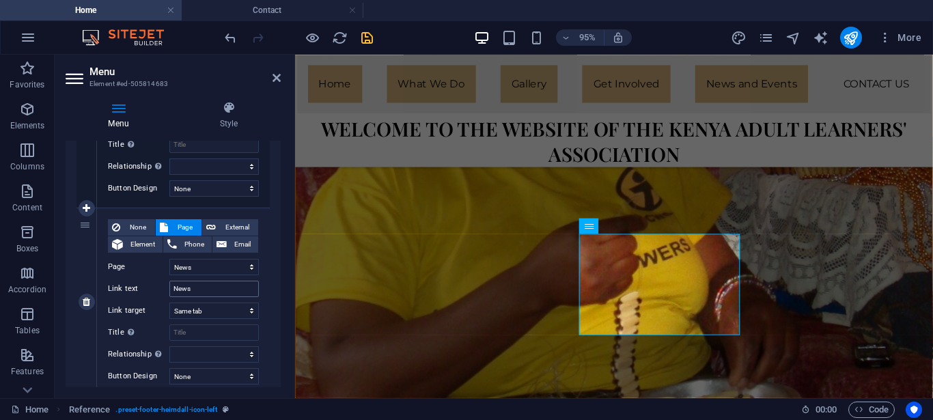
type input "Get Involved"
click at [196, 290] on input "News" at bounding box center [214, 289] width 90 height 16
type input "News"
select select
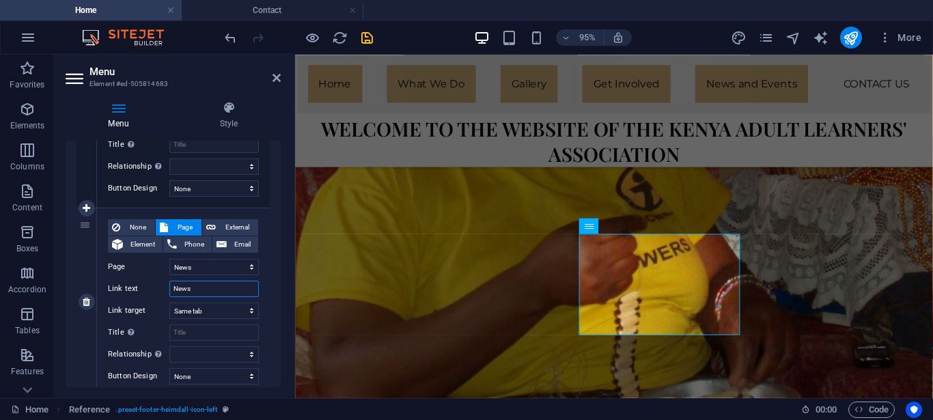
select select
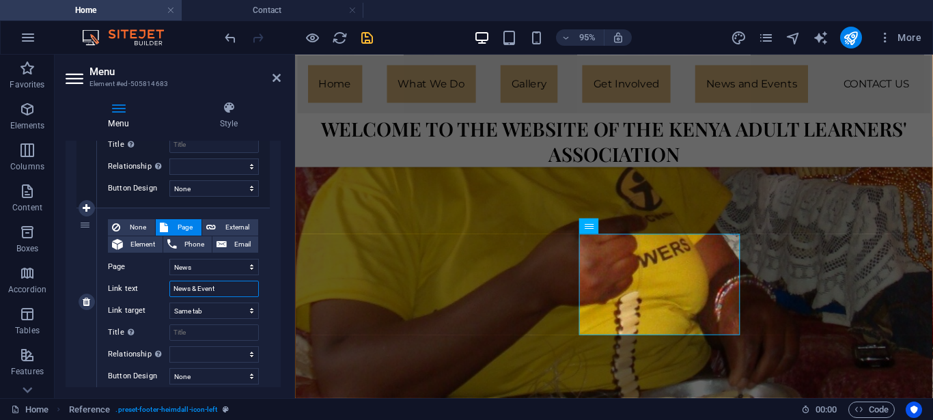
type input "News & Events"
select select
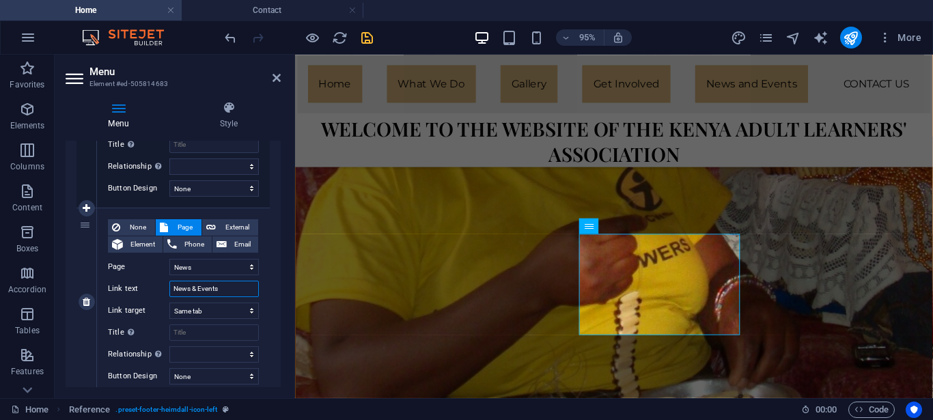
select select
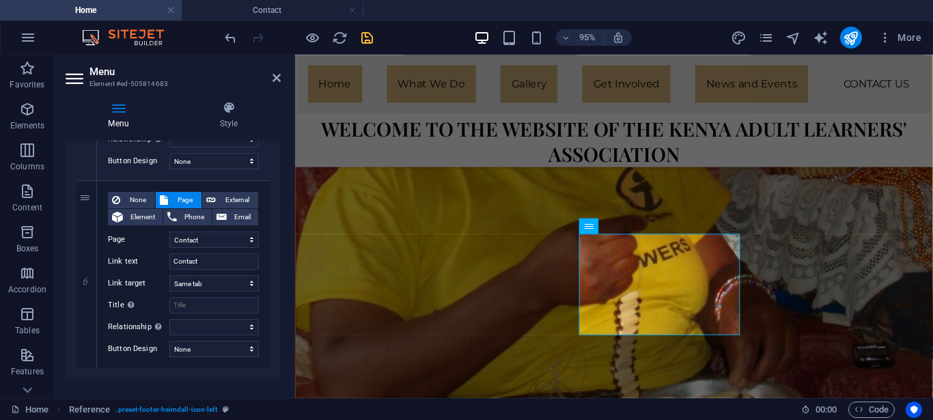
scroll to position [1243, 0]
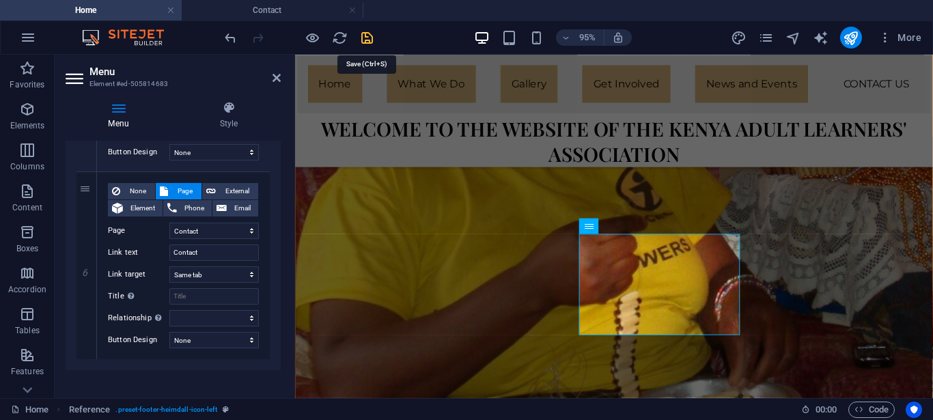
click at [366, 40] on icon "save" at bounding box center [367, 38] width 16 height 16
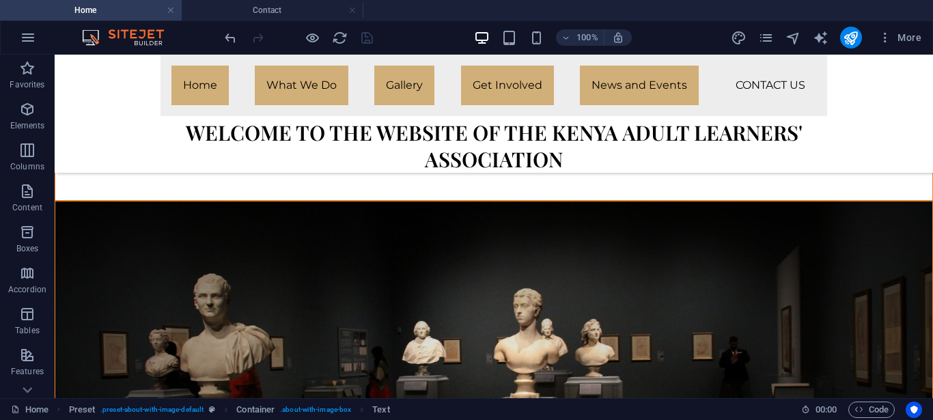
scroll to position [0, 0]
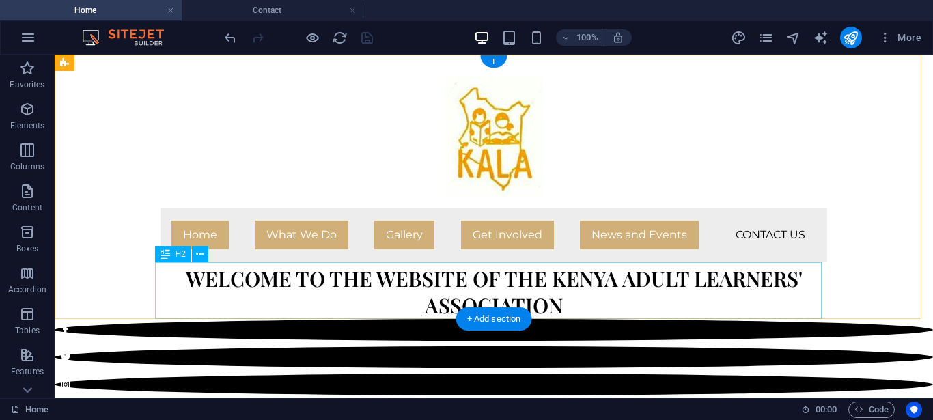
click at [664, 307] on div "Welcome to the website of the Kenya Adult learners' association" at bounding box center [494, 290] width 667 height 57
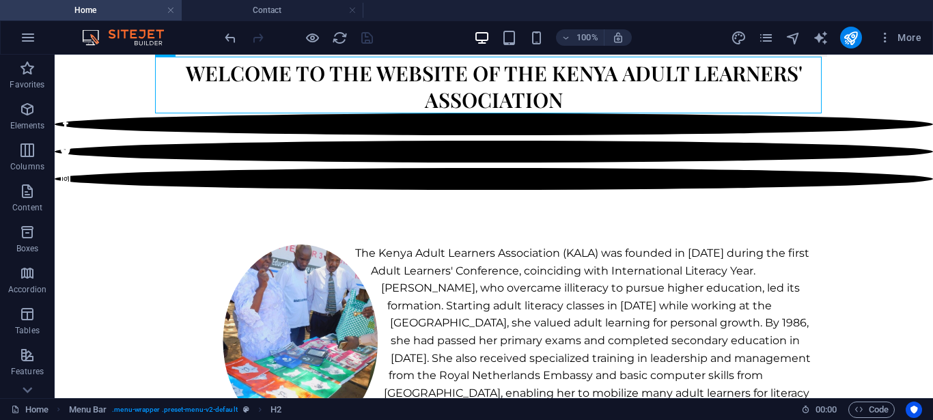
scroll to position [209, 0]
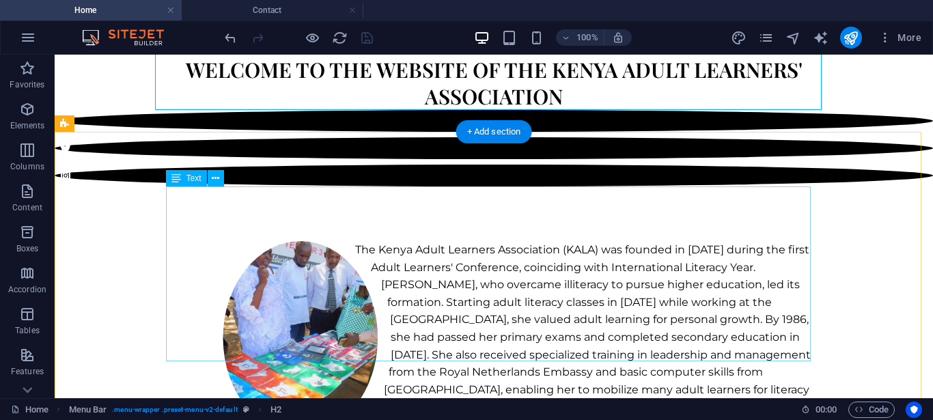
click at [658, 305] on div "The Kenya Adult Learners Association (KALA) was founded in [DATE] during the fi…" at bounding box center [493, 328] width 645 height 175
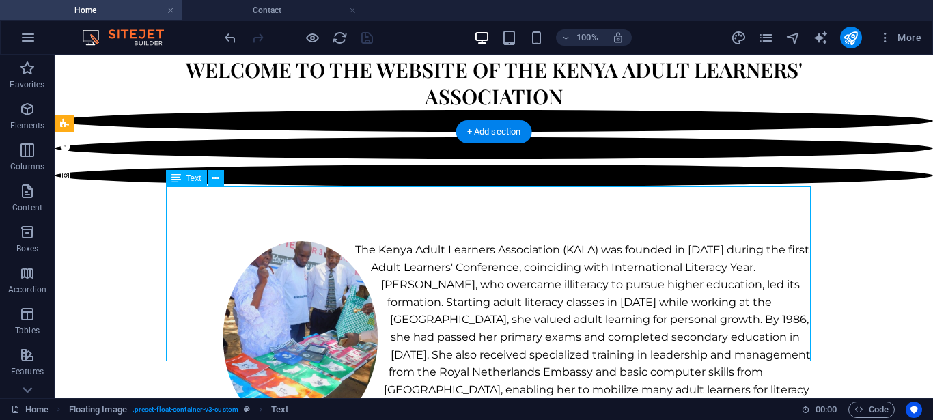
click at [658, 305] on div "The Kenya Adult Learners Association (KALA) was founded in [DATE] during the fi…" at bounding box center [493, 328] width 645 height 175
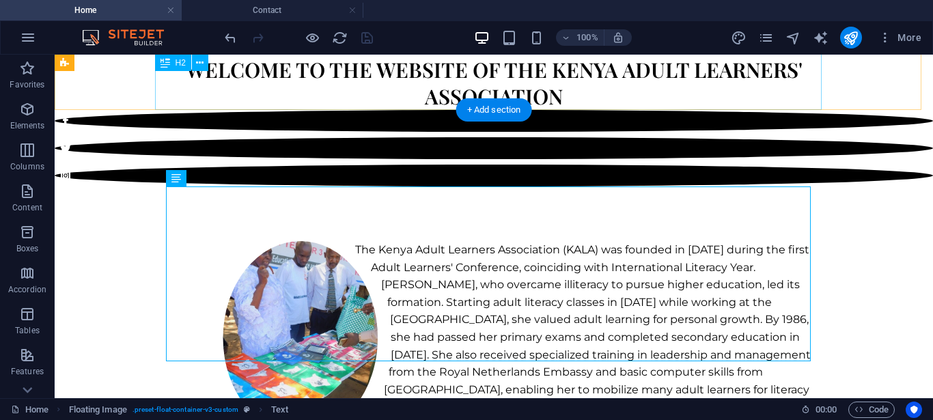
click at [581, 64] on div "Welcome to the website of the Kenya Adult learners' association" at bounding box center [494, 81] width 667 height 57
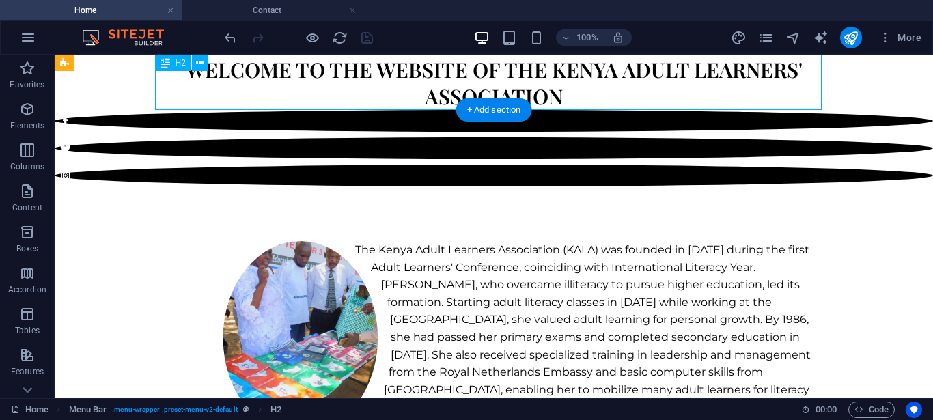
click at [581, 64] on div "Welcome to the website of the Kenya Adult learners' association" at bounding box center [494, 81] width 667 height 57
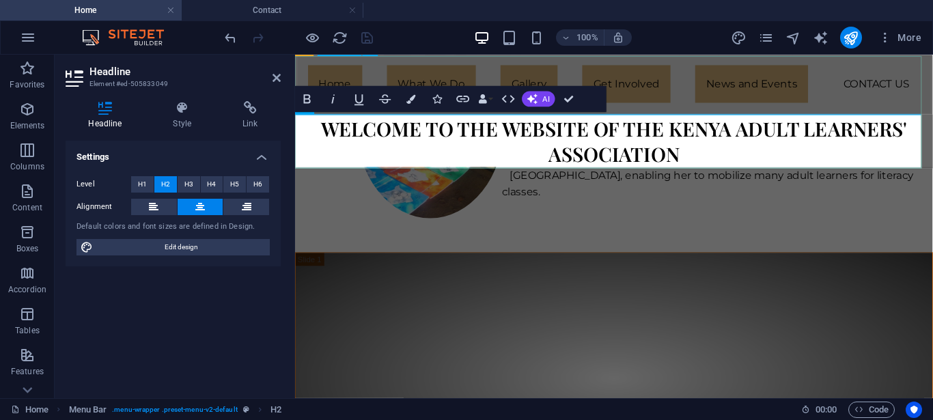
scroll to position [273, 0]
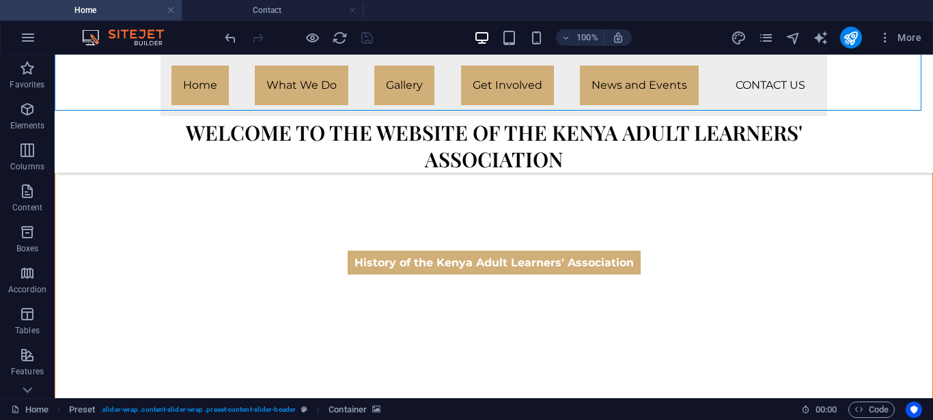
scroll to position [737, 0]
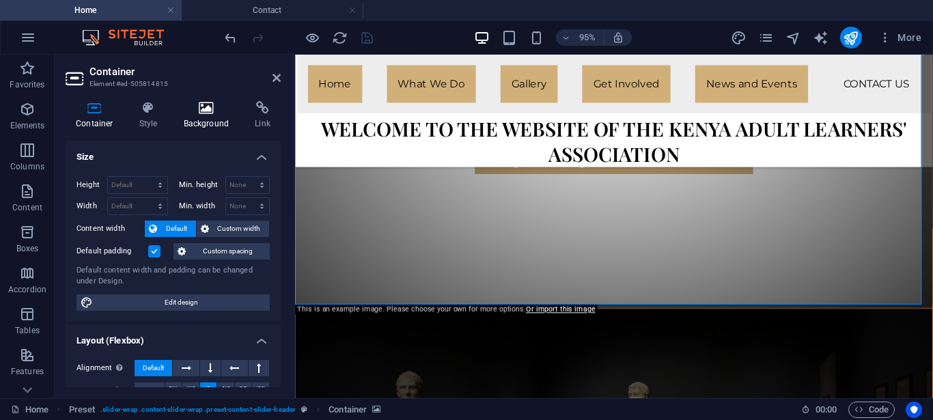
click at [211, 113] on icon at bounding box center [207, 108] width 66 height 14
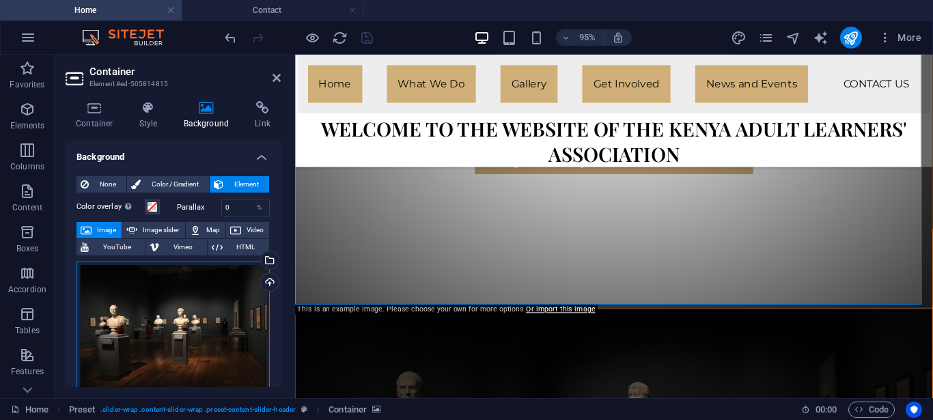
click at [180, 319] on div "Drag files here, click to choose files or select files from Files or our free s…" at bounding box center [173, 327] width 193 height 131
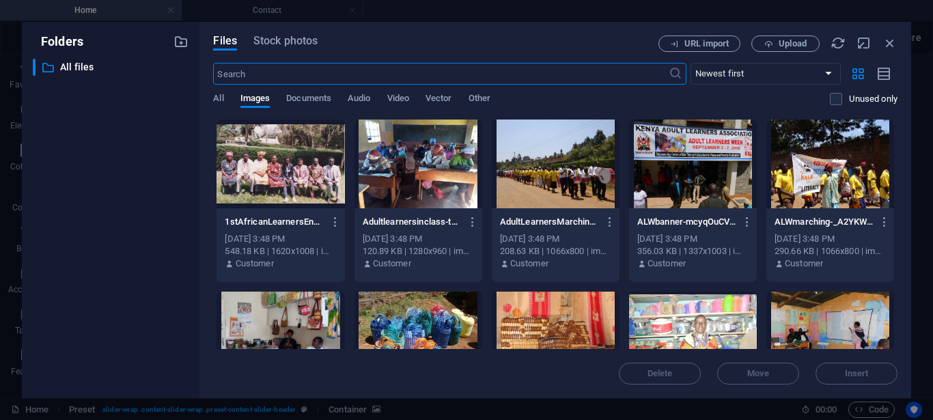
scroll to position [739, 0]
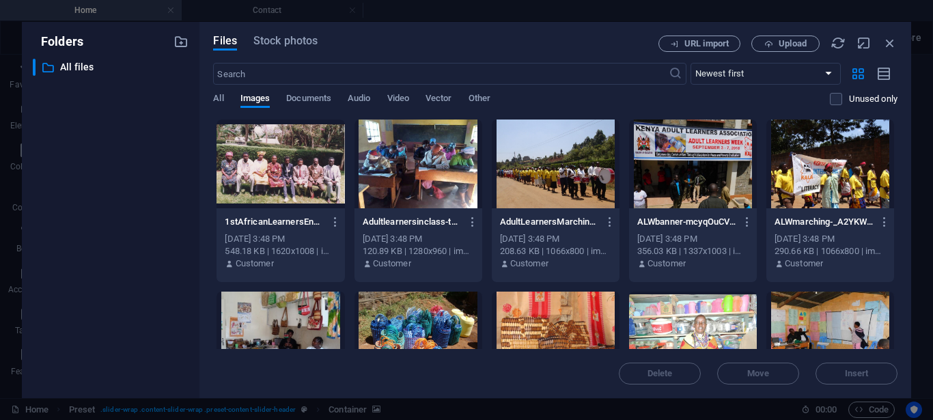
click at [664, 182] on div at bounding box center [693, 164] width 128 height 89
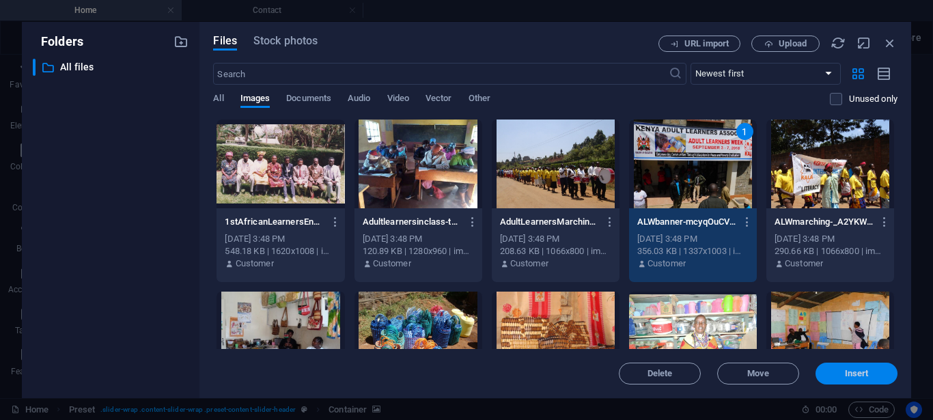
click at [847, 374] on span "Insert" at bounding box center [857, 374] width 24 height 8
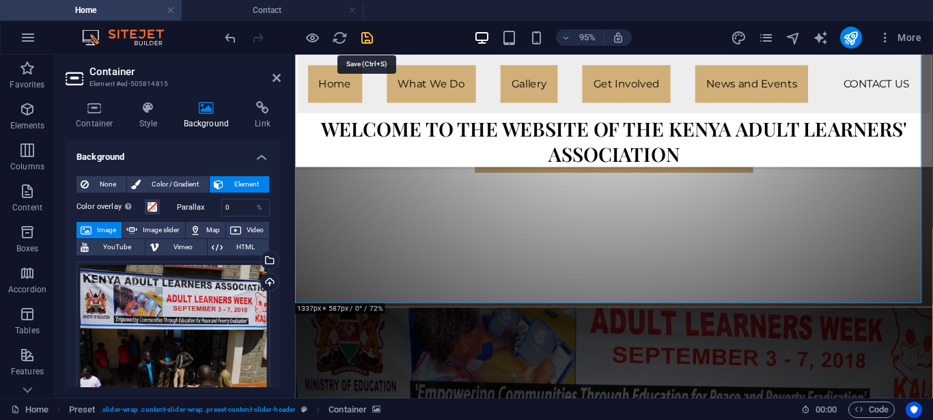
click at [367, 36] on icon "save" at bounding box center [367, 38] width 16 height 16
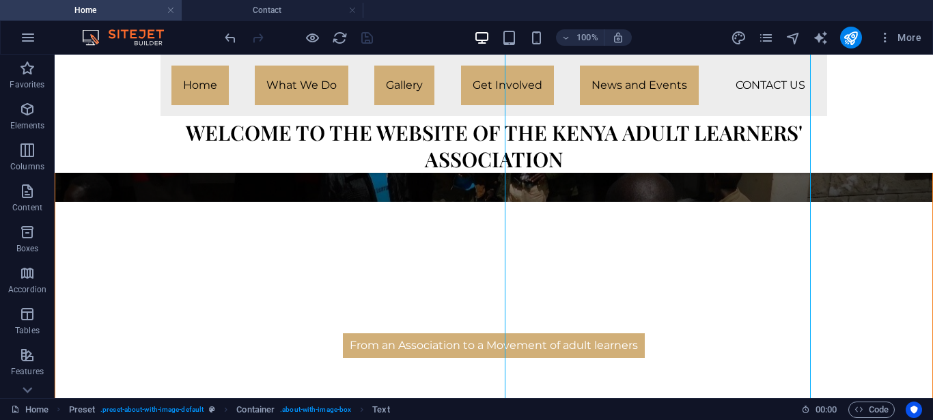
scroll to position [1337, 0]
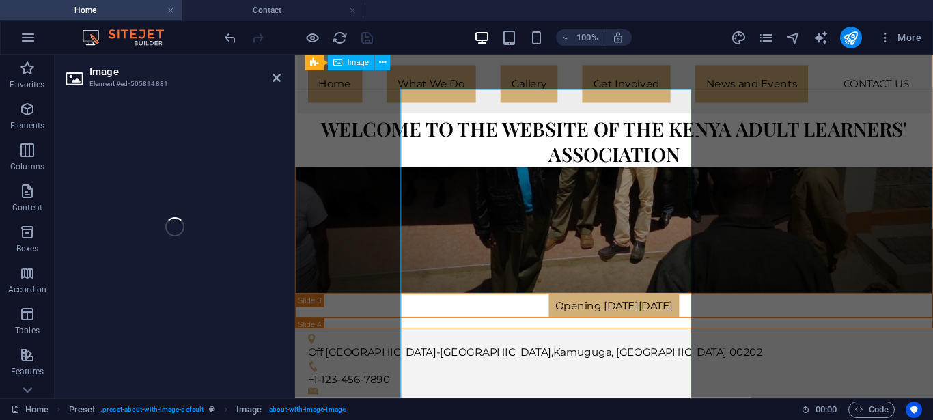
scroll to position [1211, 0]
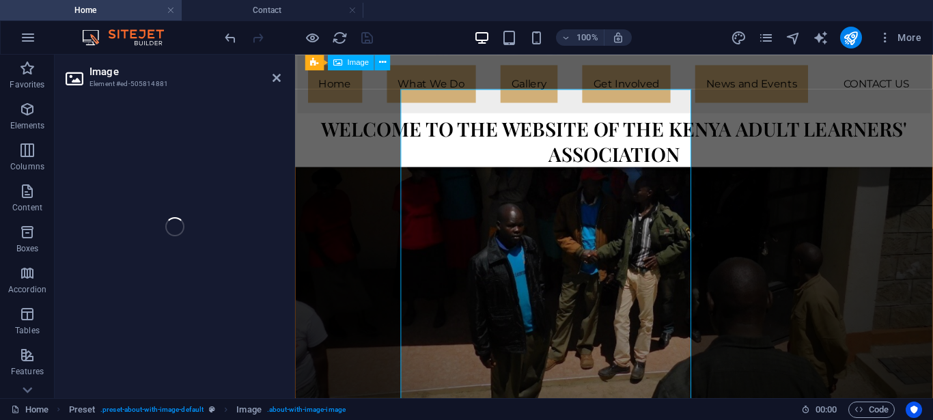
select select "%"
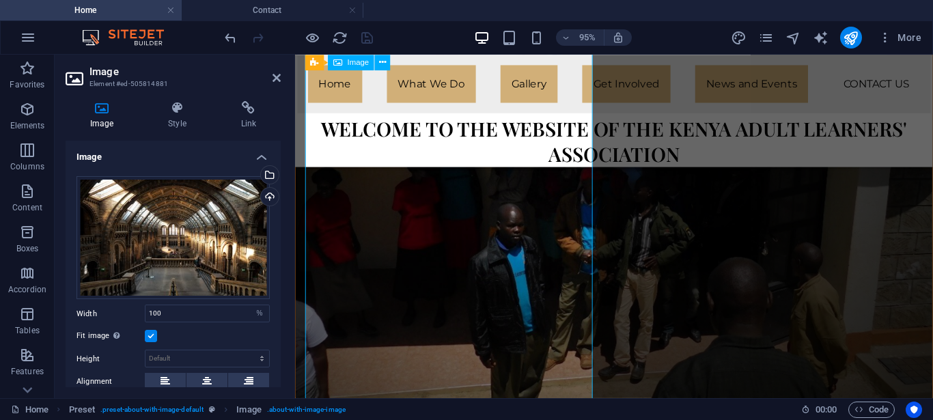
click at [201, 213] on div "Drag files here, click to choose files or select files from Files or our free s…" at bounding box center [173, 238] width 193 height 124
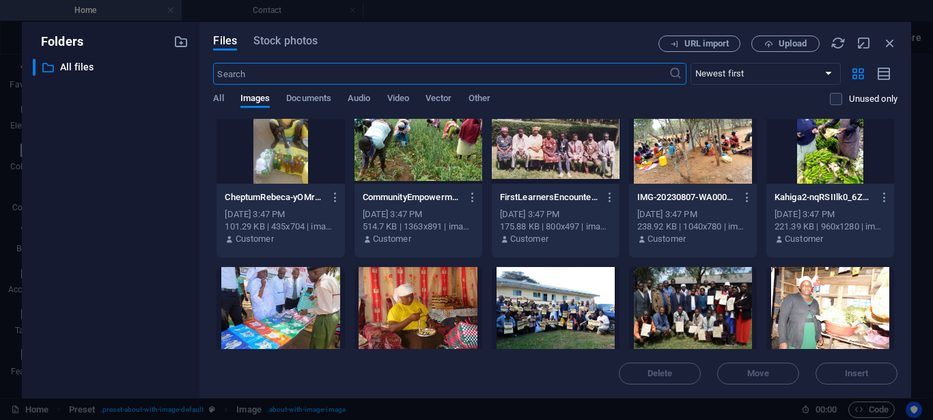
scroll to position [400, 0]
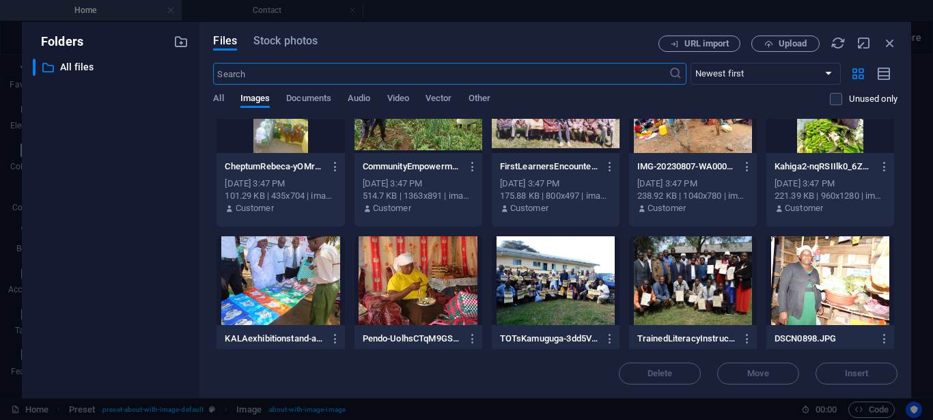
click at [661, 271] on div at bounding box center [693, 280] width 128 height 89
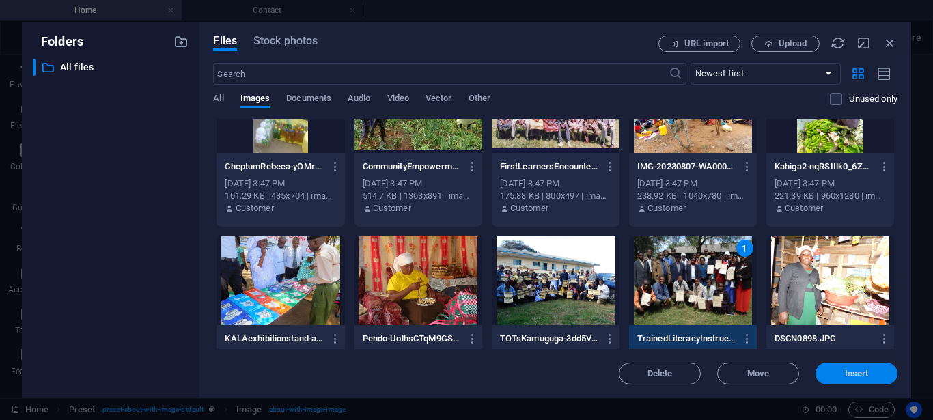
click at [855, 370] on span "Insert" at bounding box center [857, 374] width 24 height 8
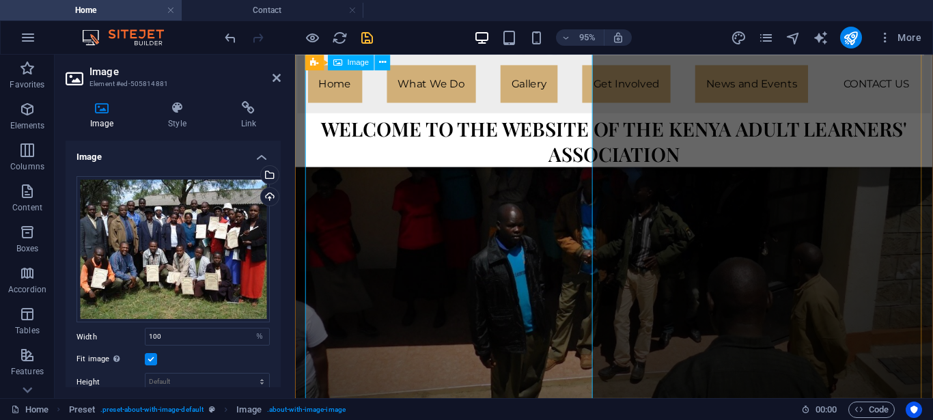
click at [368, 41] on icon "save" at bounding box center [367, 38] width 16 height 16
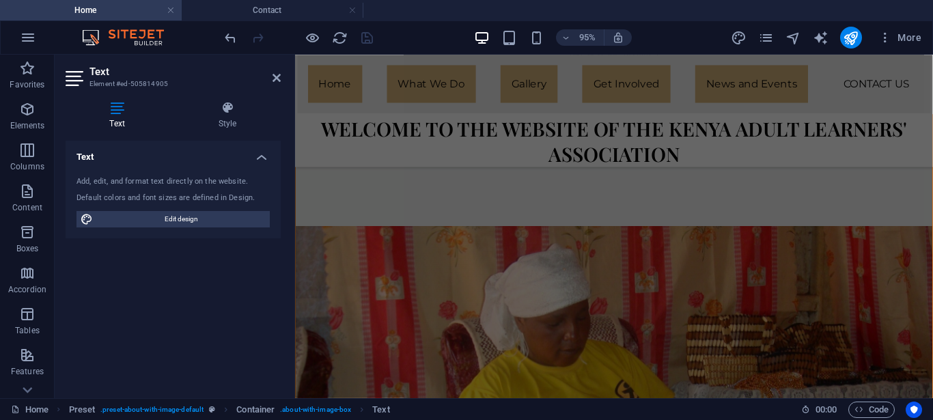
scroll to position [2487, 0]
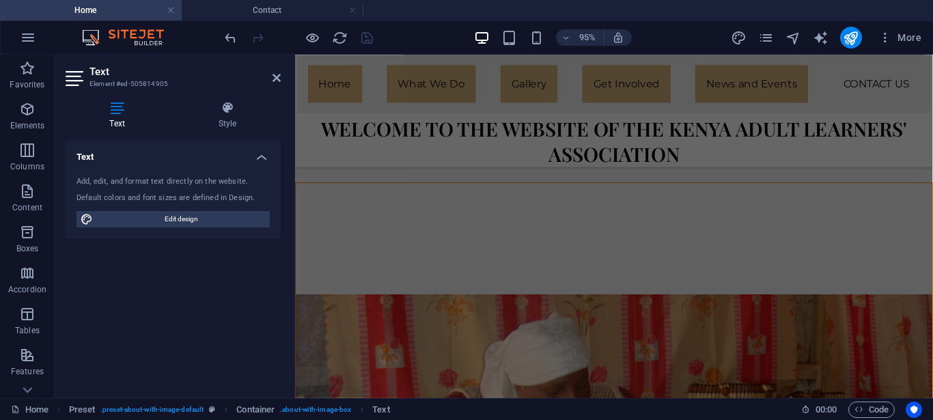
click at [285, 278] on div "Text Style Text Add, edit, and format text directly on the website. Default col…" at bounding box center [173, 244] width 237 height 308
click at [178, 219] on span "Edit design" at bounding box center [181, 219] width 169 height 16
select select "px"
select select "400"
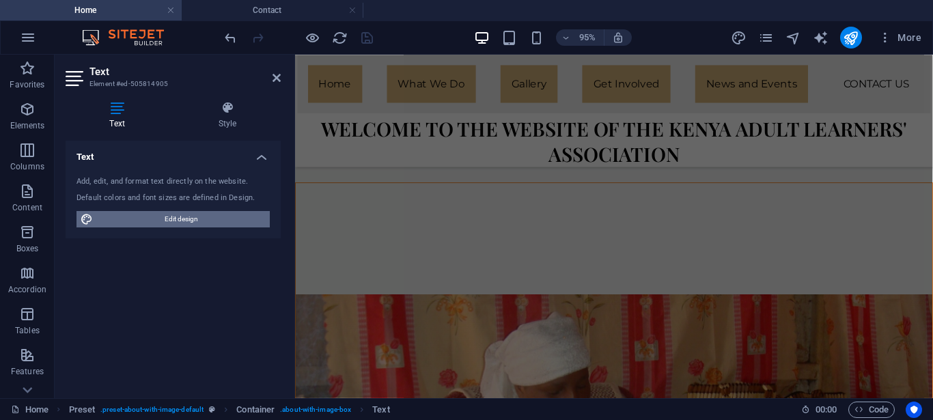
select select "px"
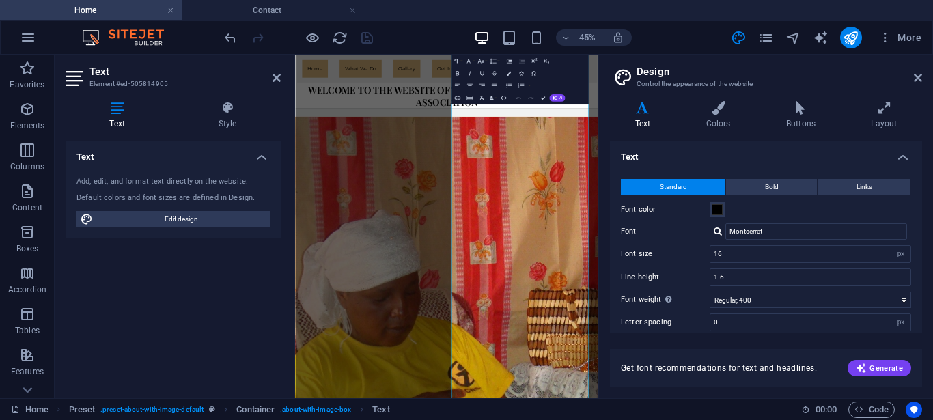
scroll to position [1195, 0]
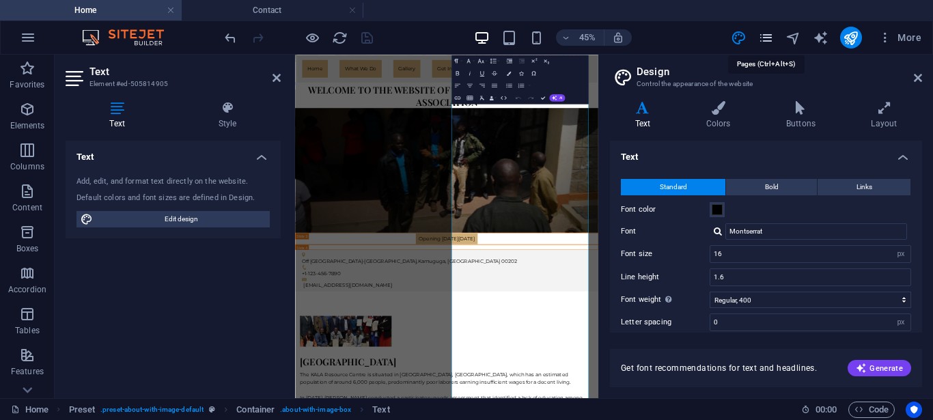
click at [767, 39] on icon "pages" at bounding box center [766, 38] width 16 height 16
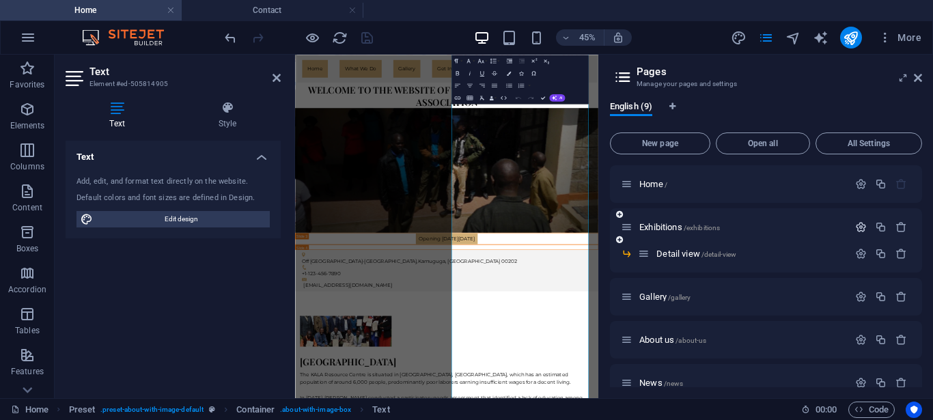
click at [855, 230] on icon "button" at bounding box center [861, 227] width 12 height 12
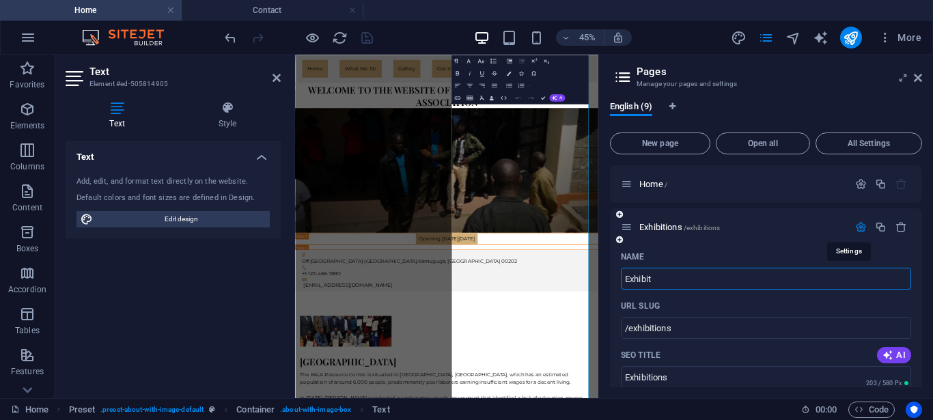
type input "Exhibi"
type input "/exhibit"
type input "Exhibit"
type input "Exhi"
type input "/exhibi"
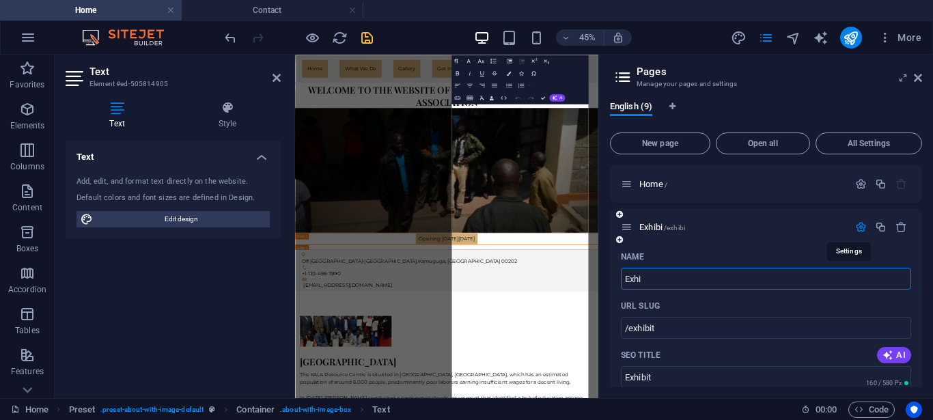
type input "Exhibi"
type input "Exh"
type input "/exhi"
type input "Exhi"
type input "Ex"
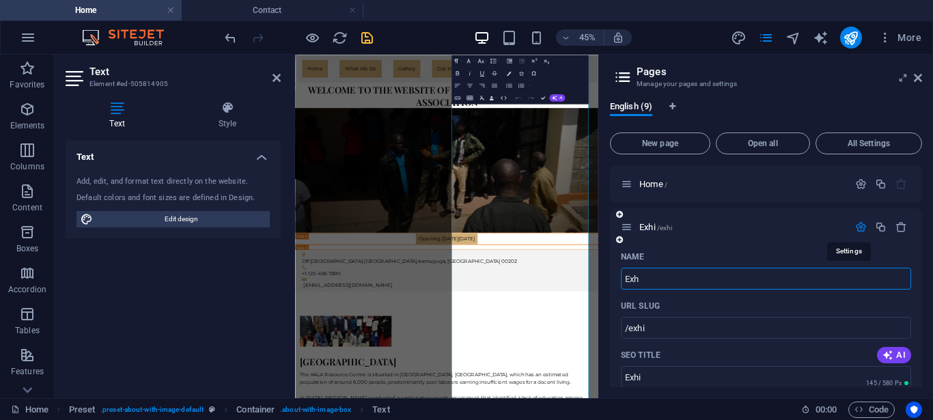
type input "/exh"
type input "Exh"
type input "E"
type input "/ex"
type input "Ex"
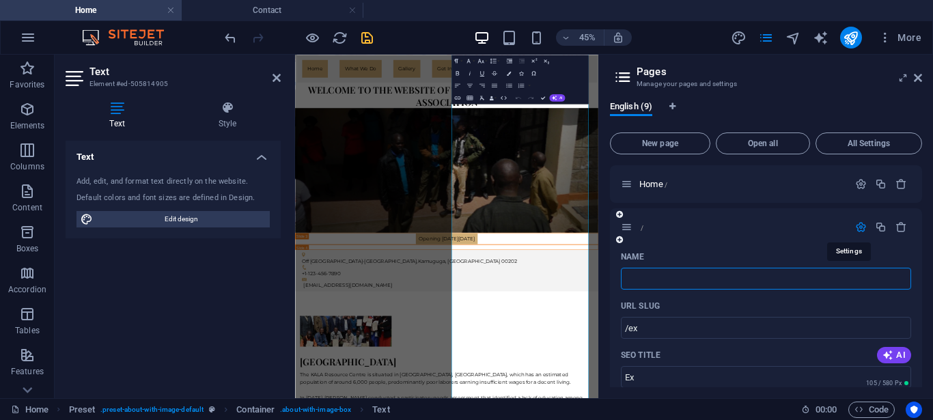
type input "/"
type input "What W"
type input "/what"
type input "What"
type input "What We"
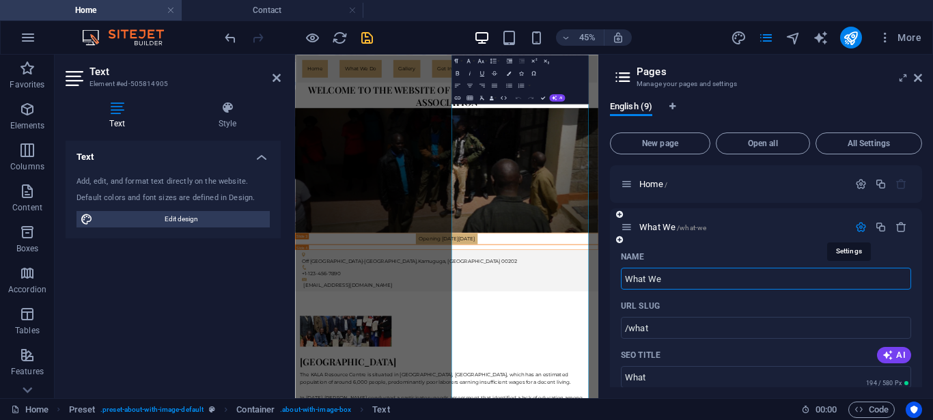
type input "/what-we"
type input "What We"
type input "What We Do"
type input "/what-we-do"
type input "What We Do"
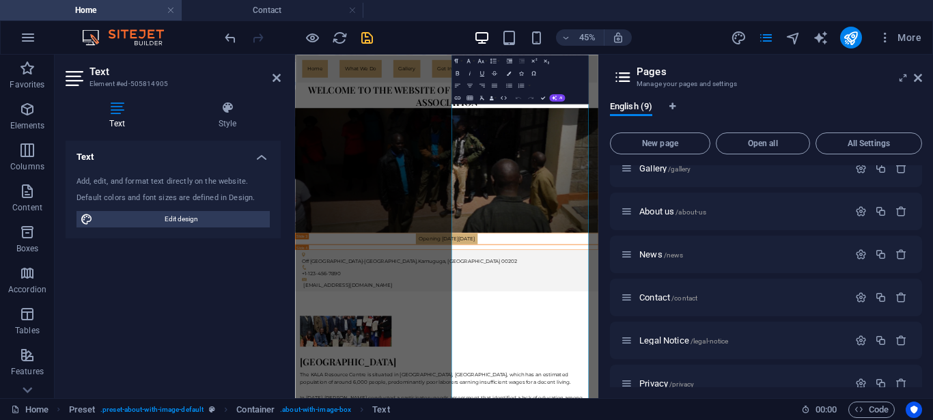
scroll to position [658, 0]
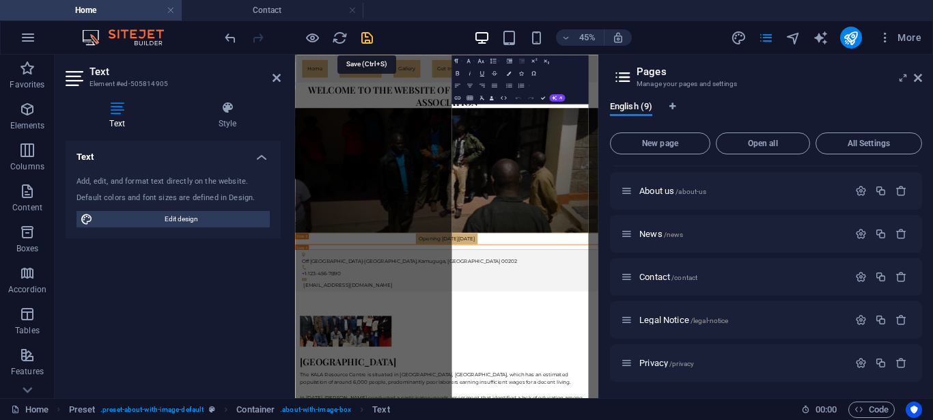
click at [366, 40] on icon "save" at bounding box center [367, 38] width 16 height 16
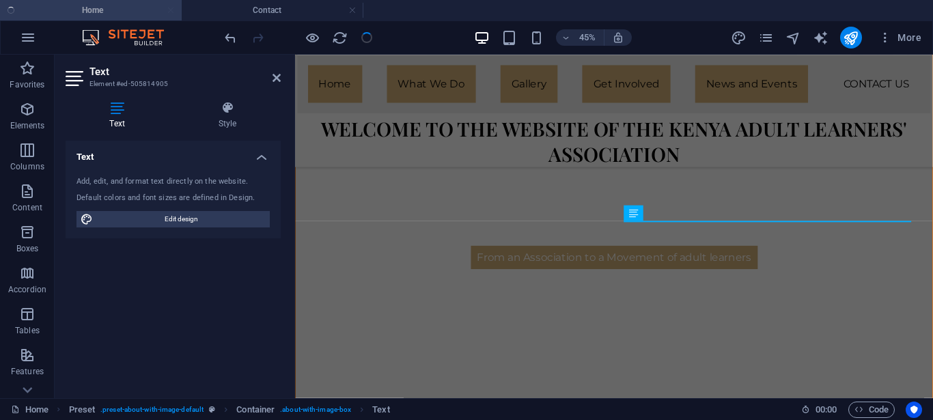
scroll to position [983, 0]
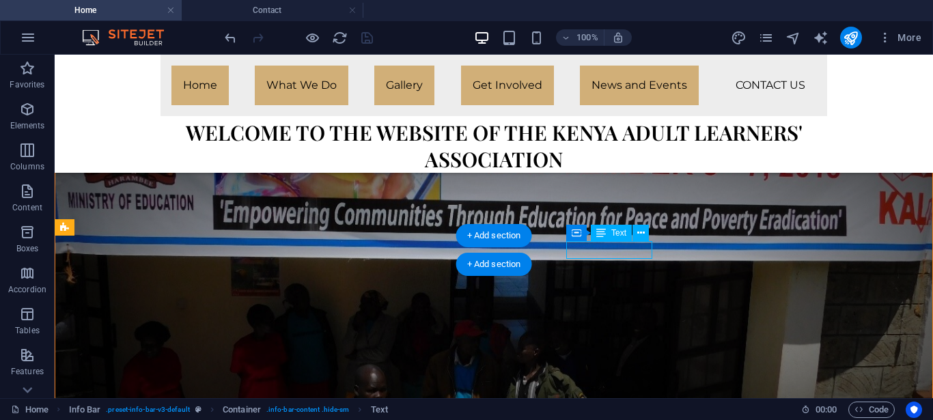
scroll to position [918, 0]
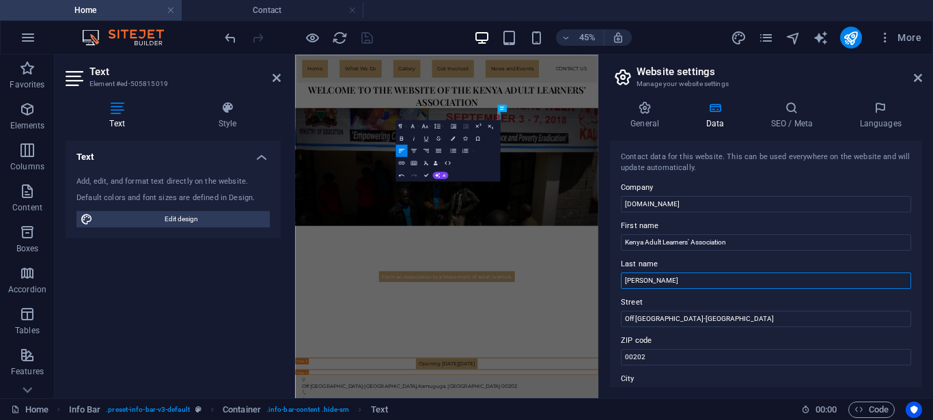
click at [650, 279] on input "[PERSON_NAME]" at bounding box center [766, 281] width 290 height 16
type input "K"
click at [663, 208] on input "[DOMAIN_NAME]" at bounding box center [766, 204] width 290 height 16
type input "k"
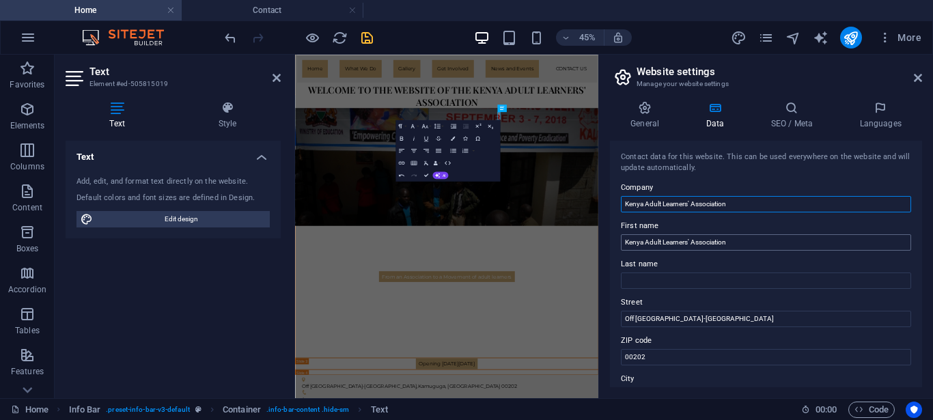
type input "Kenya Adult Learners' Association"
click at [732, 243] on input "Kenya Adult Learners' Association" at bounding box center [766, 242] width 290 height 16
type input "K"
type input "KA"
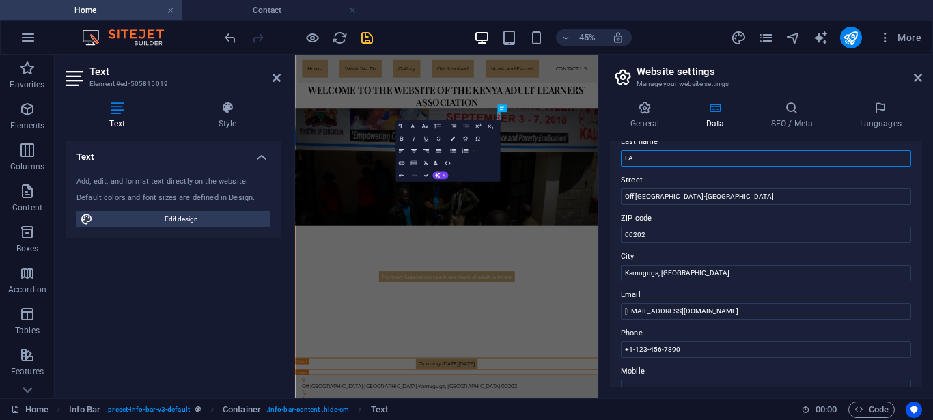
scroll to position [130, 0]
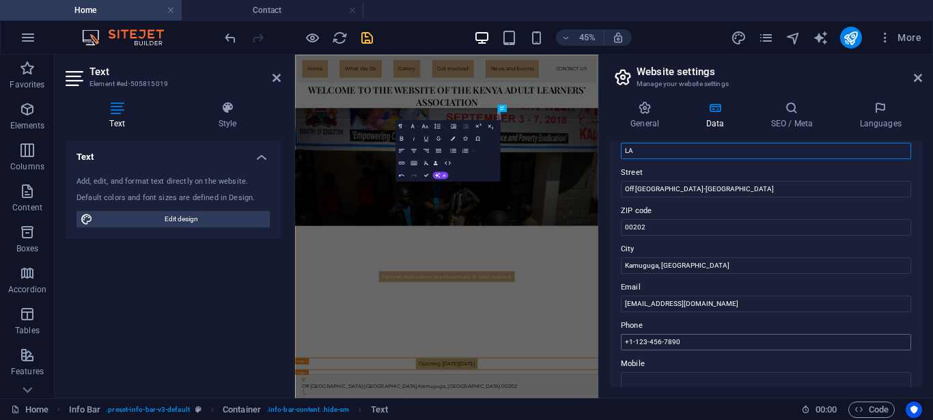
type input "LA"
click at [680, 338] on input "+1-123-456-7890" at bounding box center [766, 342] width 290 height 16
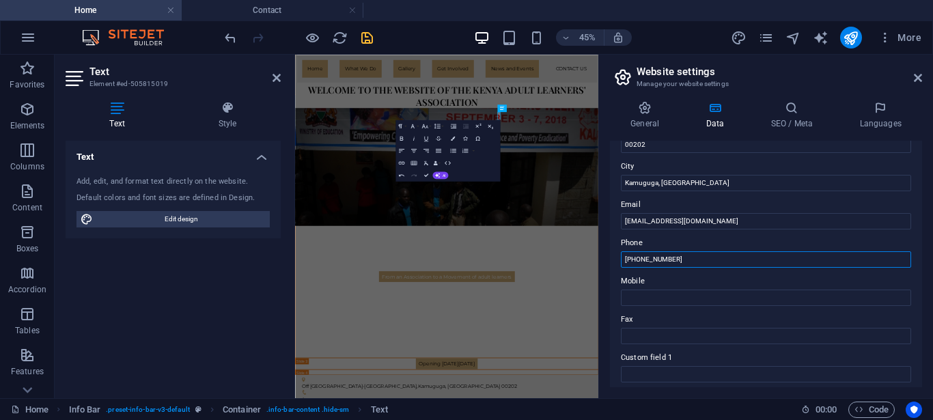
scroll to position [214, 0]
type input "[PHONE_NUMBER]"
click at [643, 293] on input "Mobile" at bounding box center [766, 296] width 290 height 16
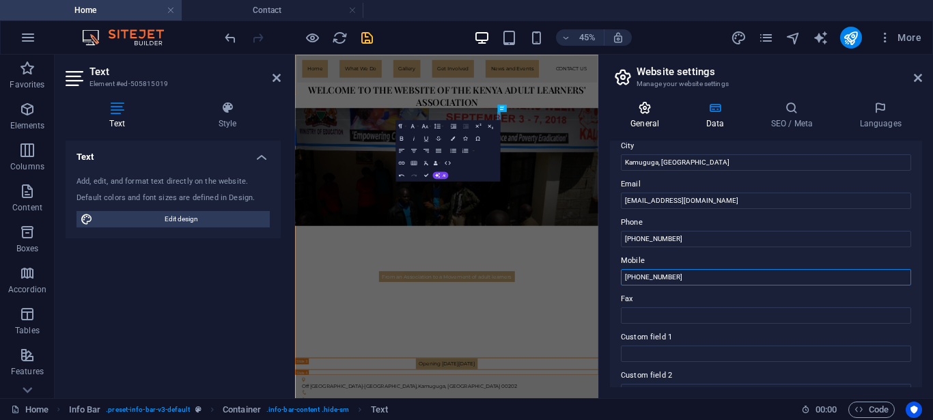
type input "[PHONE_NUMBER]"
click at [649, 118] on h4 "General" at bounding box center [647, 115] width 75 height 29
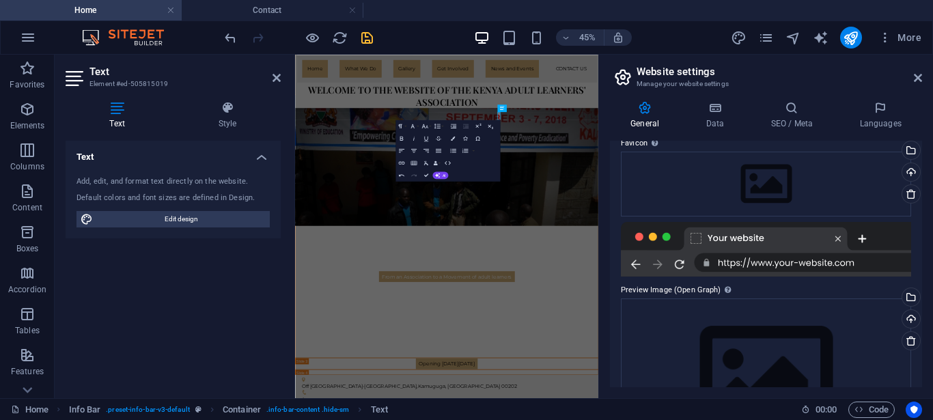
scroll to position [210, 0]
click at [810, 261] on div at bounding box center [766, 248] width 290 height 55
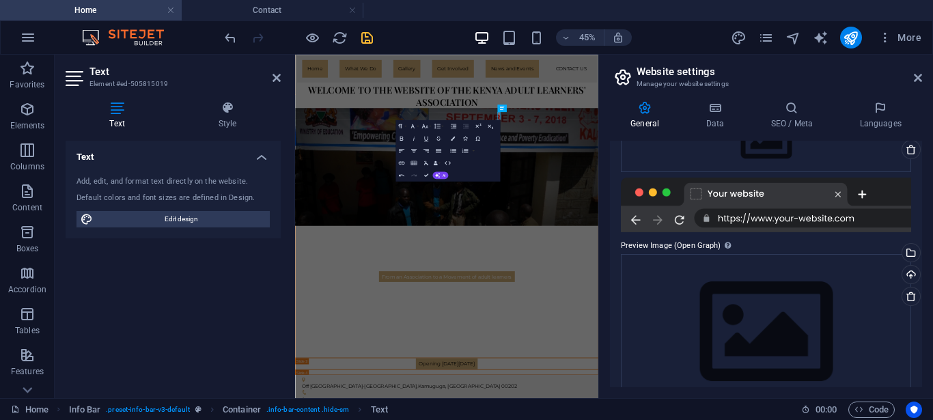
scroll to position [288, 0]
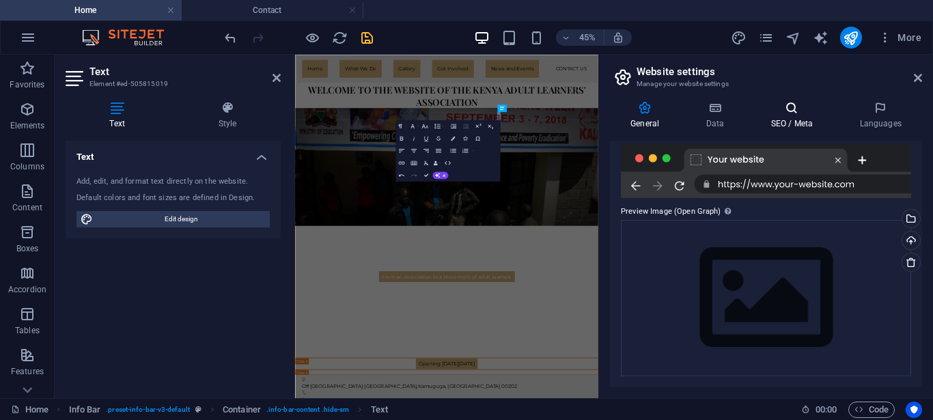
click at [797, 123] on h4 "SEO / Meta" at bounding box center [794, 115] width 89 height 29
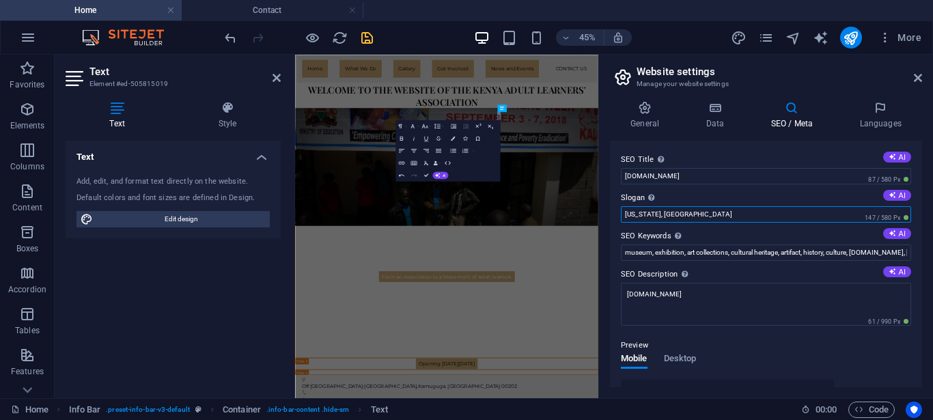
click at [683, 217] on input "[US_STATE], [GEOGRAPHIC_DATA]" at bounding box center [766, 214] width 290 height 16
type input "W"
type input "An Avenue for Adult Learners' Voice in lifelong learning"
click at [630, 254] on input "museum, exhibition, art collections, cultural heritage, artifact, history, cult…" at bounding box center [766, 253] width 290 height 16
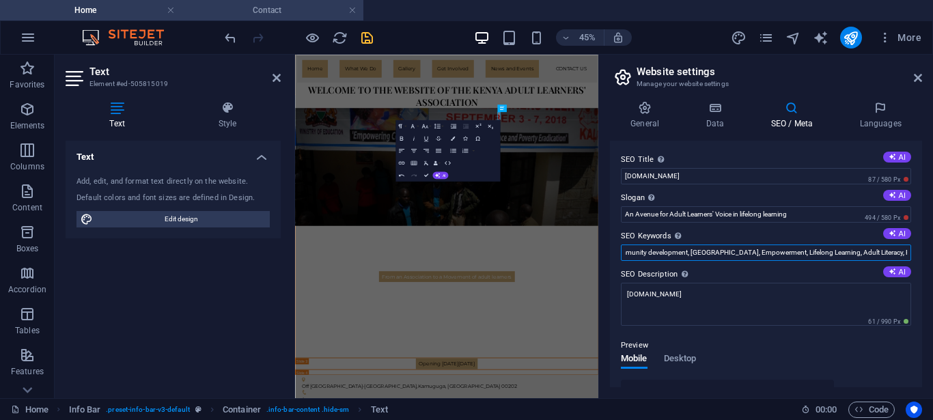
type input "adult learning, community development, [GEOGRAPHIC_DATA], Empowerment, Lifelong…"
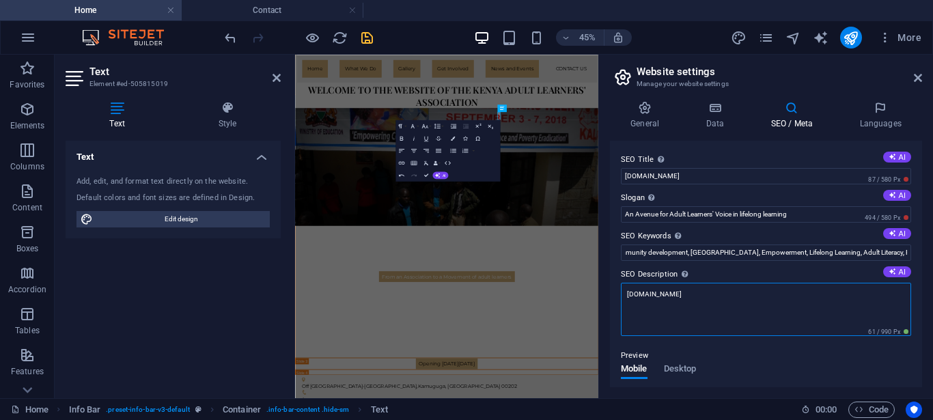
drag, startPoint x: 663, startPoint y: 294, endPoint x: 581, endPoint y: 297, distance: 82.0
click at [621, 297] on textarea "[DOMAIN_NAME]" at bounding box center [766, 309] width 290 height 53
paste textarea ""KALA promotes adult literacy, digital learning, and economic empowerment in [G…"
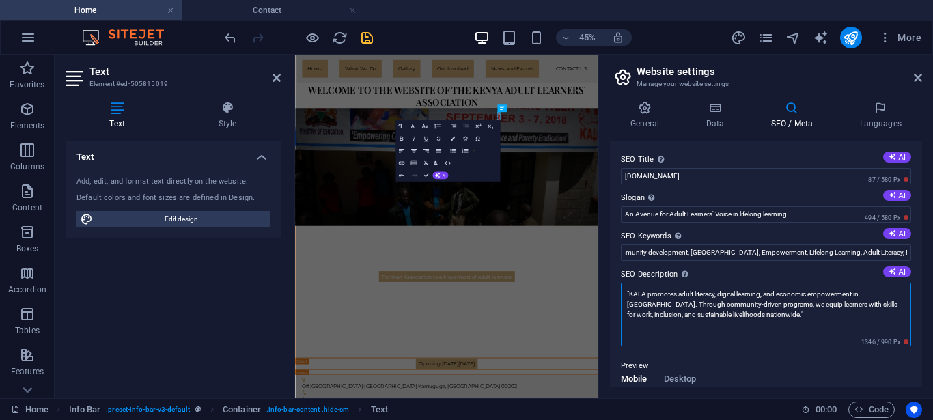
type textarea ""KALA promotes adult literacy, digital learning, and economic empowerment in [G…"
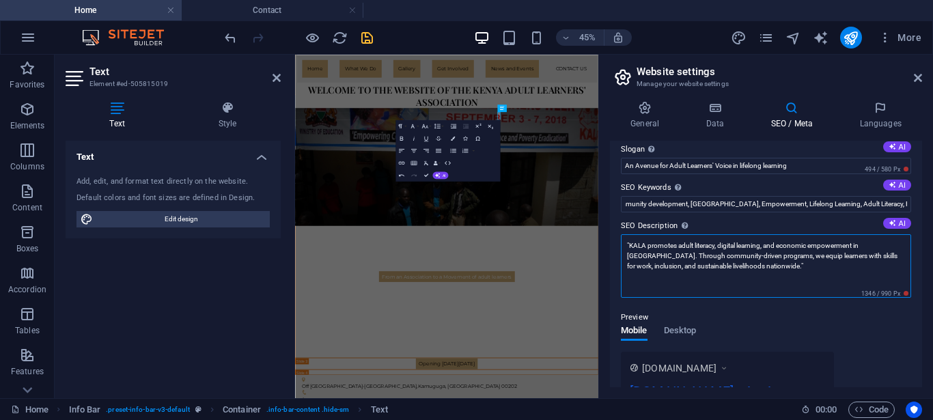
scroll to position [81, 0]
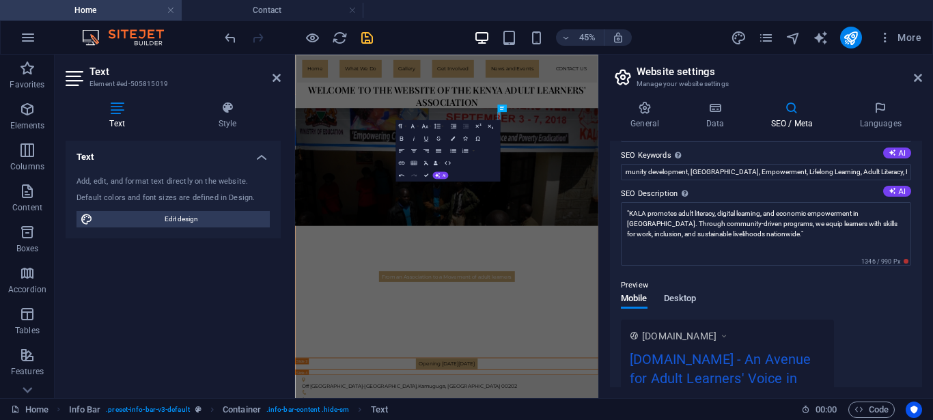
click at [676, 299] on div "Mobile Desktop" at bounding box center [658, 307] width 75 height 26
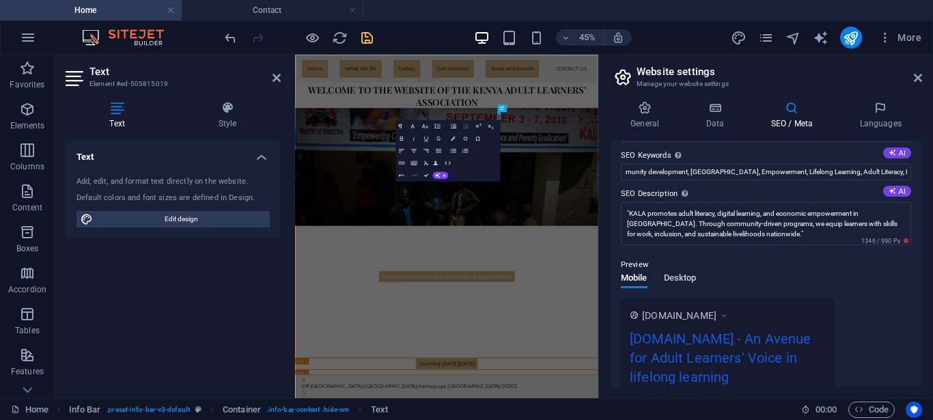
click at [681, 279] on span "Desktop" at bounding box center [680, 279] width 33 height 19
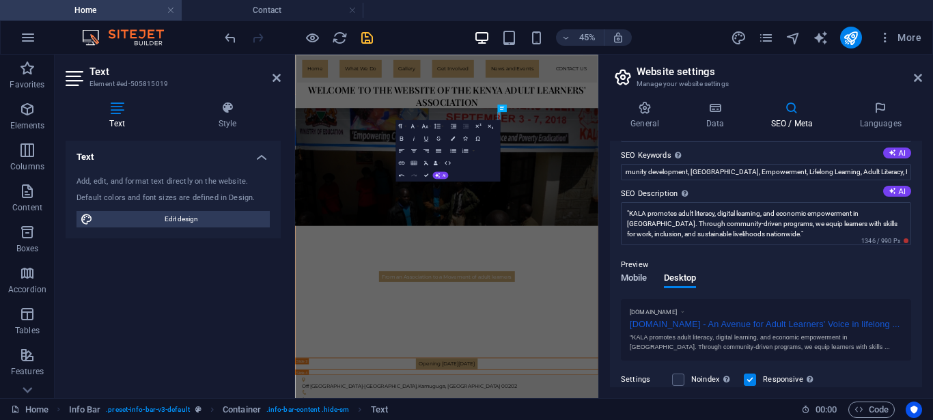
click at [632, 277] on span "Mobile" at bounding box center [634, 279] width 27 height 19
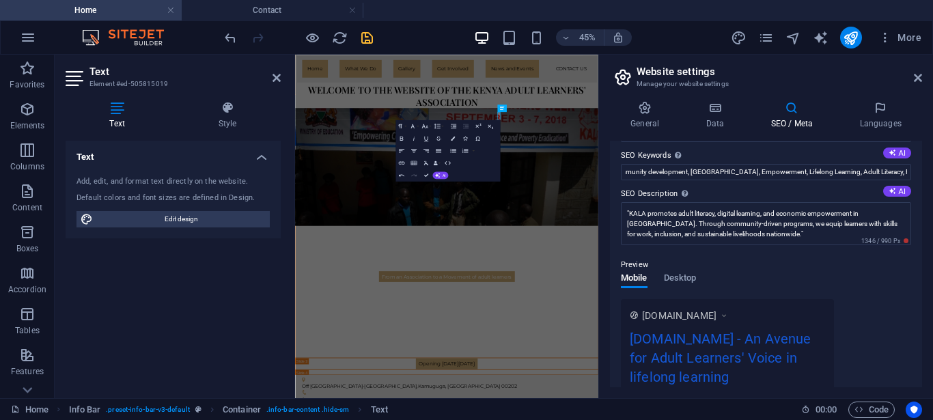
scroll to position [0, 0]
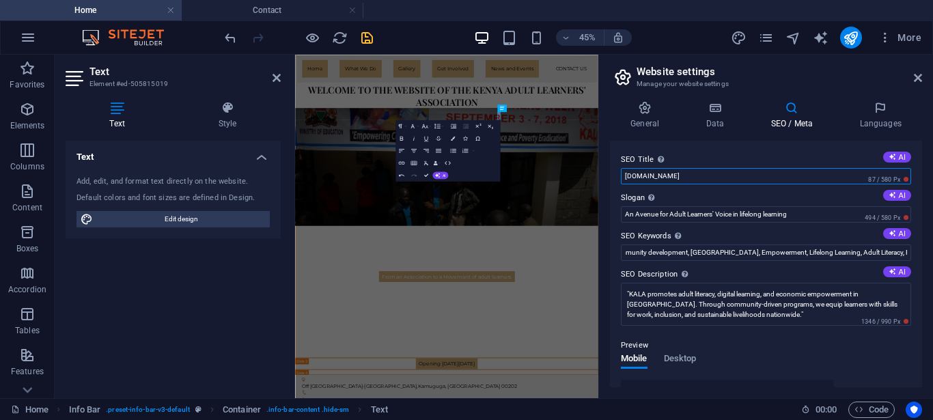
click at [624, 174] on input "[DOMAIN_NAME]" at bounding box center [766, 176] width 290 height 16
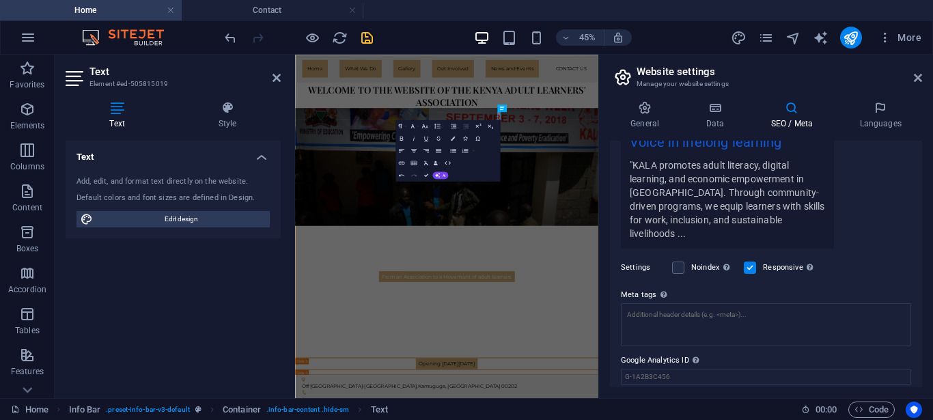
scroll to position [349, 0]
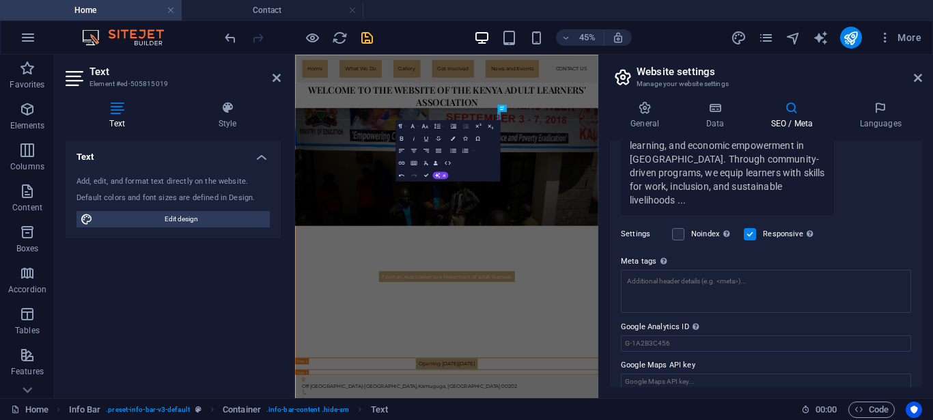
type input "[URL][DOMAIN_NAME]"
click at [640, 271] on textarea "Meta tags Enter HTML code here that will be placed inside the tags of your webs…" at bounding box center [766, 291] width 290 height 43
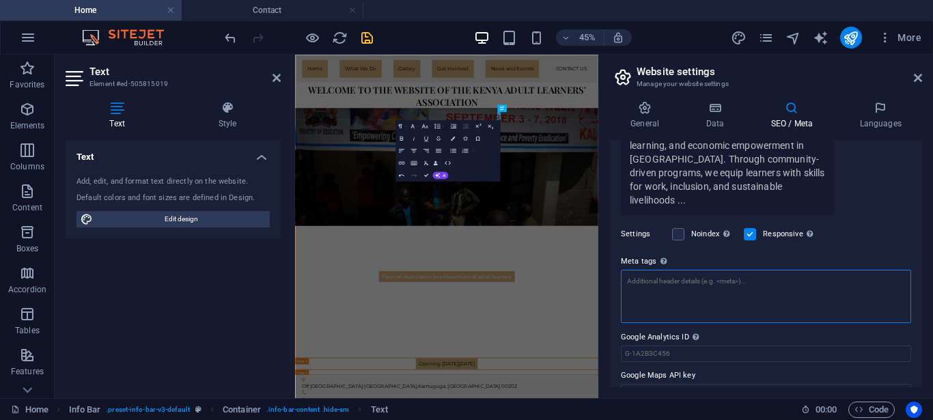
scroll to position [339, 0]
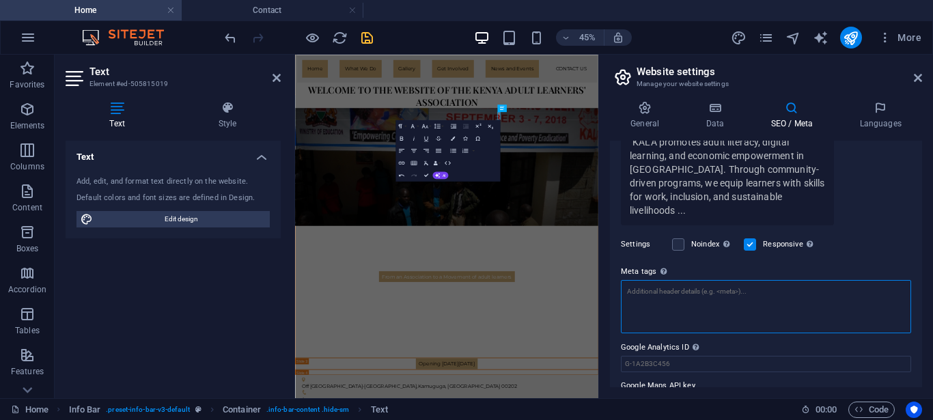
paste textarea "Kenya Adult Learners’ Association (KALA) Literacy and empowerment in [GEOGRAPHI…"
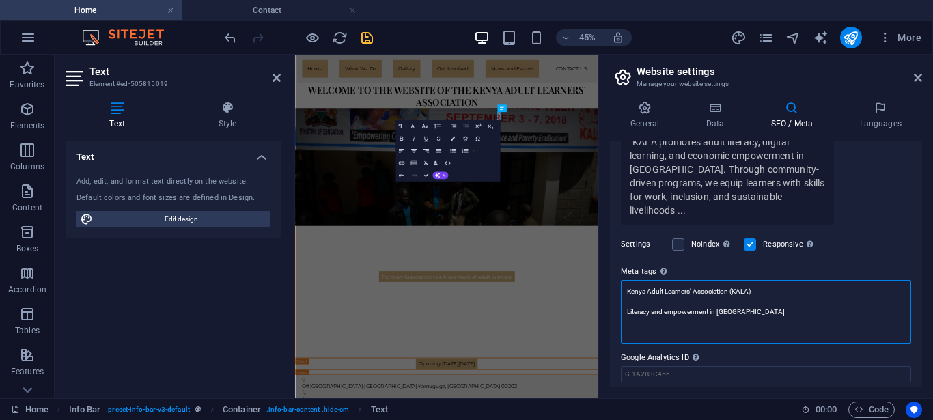
click at [629, 286] on textarea "Kenya Adult Learners’ Association (KALA) Literacy and empowerment in [GEOGRAPHI…" at bounding box center [766, 312] width 290 height 64
click at [737, 290] on textarea "Kenya Adult Learners’ Association (KALA) Literacy and empowerment in [GEOGRAPHI…" at bounding box center [766, 306] width 290 height 53
type textarea "Kenya Adult Learners’ Association (KALA) Literacy and empowerment in [GEOGRAPHI…"
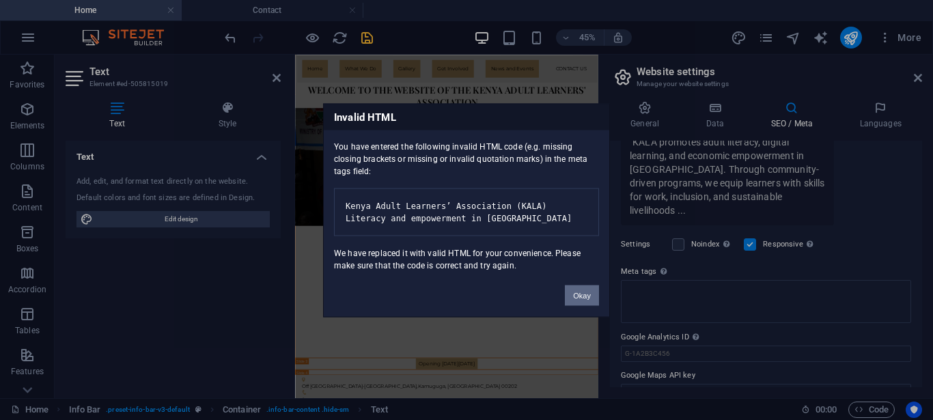
click at [586, 305] on button "Okay" at bounding box center [582, 295] width 34 height 20
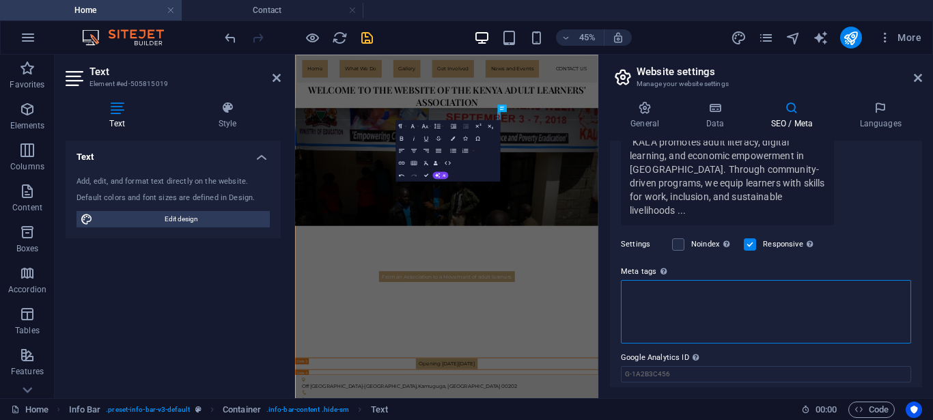
click at [642, 280] on textarea "Meta tags Enter HTML code here that will be placed inside the tags of your webs…" at bounding box center [766, 312] width 290 height 64
paste textarea "Adult literacy in [GEOGRAPHIC_DATA] Lifelong learning [GEOGRAPHIC_DATA] Adult e…"
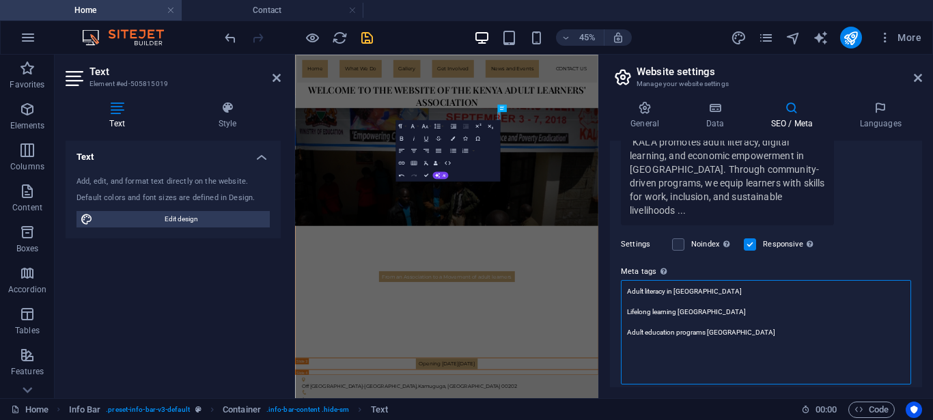
click at [634, 280] on textarea "Adult literacy in [GEOGRAPHIC_DATA] Lifelong learning [GEOGRAPHIC_DATA] Adult e…" at bounding box center [766, 332] width 290 height 105
click at [627, 318] on textarea "Adult literacy in [GEOGRAPHIC_DATA] Lifelong learning [GEOGRAPHIC_DATA] Adult e…" at bounding box center [766, 332] width 290 height 105
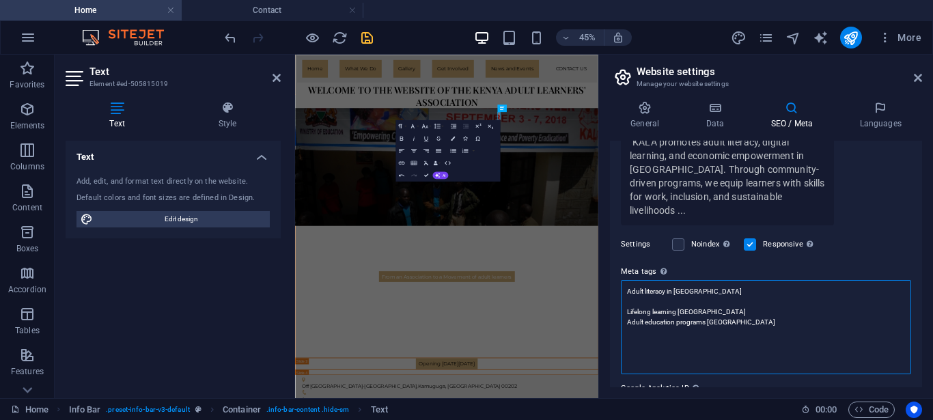
click at [627, 298] on textarea "Adult literacy in [GEOGRAPHIC_DATA] Lifelong learning [GEOGRAPHIC_DATA] Adult e…" at bounding box center [766, 327] width 290 height 94
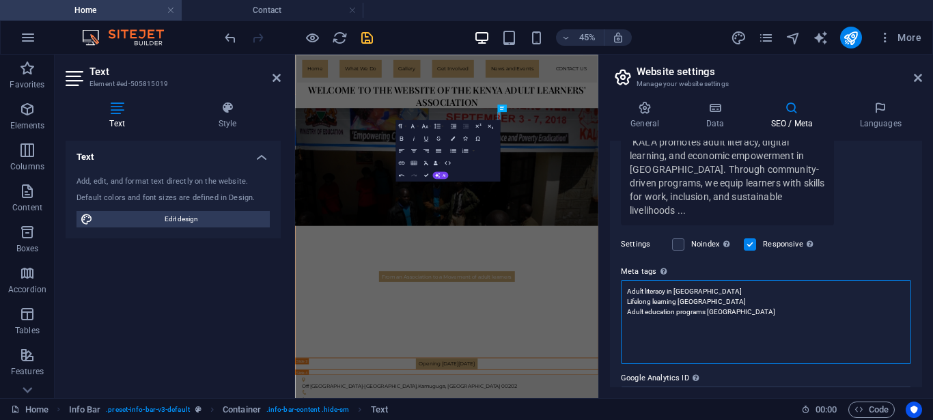
click at [728, 299] on textarea "Adult literacy in [GEOGRAPHIC_DATA] Lifelong learning [GEOGRAPHIC_DATA] Adult e…" at bounding box center [766, 322] width 290 height 84
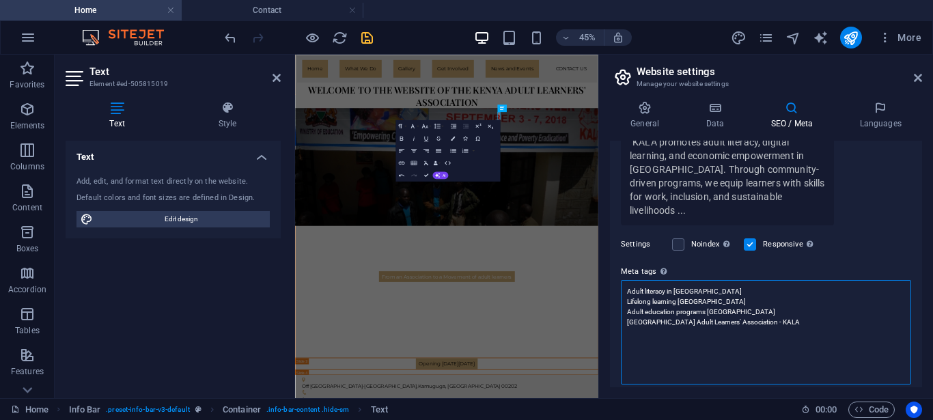
type textarea "Adult literacy in [GEOGRAPHIC_DATA] Lifelong learning [GEOGRAPHIC_DATA] Adult e…"
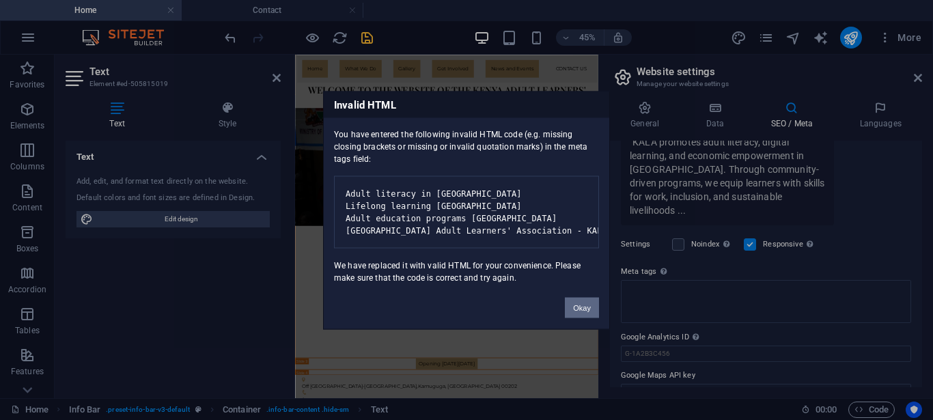
click at [583, 318] on button "Okay" at bounding box center [582, 307] width 34 height 20
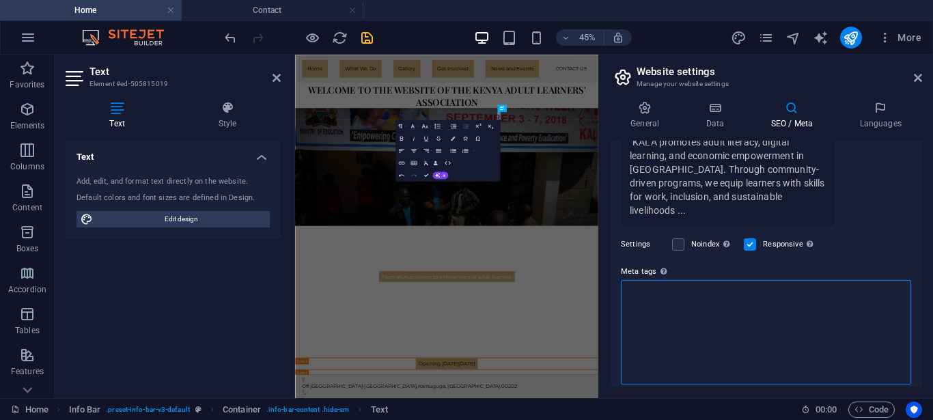
click at [643, 332] on textarea "Meta tags Enter HTML code here that will be placed inside the tags of your webs…" at bounding box center [766, 332] width 290 height 105
paste textarea "<!-- Loremip Dolo Sita --> <conse>ADIP | Elits Doeiu Temporin’ Utlaboreetd – Ma…"
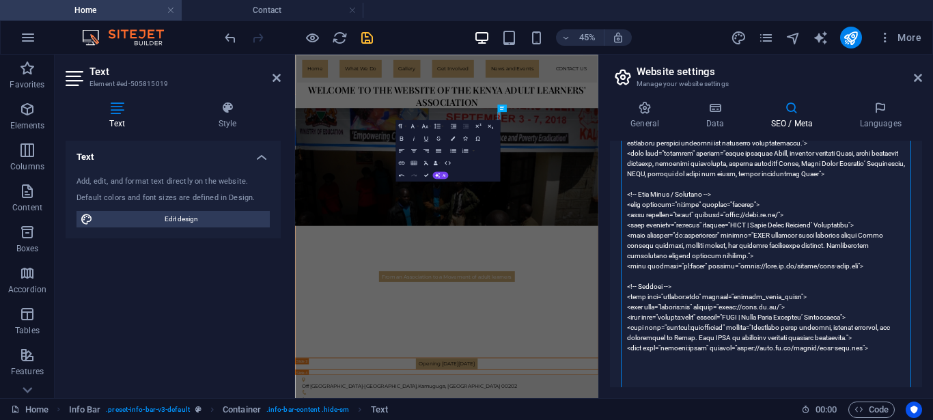
scroll to position [636, 0]
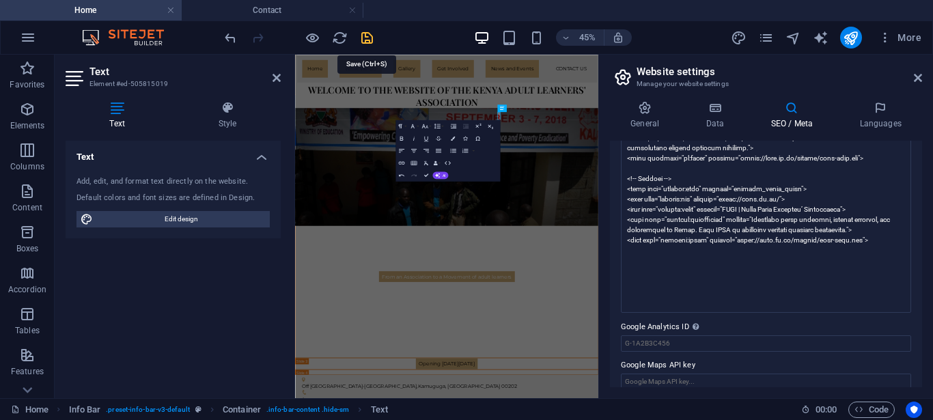
click at [367, 38] on body "[DOMAIN_NAME] Home Contact Favorites Elements Columns Content Boxes Accordion T…" at bounding box center [466, 210] width 933 height 420
type textarea "<!-- Loremip Dolo Sita --> <conse>ADIP | Elits Doeiu Temporin’ Utlaboreetd – Ma…"
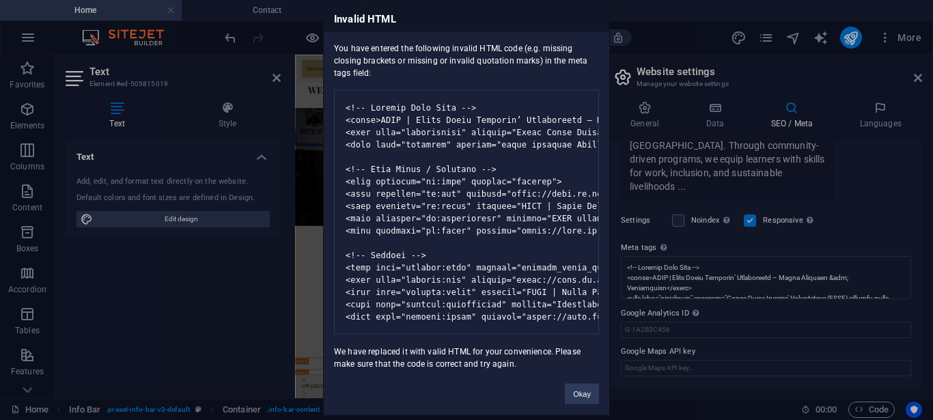
scroll to position [349, 0]
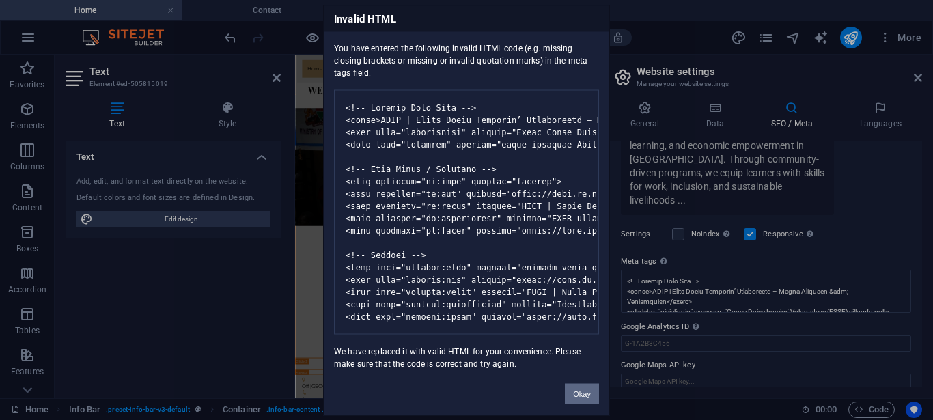
click at [579, 404] on button "Okay" at bounding box center [582, 393] width 34 height 20
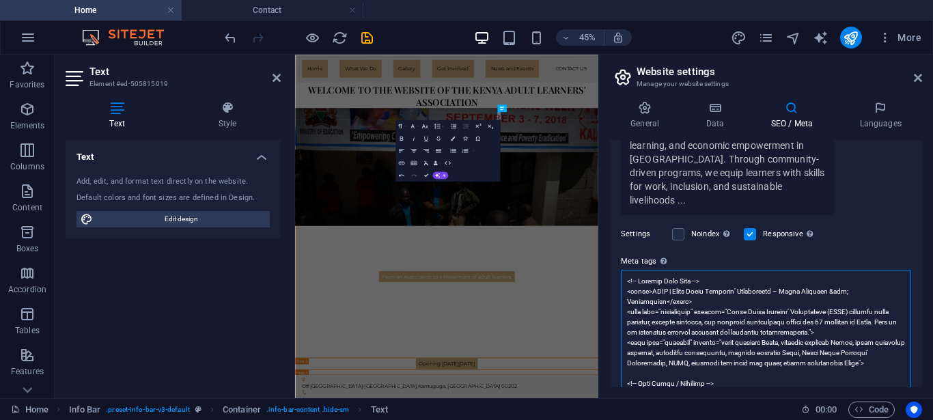
scroll to position [339, 0]
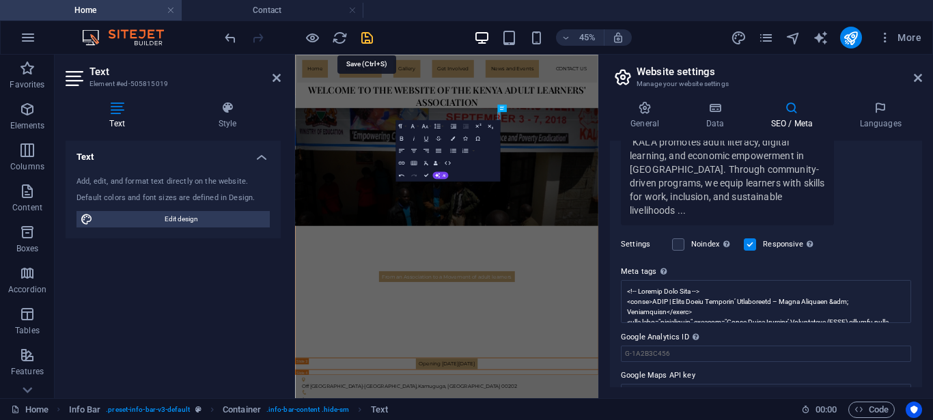
click at [368, 37] on icon "save" at bounding box center [367, 38] width 16 height 16
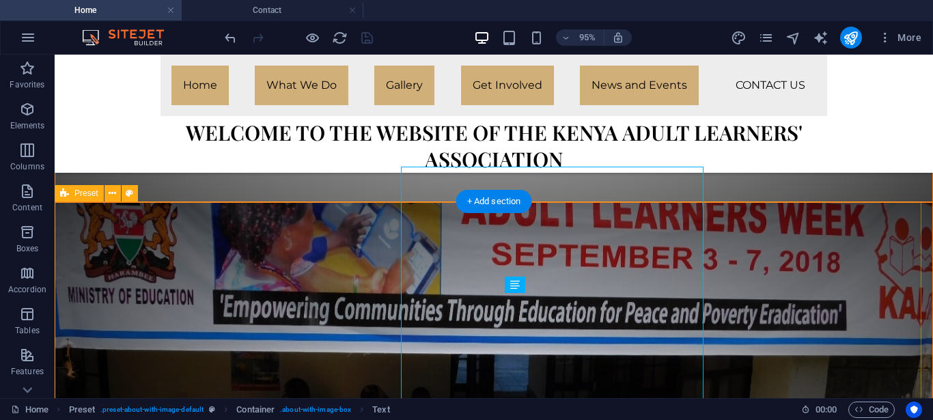
scroll to position [1045, 0]
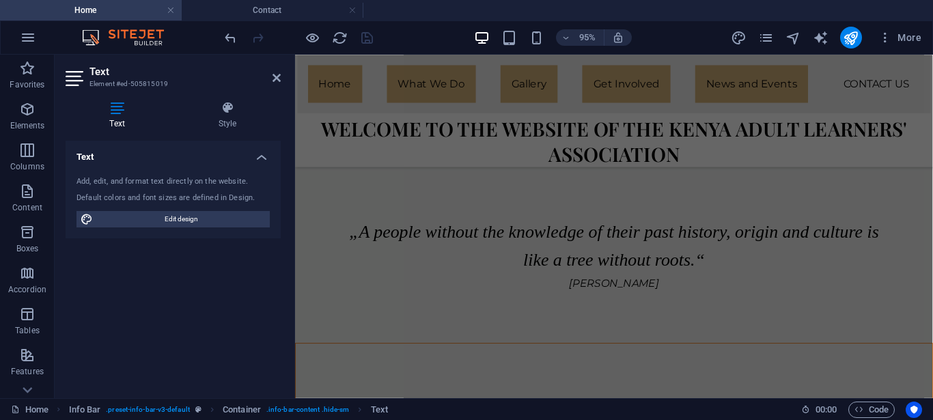
scroll to position [2954, 0]
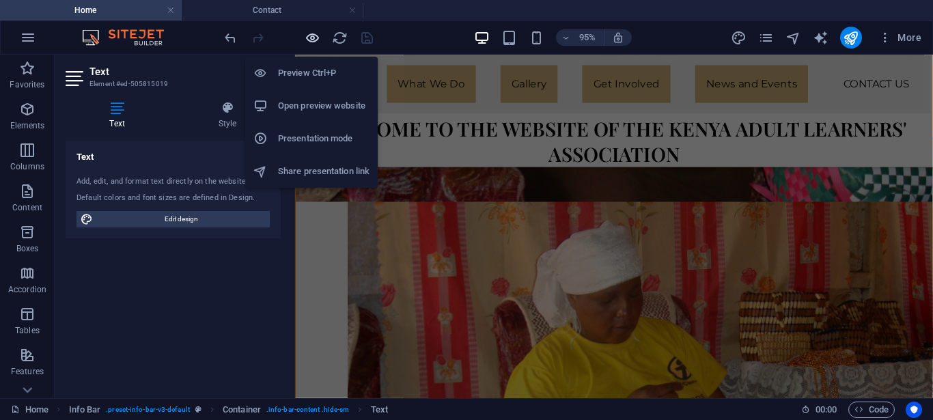
click at [311, 38] on icon "button" at bounding box center [313, 38] width 16 height 16
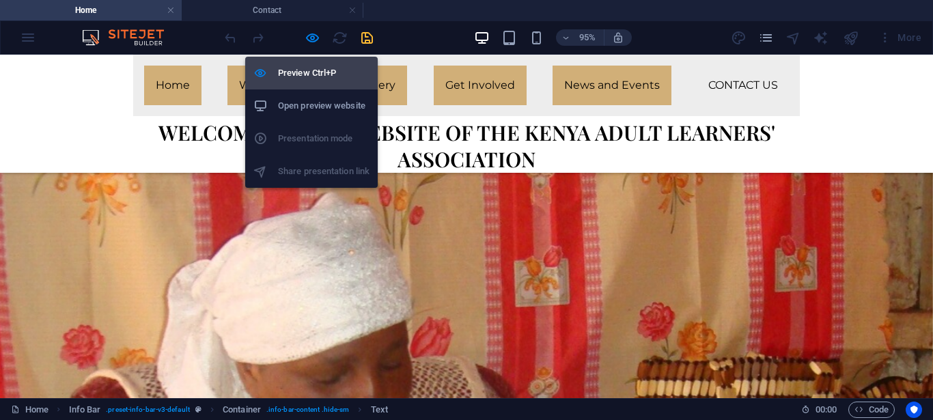
scroll to position [1012, 0]
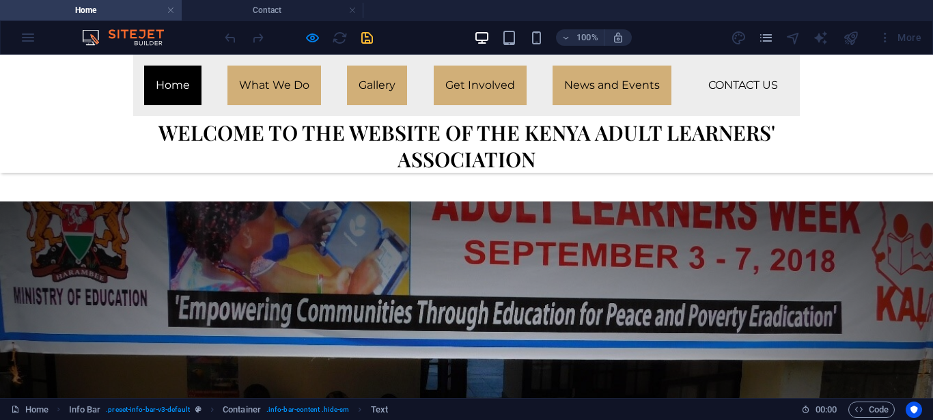
click at [168, 88] on link "Home" at bounding box center [172, 86] width 57 height 40
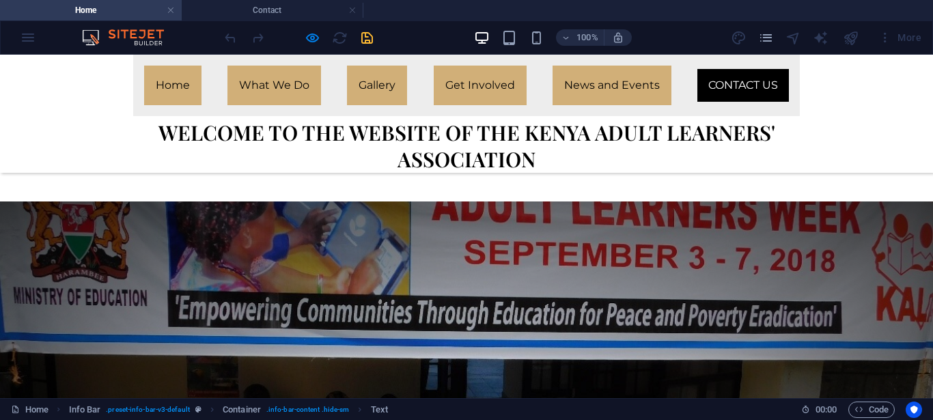
click at [737, 82] on link "Contact Us" at bounding box center [744, 85] width 92 height 33
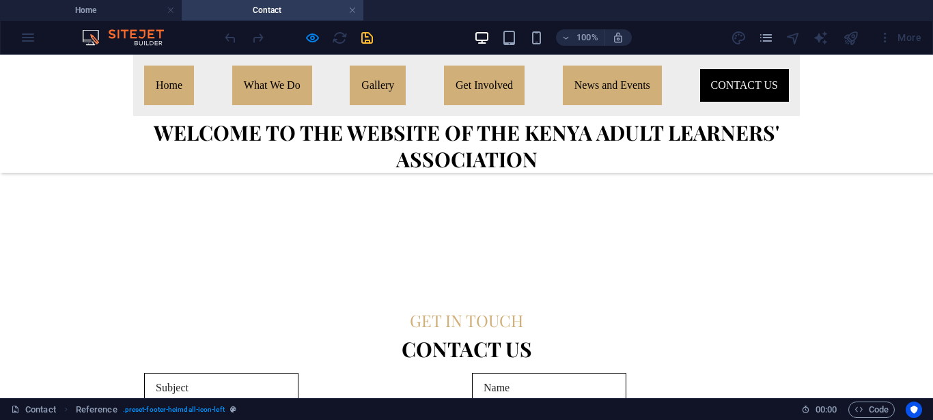
scroll to position [376, 0]
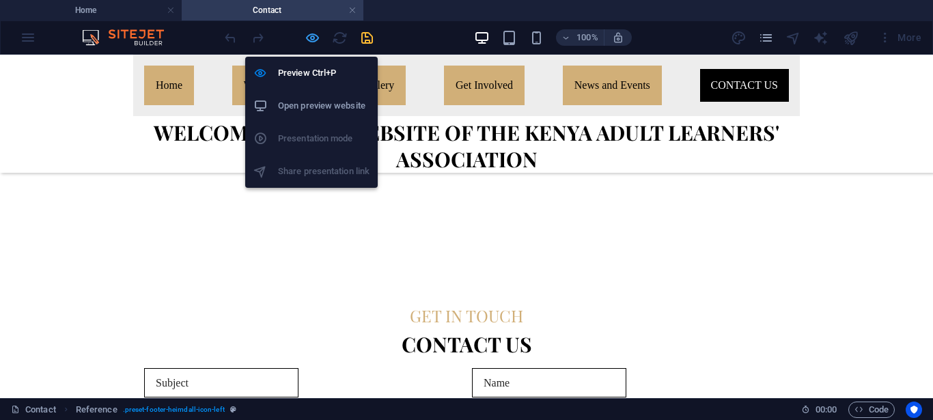
click at [310, 34] on icon "button" at bounding box center [313, 38] width 16 height 16
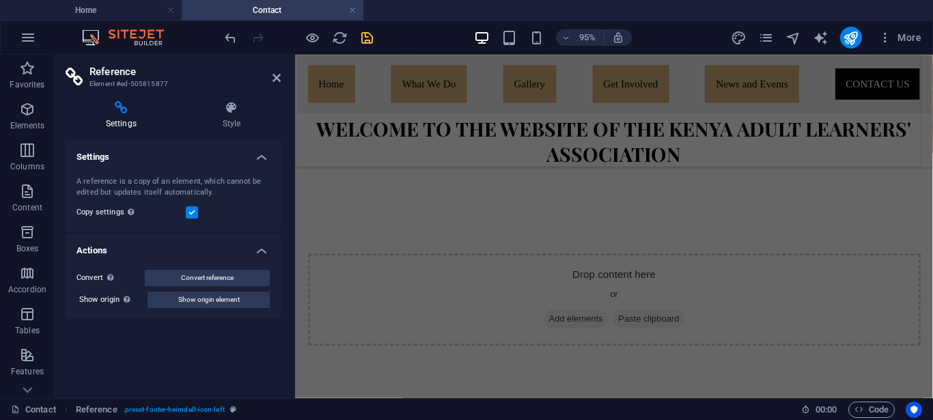
click at [327, 87] on nav "Home What We Do Where We Work Gallery Get Involved News and Events Contact Us" at bounding box center [631, 85] width 667 height 61
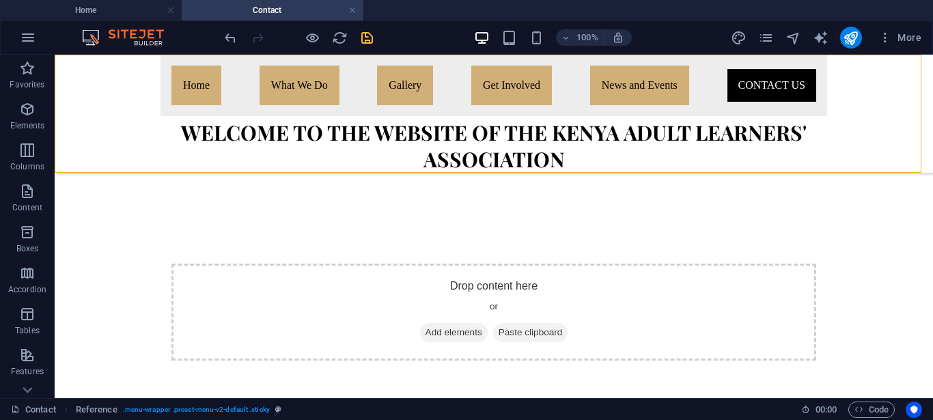
click at [287, 87] on nav "Home What We Do Where We Work Gallery Get Involved News and Events Contact Us" at bounding box center [494, 85] width 667 height 61
select select "rem"
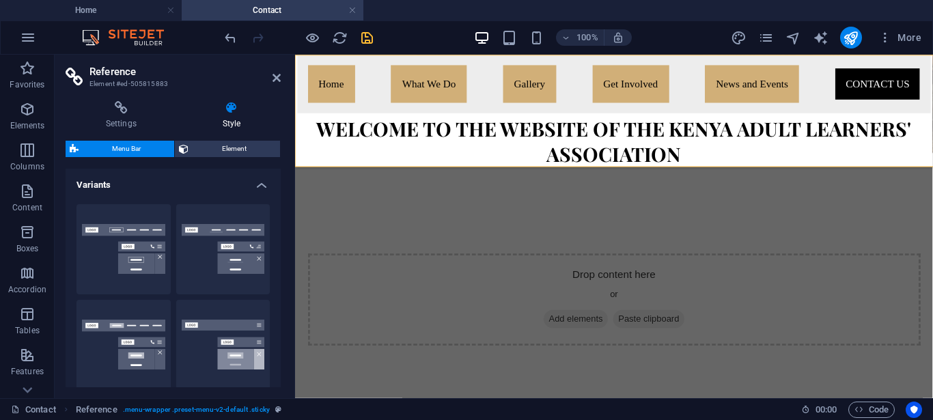
click at [287, 87] on aside "Reference Element #ed-505815883 Settings Style Settings A reference is a copy o…" at bounding box center [175, 227] width 241 height 344
click at [760, 90] on nav "Home What We Do Where We Work Gallery Get Involved News and Events Contact Us" at bounding box center [631, 85] width 667 height 61
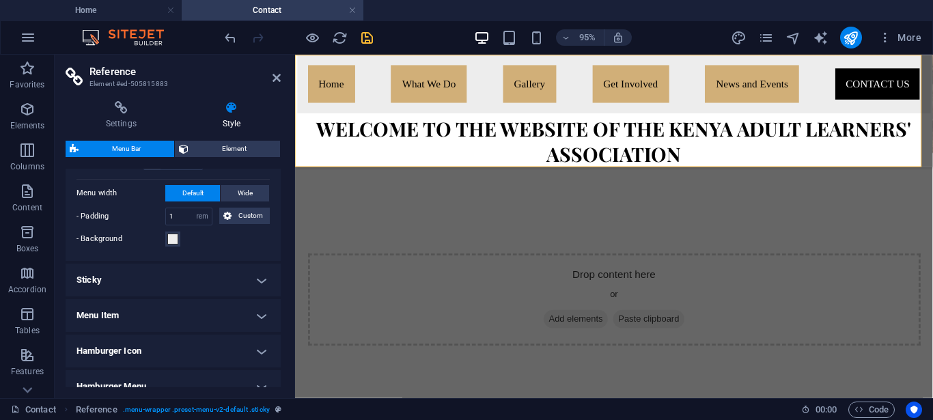
scroll to position [0, 0]
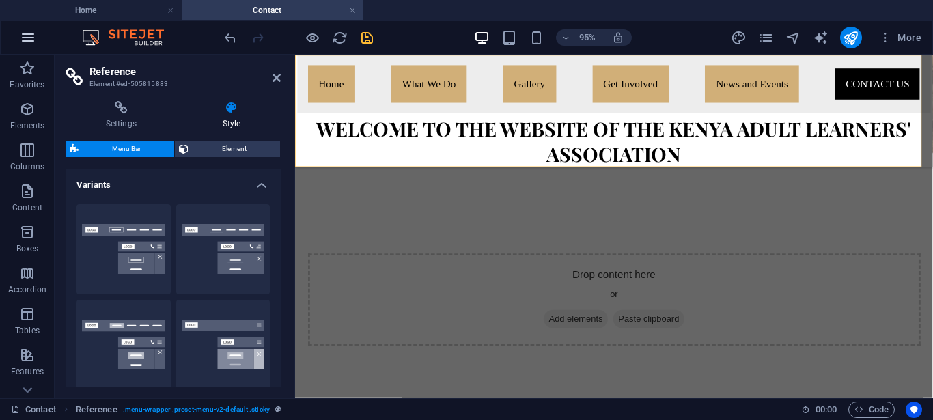
click at [27, 36] on icon "button" at bounding box center [28, 37] width 16 height 16
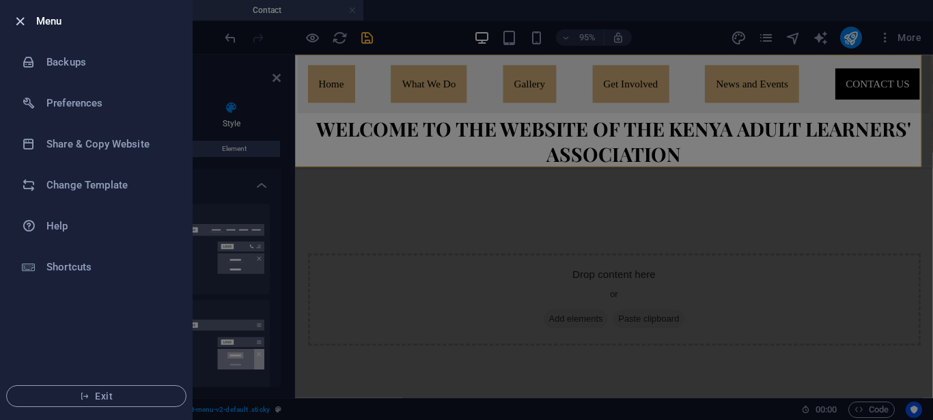
click at [16, 20] on icon "button" at bounding box center [20, 22] width 16 height 16
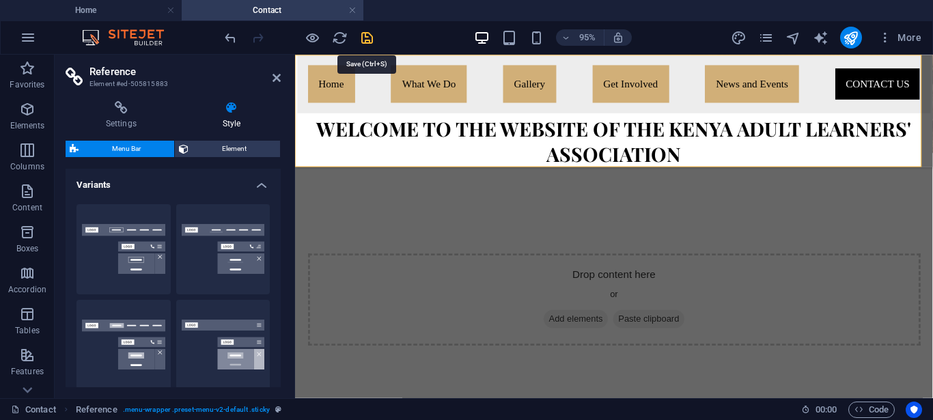
click at [365, 38] on icon "save" at bounding box center [367, 38] width 16 height 16
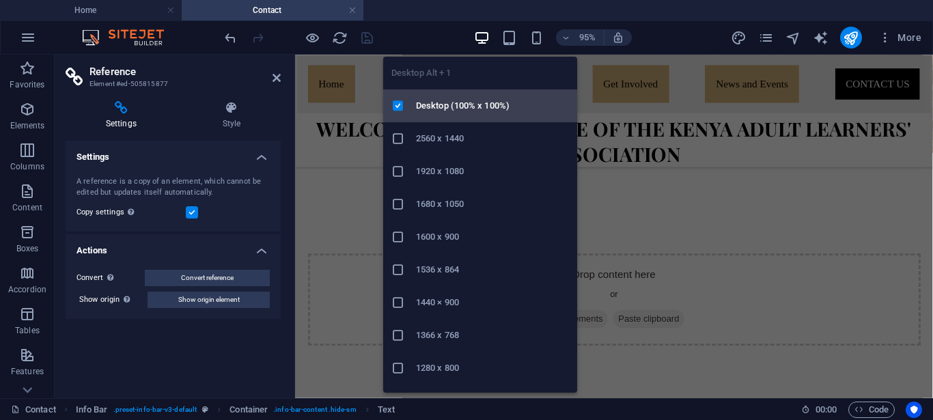
click at [465, 105] on h6 "Desktop (100% x 100%)" at bounding box center [492, 106] width 153 height 16
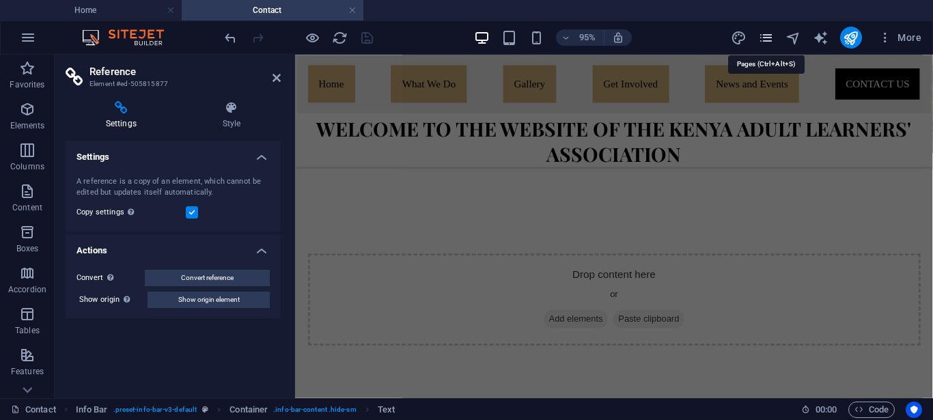
click at [767, 38] on icon "pages" at bounding box center [766, 38] width 16 height 16
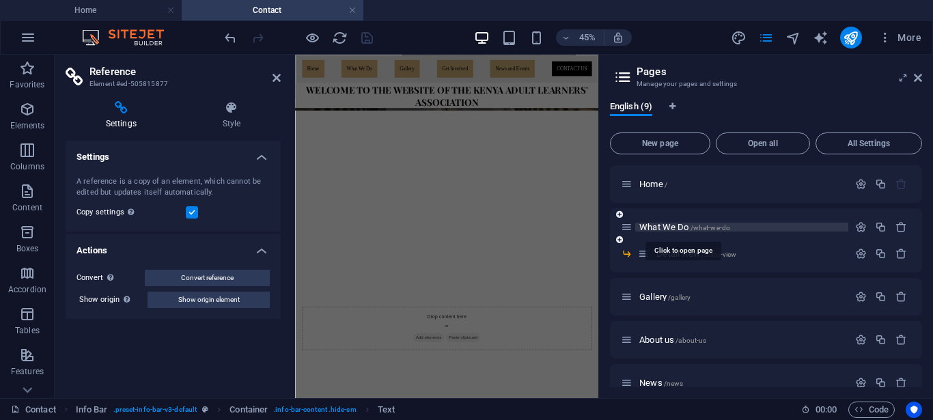
click at [659, 228] on span "What We Do /what-we-do" at bounding box center [685, 227] width 91 height 10
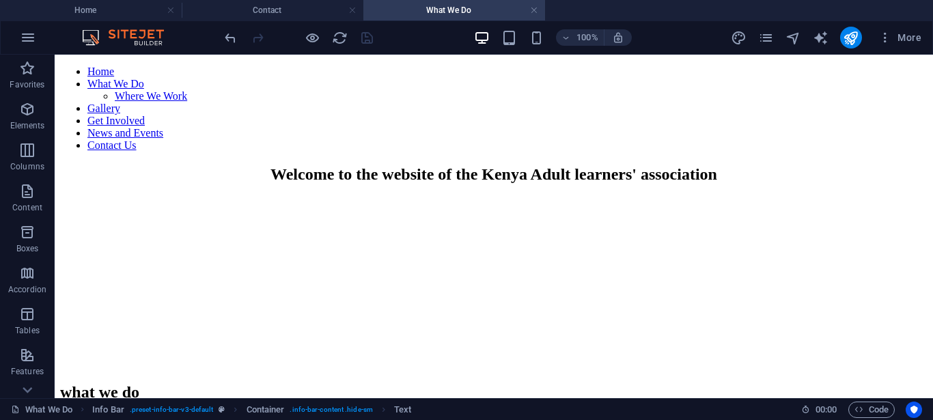
scroll to position [142, 0]
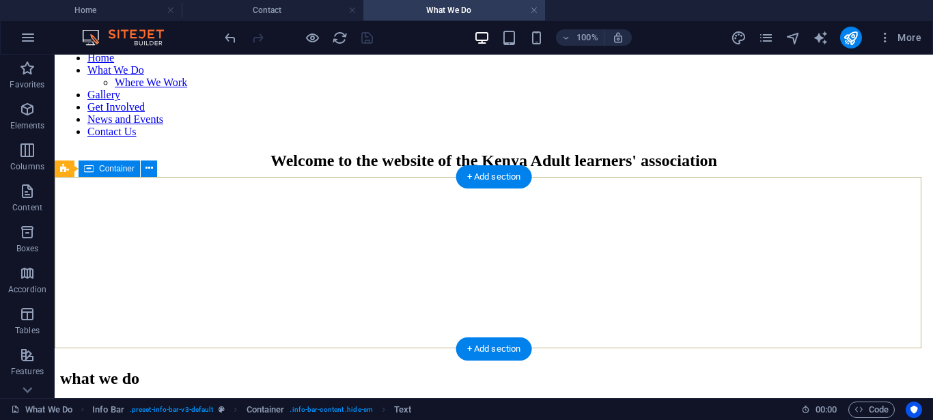
click at [661, 356] on div "what we do" at bounding box center [494, 379] width 868 height 46
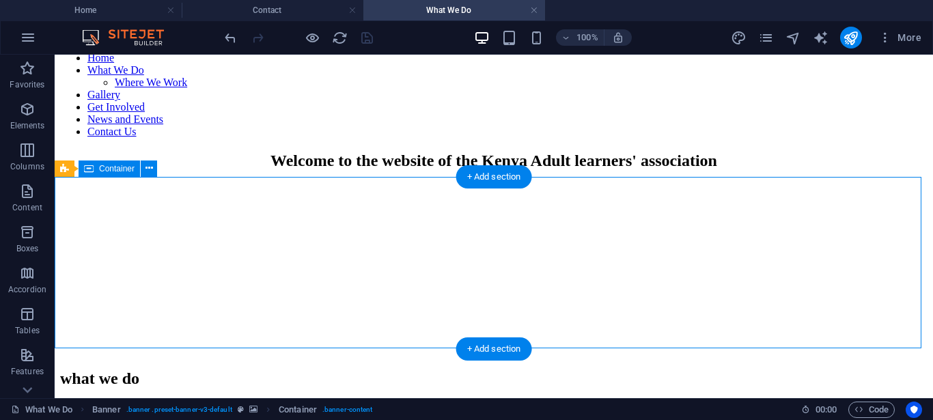
click at [661, 356] on div "what we do" at bounding box center [494, 379] width 868 height 46
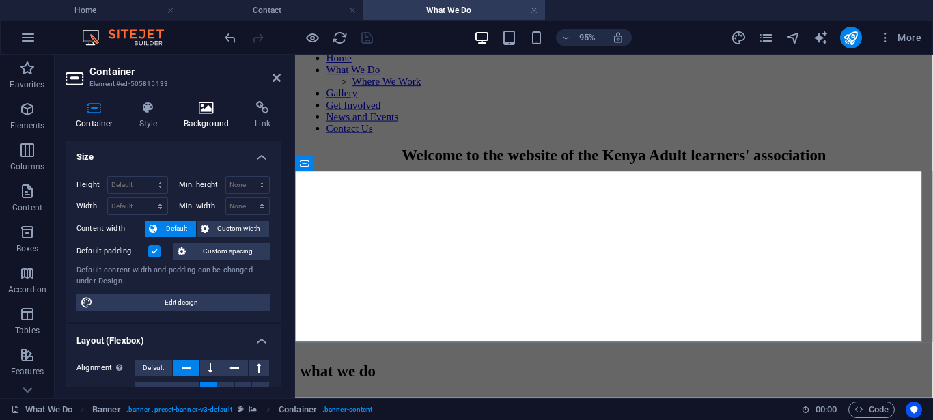
click at [200, 121] on h4 "Background" at bounding box center [210, 115] width 72 height 29
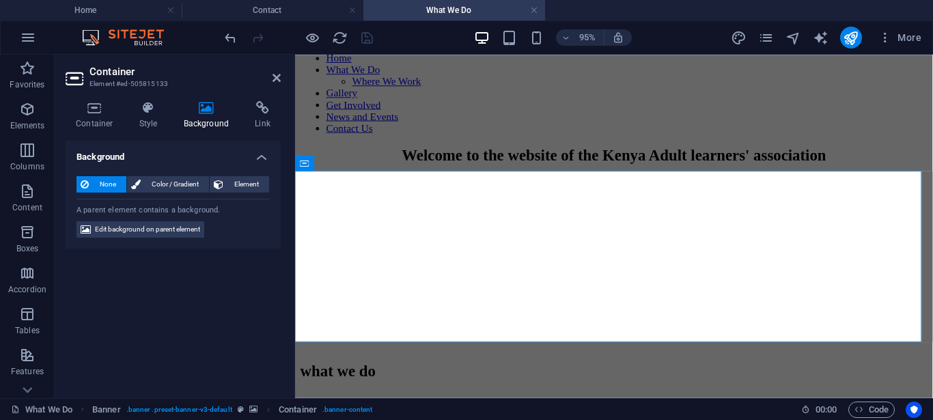
click at [203, 120] on h4 "Background" at bounding box center [210, 115] width 72 height 29
click at [167, 233] on span "Edit background on parent element" at bounding box center [147, 229] width 105 height 16
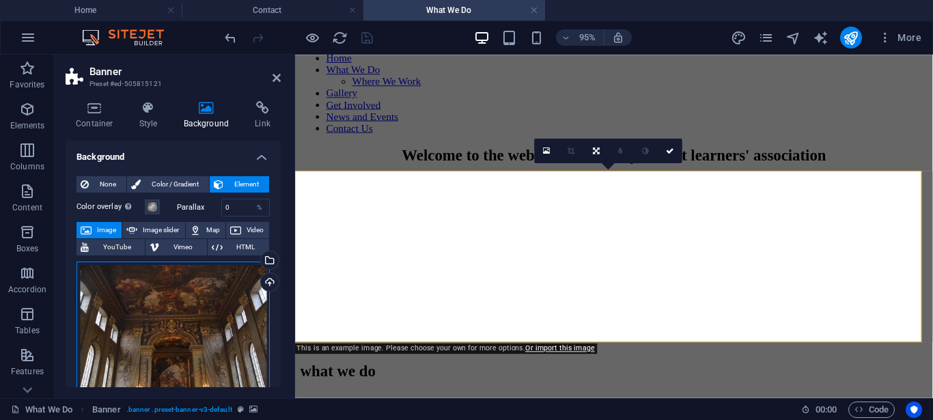
click at [173, 331] on div "Drag files here, click to choose files or select files from Files or our free s…" at bounding box center [173, 327] width 193 height 131
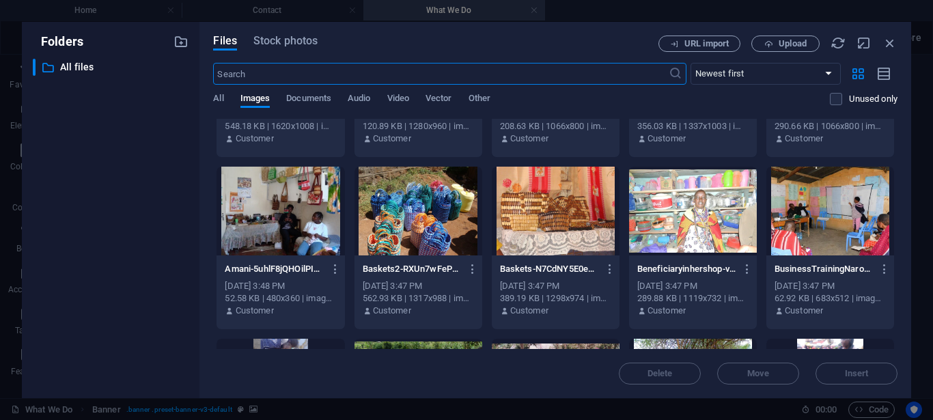
scroll to position [139, 0]
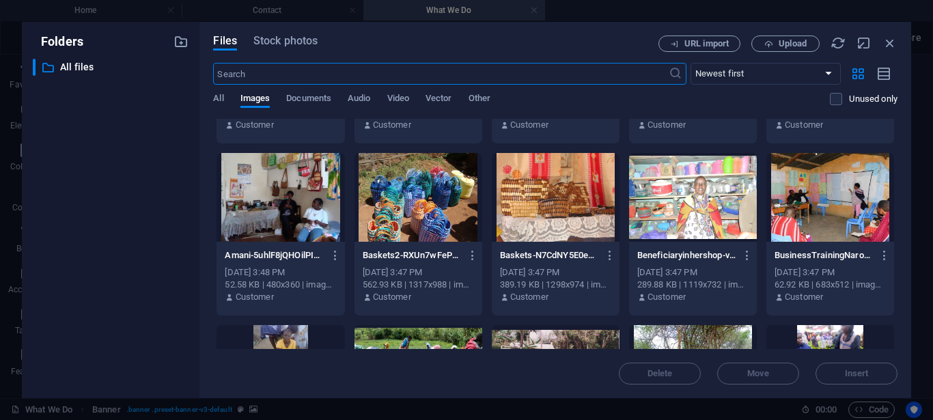
click at [814, 213] on div at bounding box center [831, 197] width 128 height 89
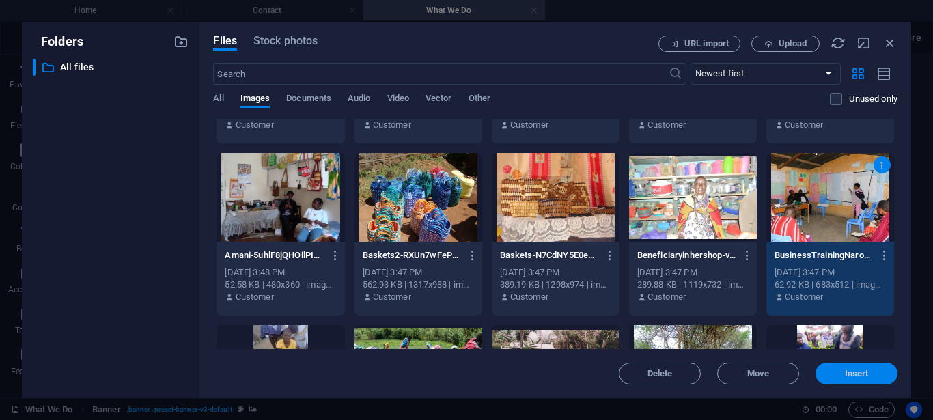
click at [849, 373] on span "Insert" at bounding box center [857, 374] width 24 height 8
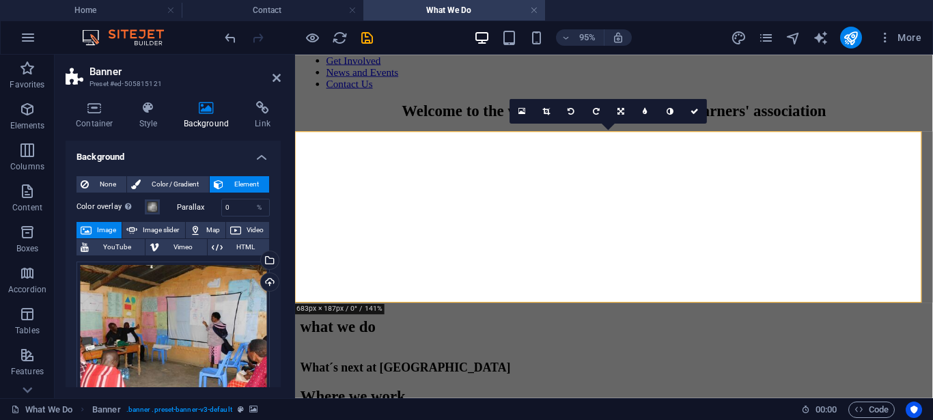
scroll to position [184, 0]
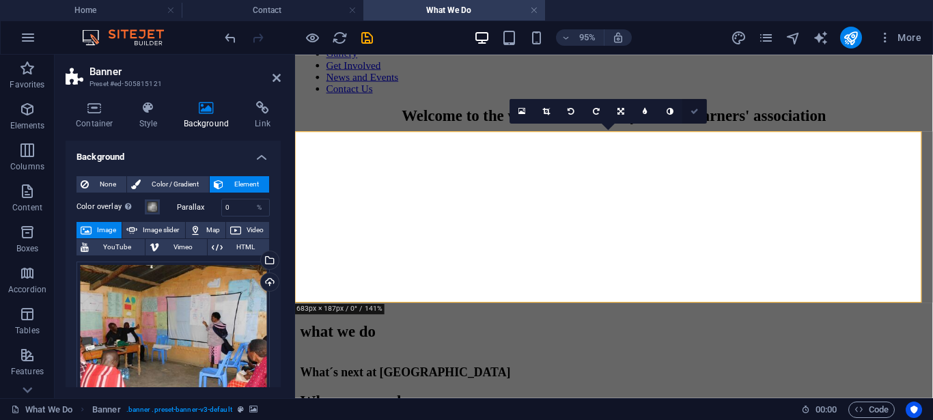
click at [695, 112] on icon at bounding box center [695, 111] width 8 height 8
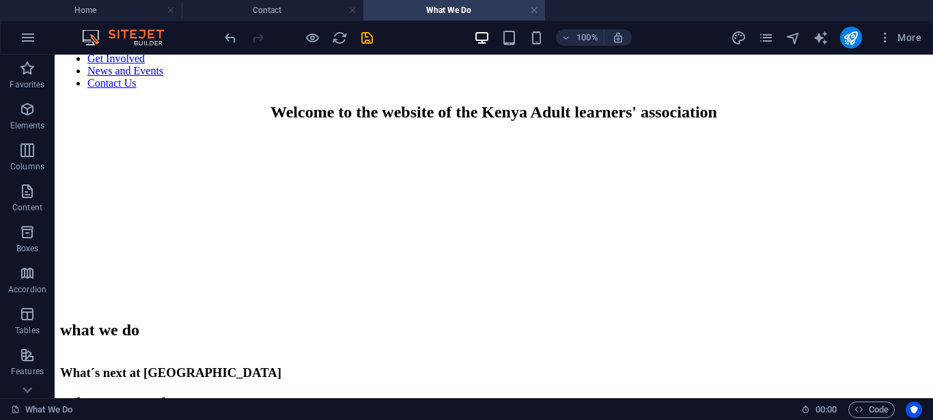
scroll to position [180, 0]
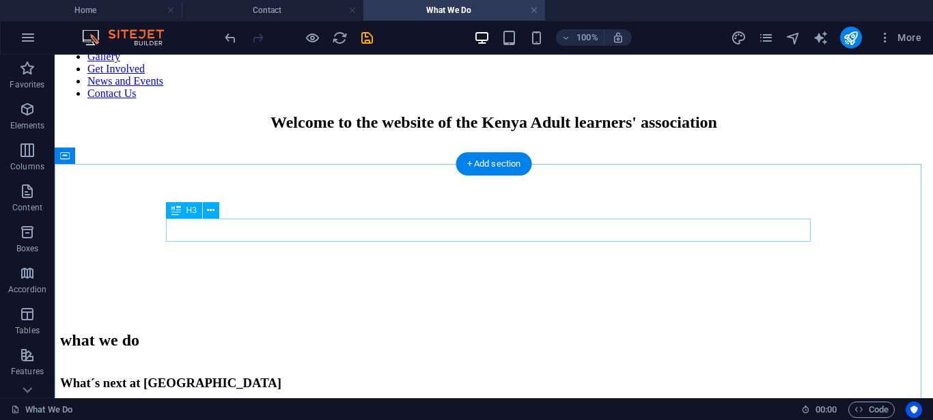
click at [510, 376] on div "What´s next at [GEOGRAPHIC_DATA]" at bounding box center [494, 383] width 868 height 15
click at [506, 376] on div "What´s next at [GEOGRAPHIC_DATA]" at bounding box center [494, 383] width 868 height 15
click at [276, 404] on div "Where we work" at bounding box center [494, 413] width 868 height 18
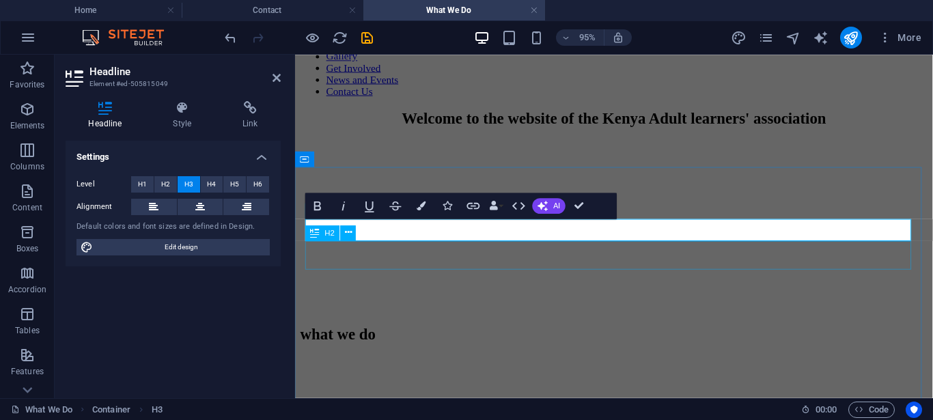
click at [615, 413] on div "Where we work" at bounding box center [631, 422] width 661 height 18
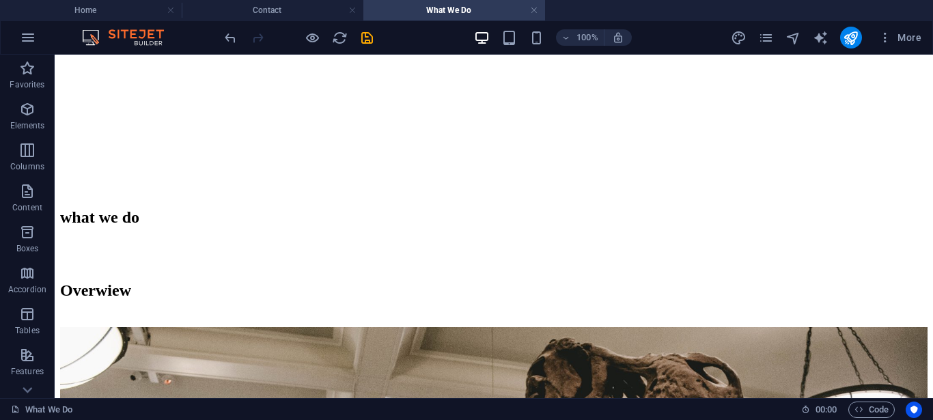
scroll to position [357, 0]
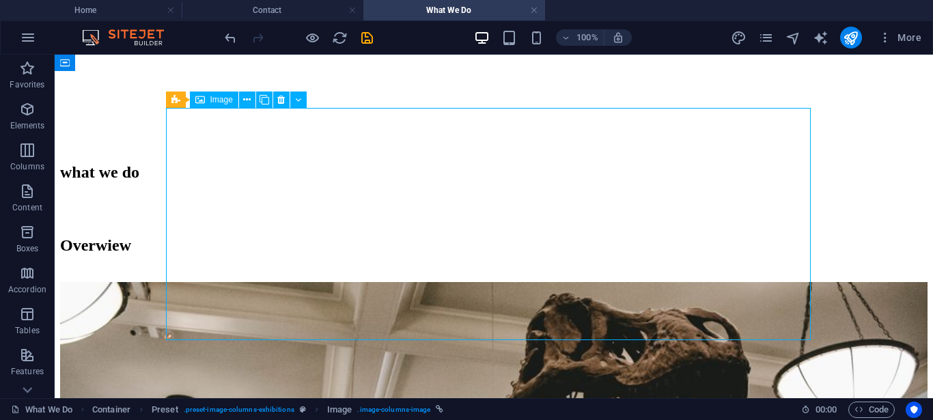
scroll to position [366, 0]
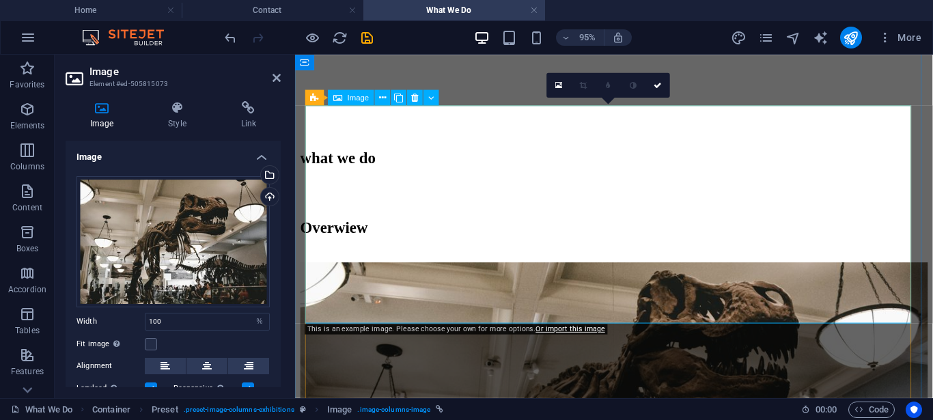
click at [361, 303] on figure "Dinosaurs [DATE]" at bounding box center [631, 416] width 661 height 287
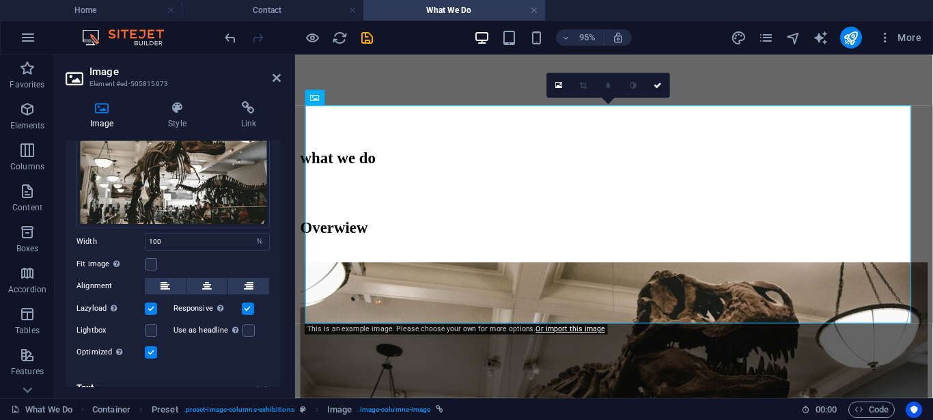
scroll to position [89, 0]
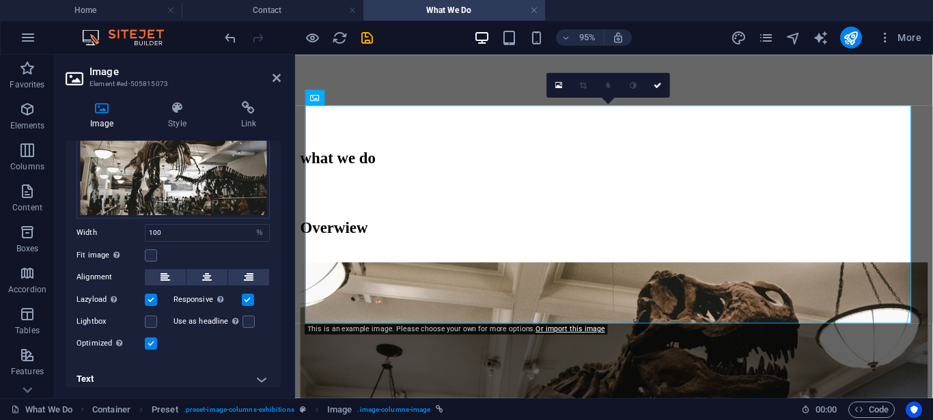
click at [250, 373] on h4 "Text" at bounding box center [173, 379] width 215 height 33
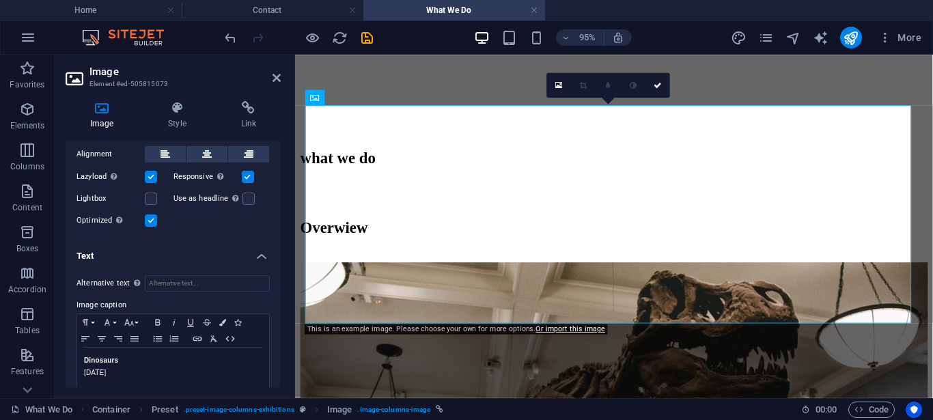
scroll to position [217, 0]
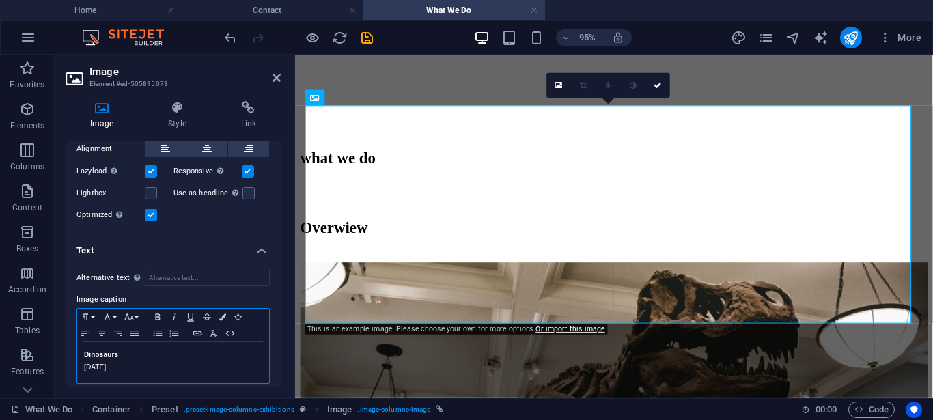
click at [118, 351] on strong "Dinosaurs" at bounding box center [101, 355] width 34 height 8
drag, startPoint x: 126, startPoint y: 370, endPoint x: 148, endPoint y: 447, distance: 80.2
click at [149, 363] on p "[DATE]" at bounding box center [173, 367] width 178 height 12
